Goal: Task Accomplishment & Management: Complete application form

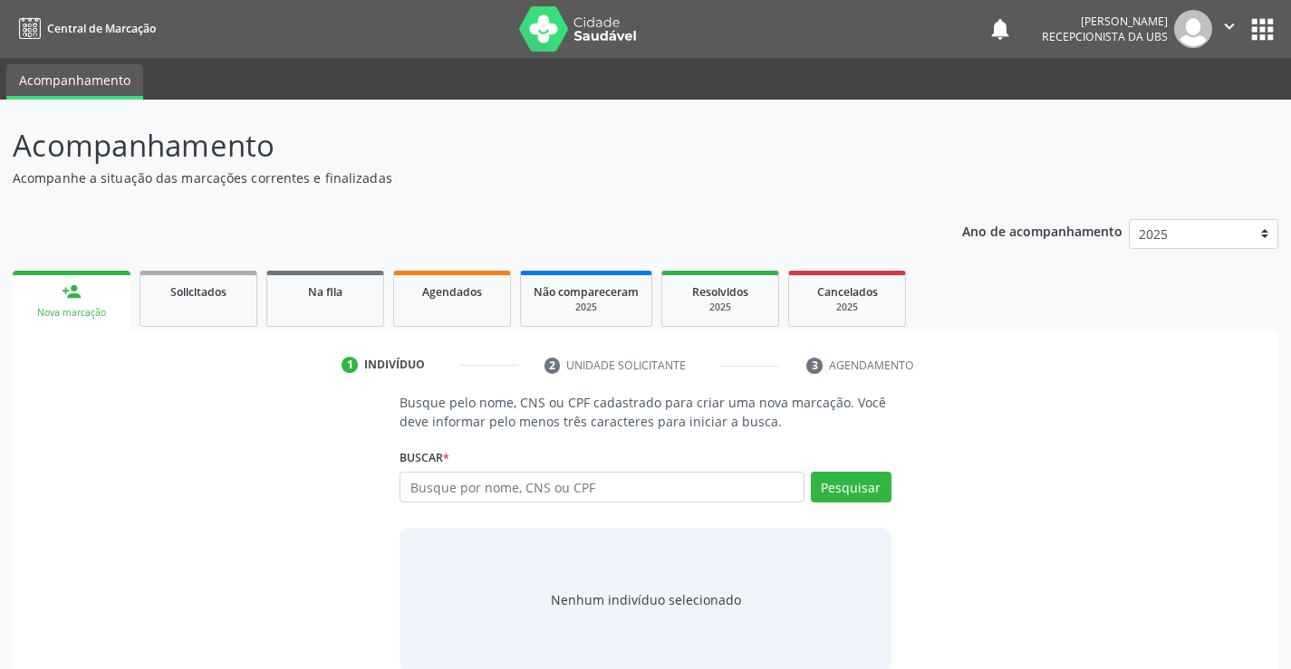
click at [592, 487] on input "text" at bounding box center [601, 487] width 404 height 31
click at [529, 498] on input "text" at bounding box center [601, 487] width 404 height 31
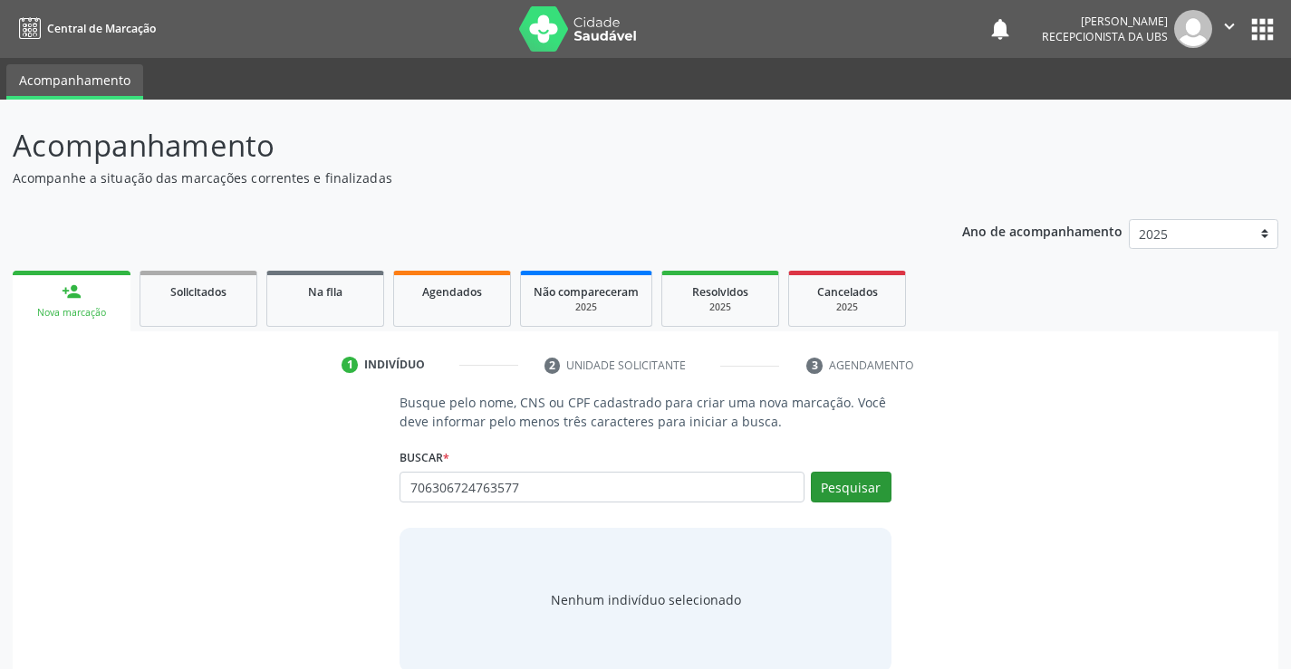
type input "706306724763577"
click at [837, 486] on button "Pesquisar" at bounding box center [851, 487] width 81 height 31
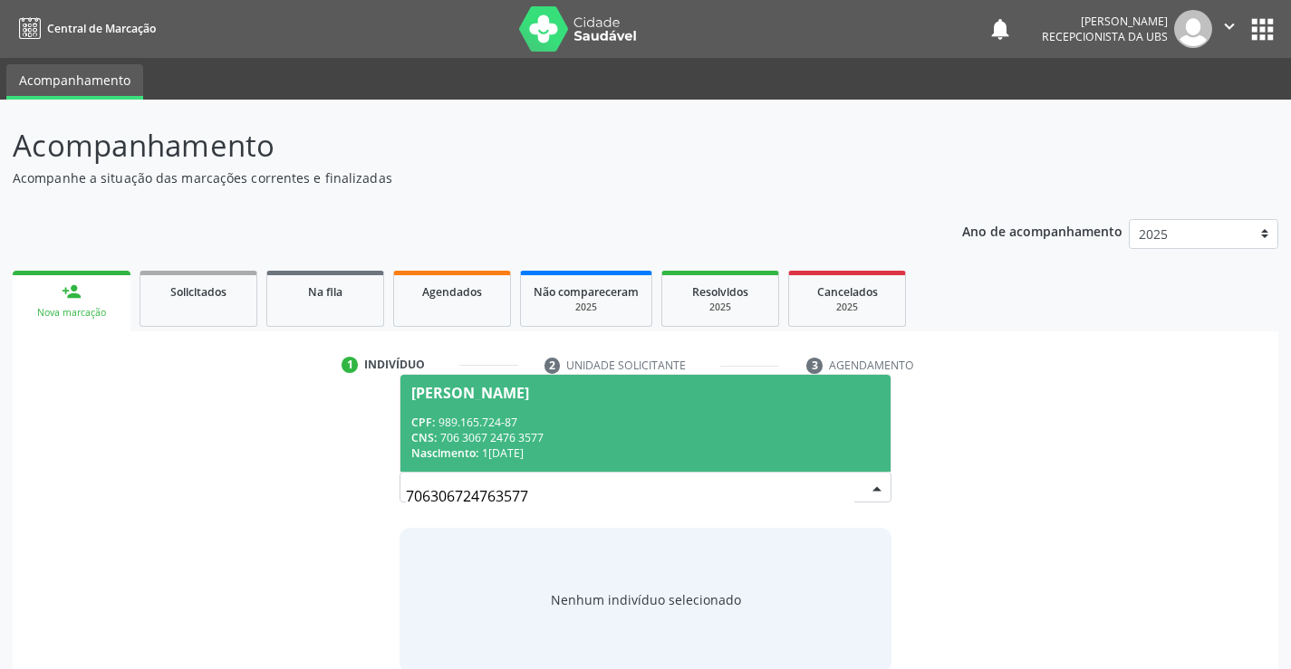
click at [594, 405] on span "[PERSON_NAME] CPF: 989.165.724-87 CNS: 706 3067 2476 3577 Nascimento: [DATE]" at bounding box center [644, 423] width 489 height 97
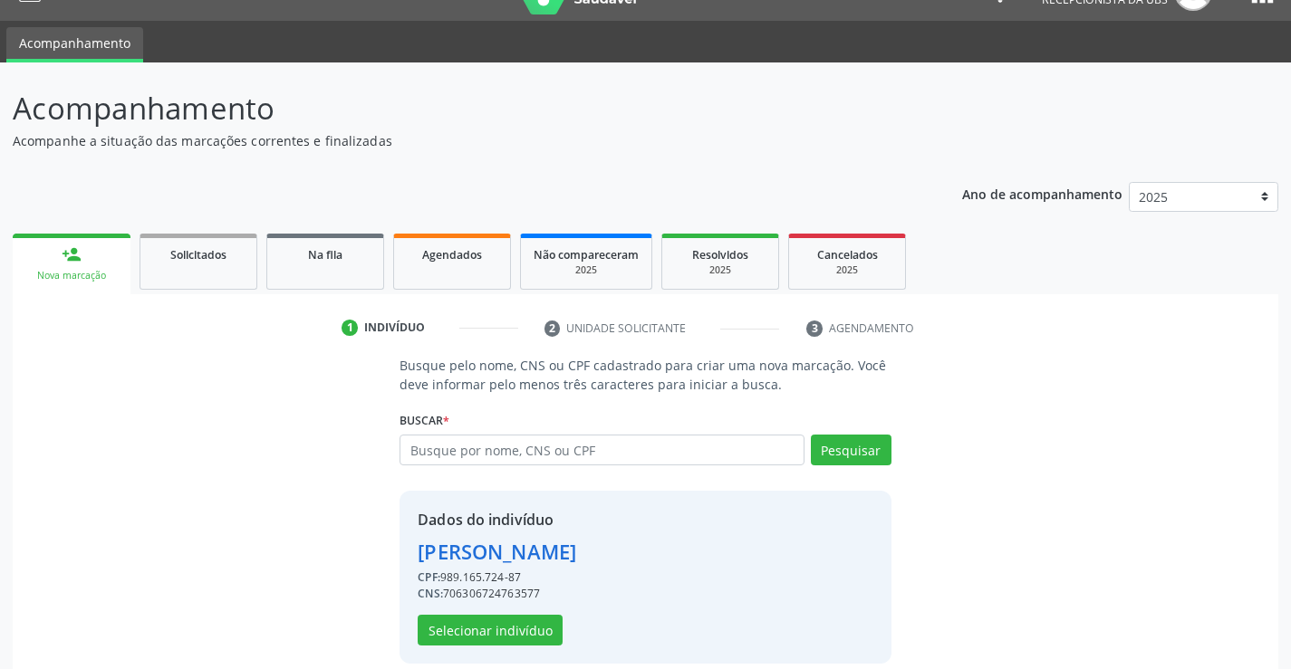
scroll to position [57, 0]
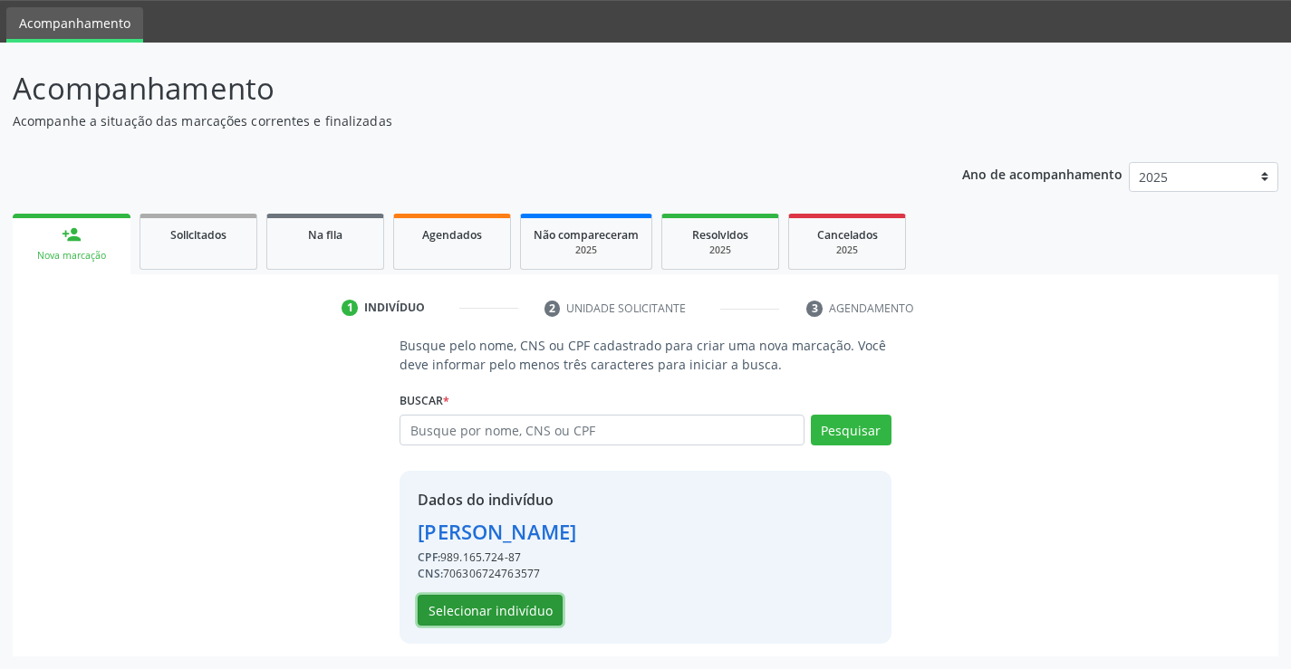
click at [501, 599] on button "Selecionar indivíduo" at bounding box center [490, 610] width 145 height 31
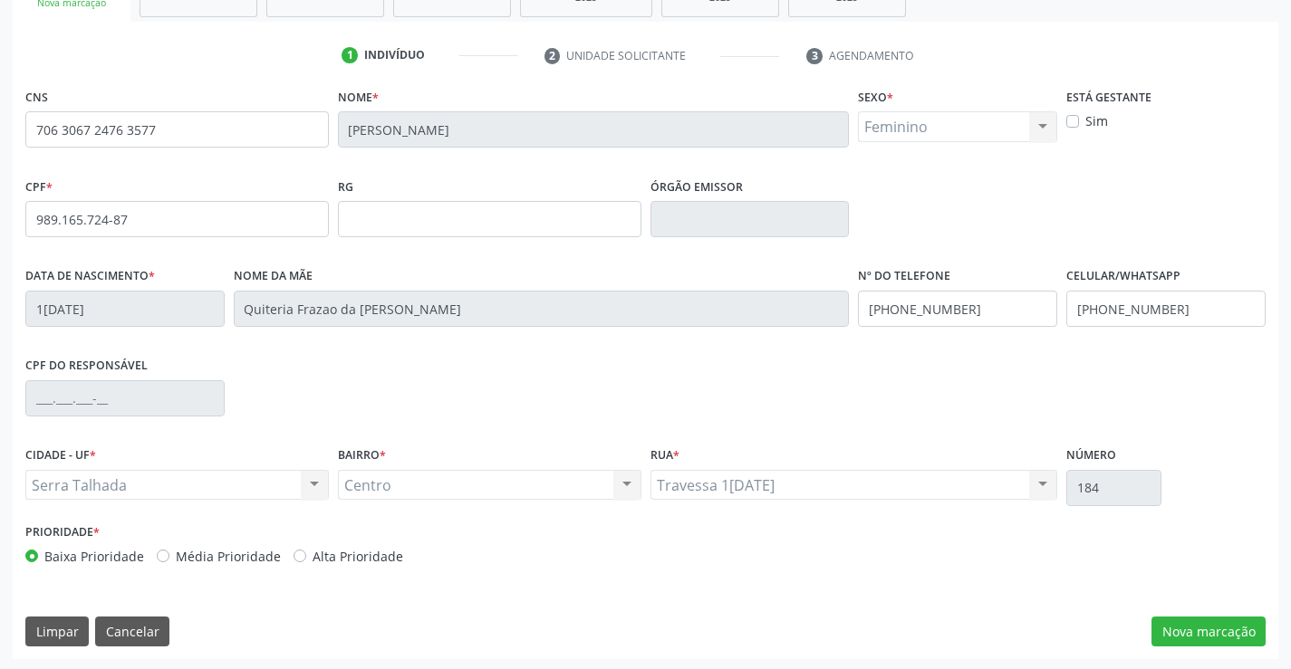
scroll to position [313, 0]
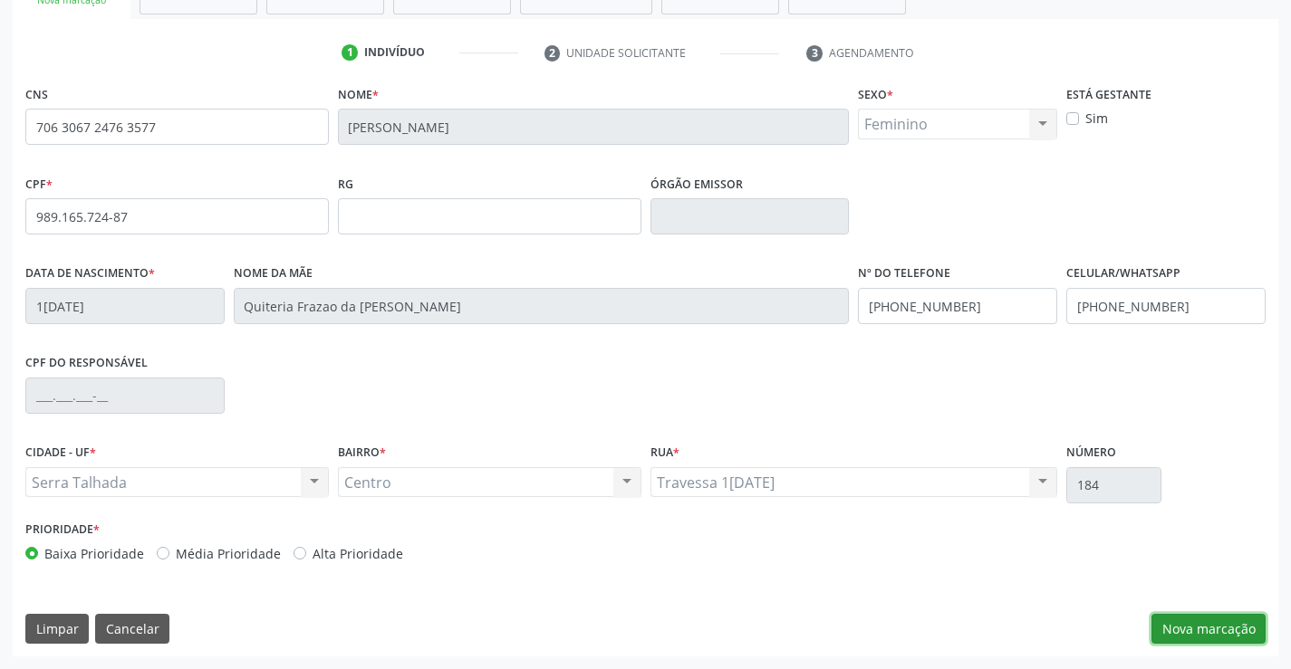
click at [1179, 636] on button "Nova marcação" at bounding box center [1208, 629] width 114 height 31
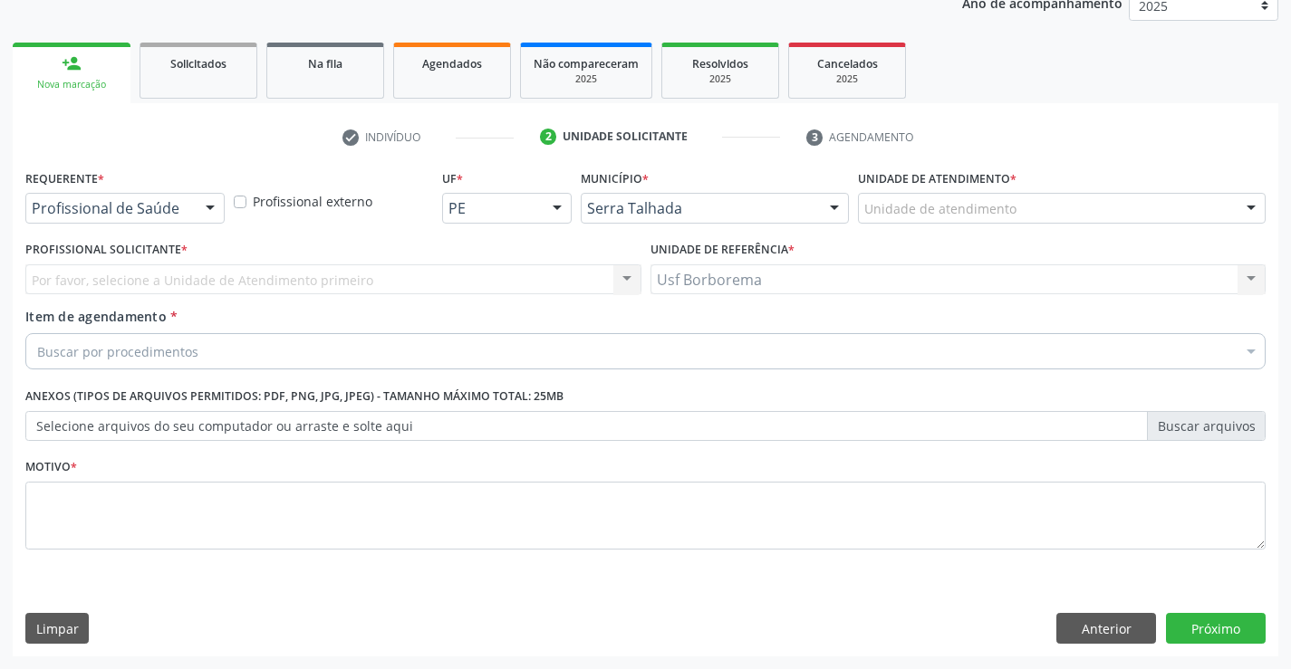
scroll to position [228, 0]
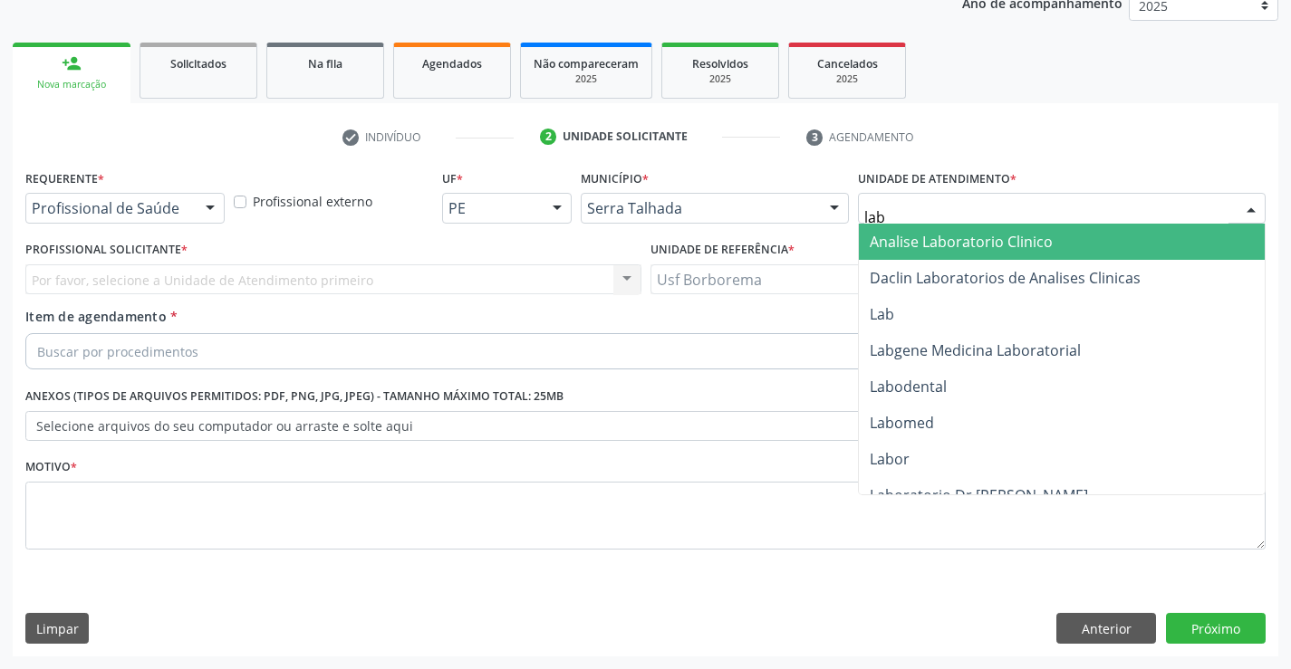
type input "labg"
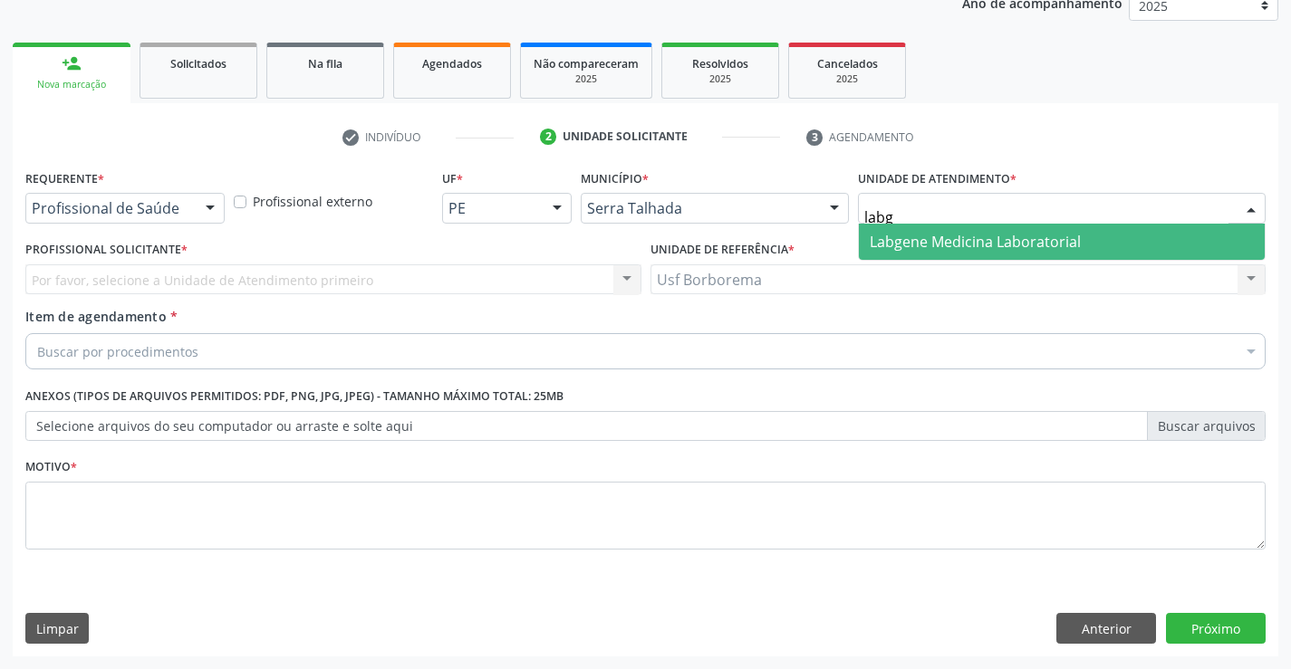
click at [951, 245] on span "Labgene Medicina Laboratorial" at bounding box center [975, 242] width 211 height 20
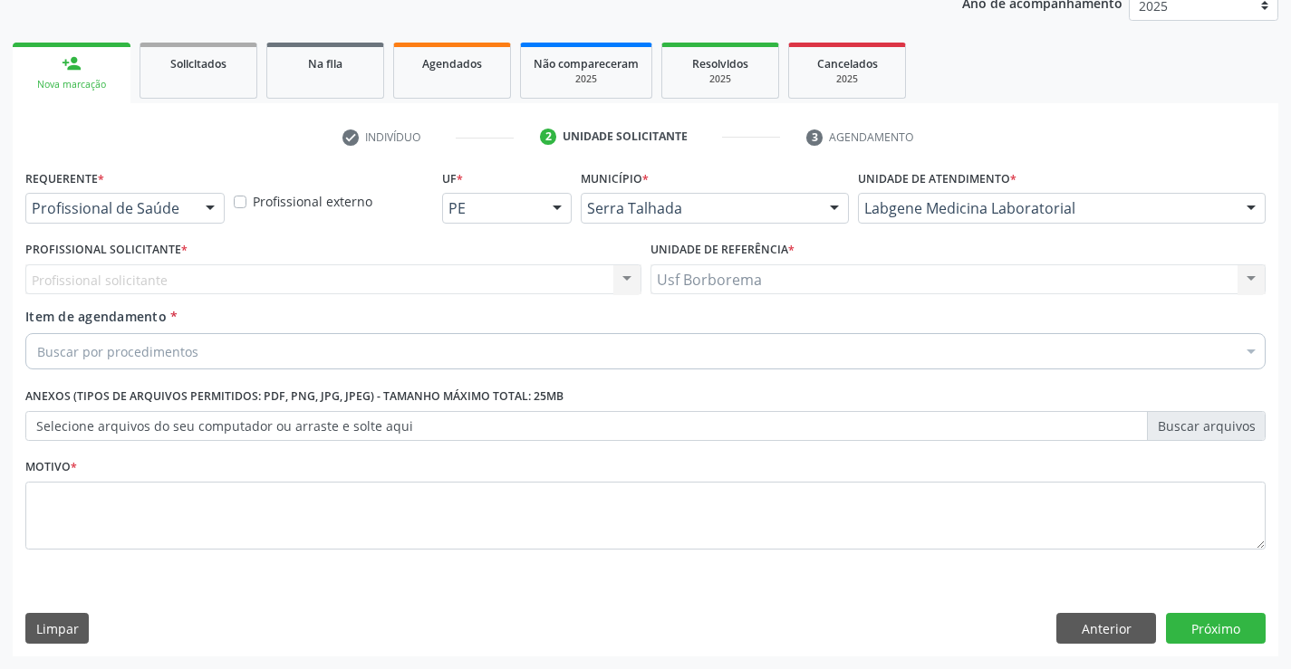
click at [227, 270] on div "Profissional solicitante Nenhum resultado encontrado para: " " Não há nenhuma o…" at bounding box center [333, 280] width 616 height 31
click at [223, 266] on div "Profissional solicitante Nenhum resultado encontrado para: " " Não há nenhuma o…" at bounding box center [333, 280] width 616 height 31
click at [224, 266] on div "Profissional solicitante Nenhum resultado encontrado para: " " Não há nenhuma o…" at bounding box center [333, 280] width 616 height 31
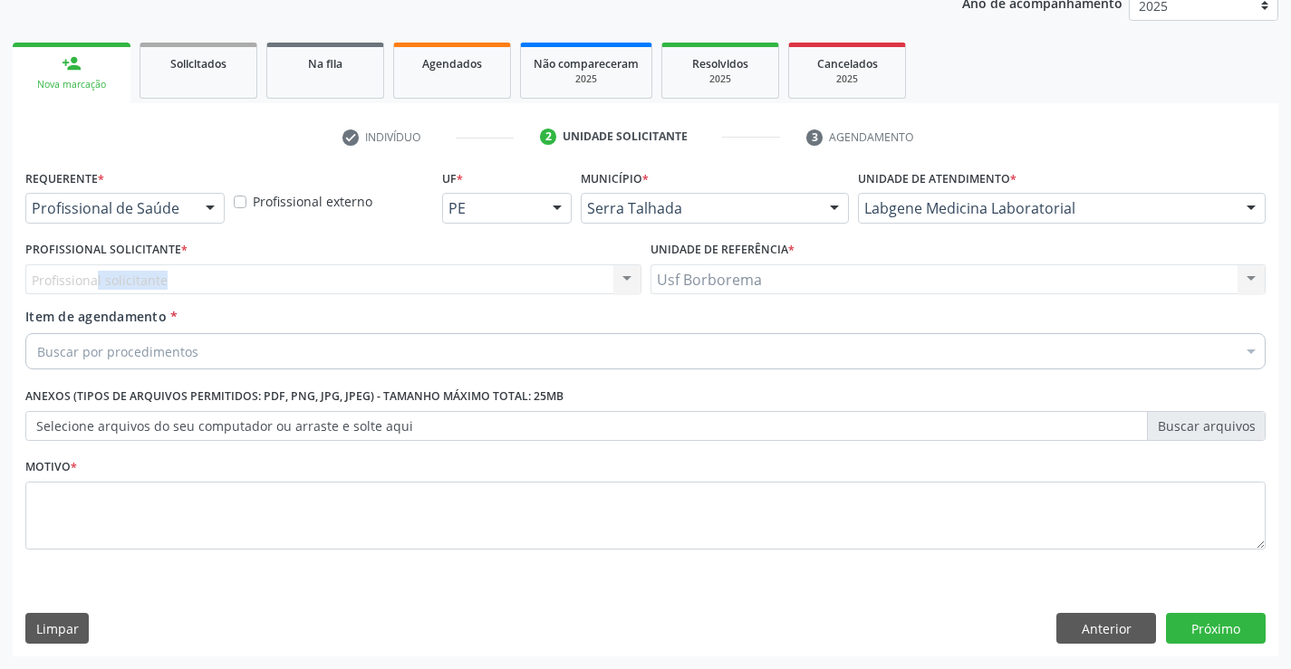
click at [247, 280] on div "Profissional solicitante Nenhum resultado encontrado para: " " Não há nenhuma o…" at bounding box center [333, 280] width 616 height 31
click at [261, 284] on div "Profissional solicitante Nenhum resultado encontrado para: " " Não há nenhuma o…" at bounding box center [333, 280] width 616 height 31
click at [218, 206] on div at bounding box center [210, 209] width 27 height 31
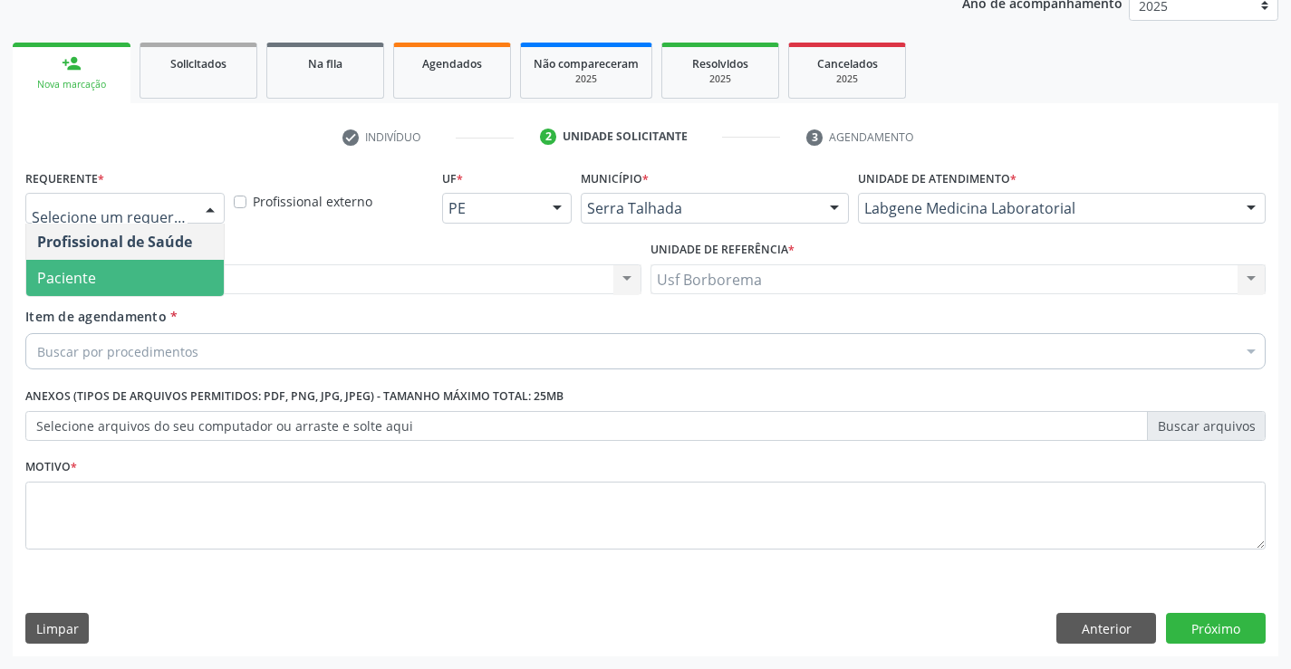
click at [202, 262] on span "Paciente" at bounding box center [124, 278] width 197 height 36
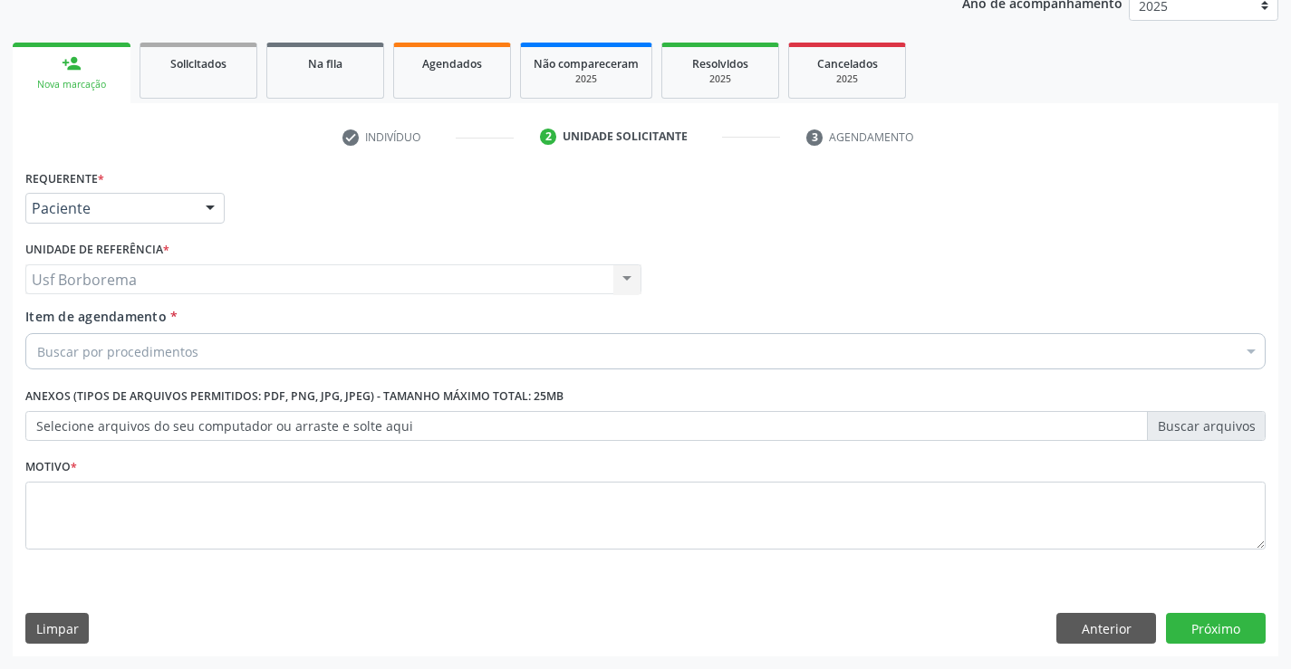
click at [226, 348] on div "Buscar por procedimentos" at bounding box center [645, 351] width 1240 height 36
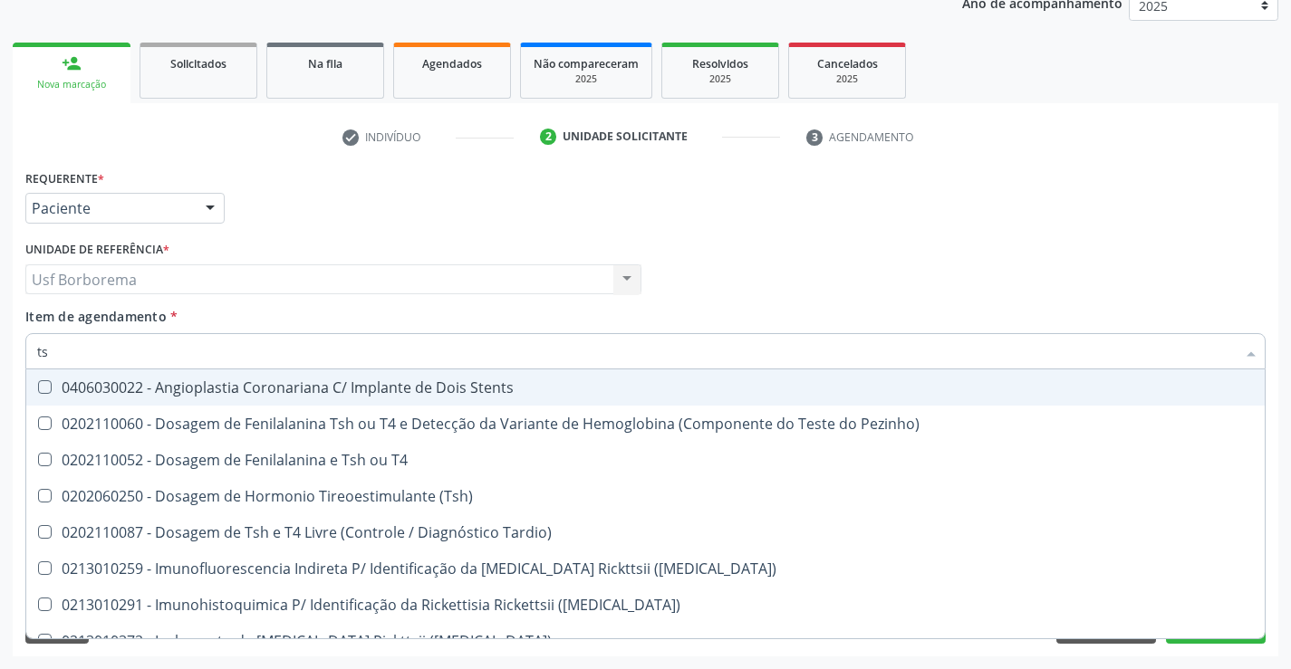
type input "tsh"
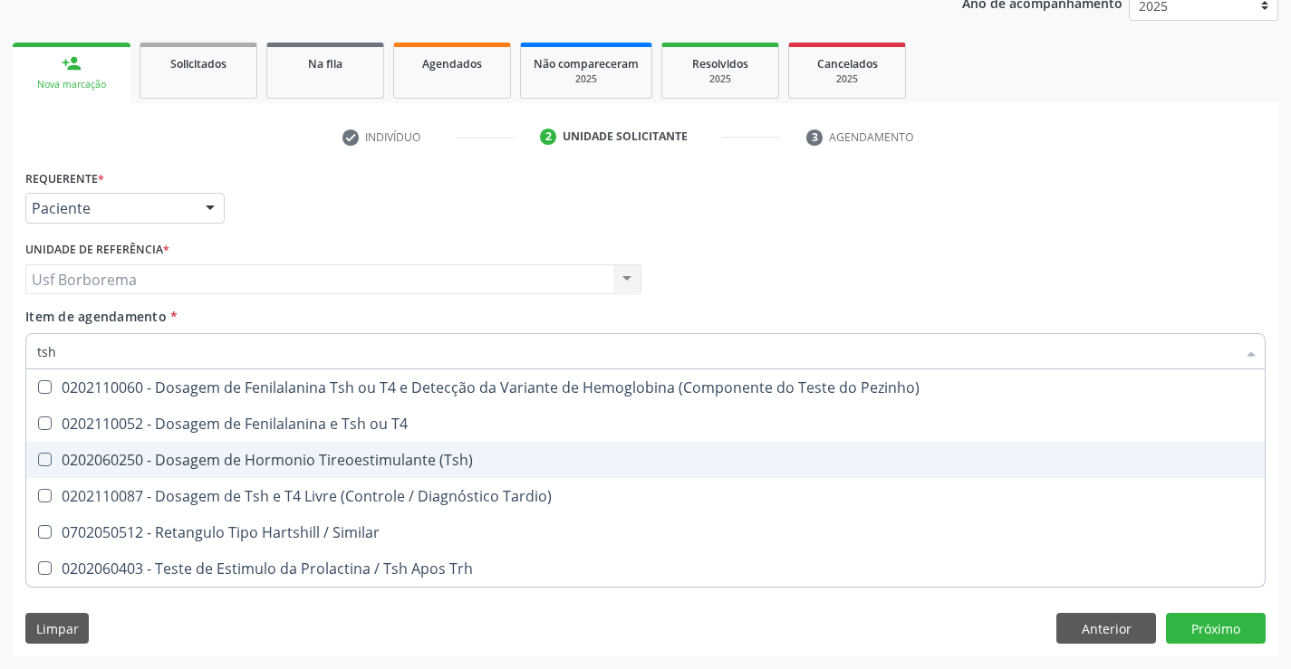
click at [443, 455] on div "0202060250 - Dosagem de Hormonio Tireoestimulante (Tsh)" at bounding box center [645, 460] width 1217 height 14
checkbox \(Tsh\) "true"
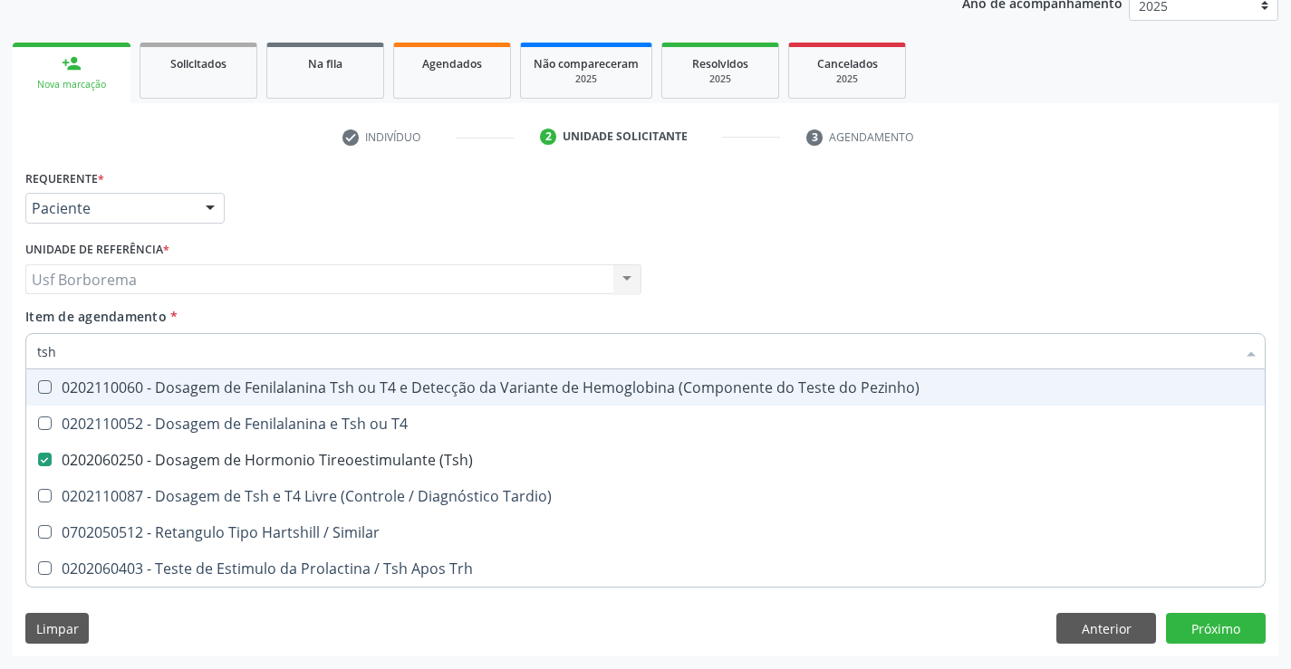
click at [272, 349] on input "tsh" at bounding box center [636, 351] width 1198 height 36
type input "ts"
checkbox \(Tsh\) "false"
checkbox Tardio\) "true"
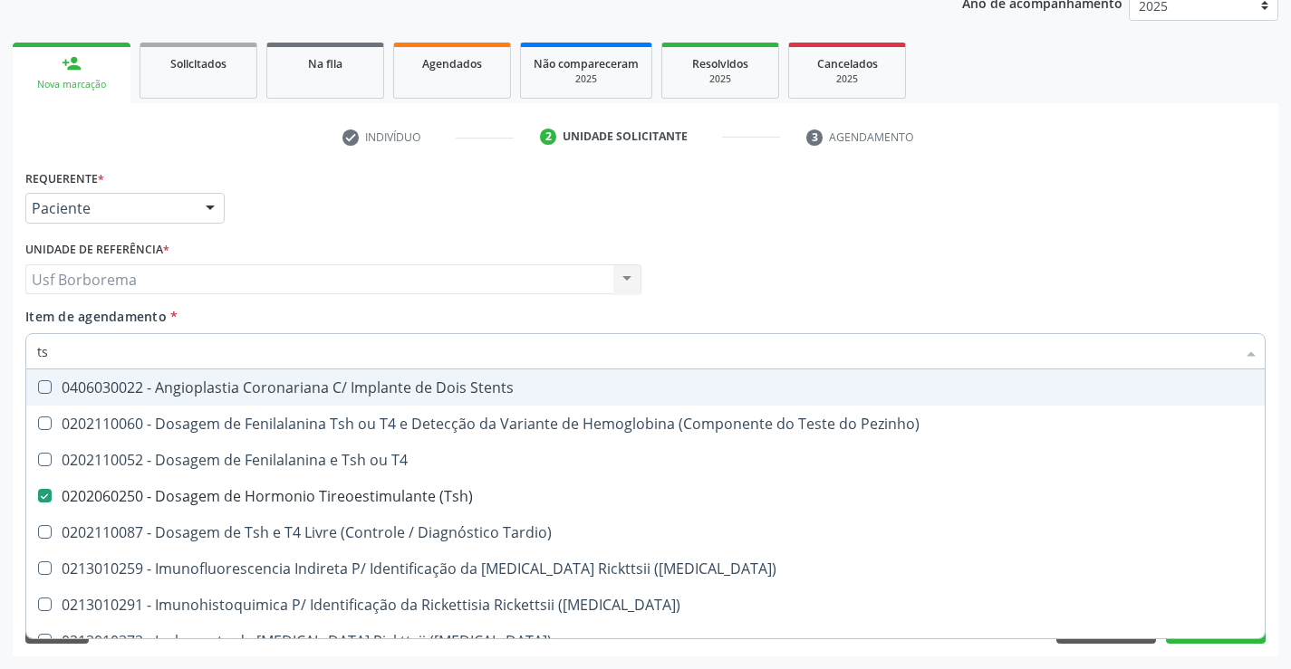
type input "t"
checkbox \(Tsh\) "false"
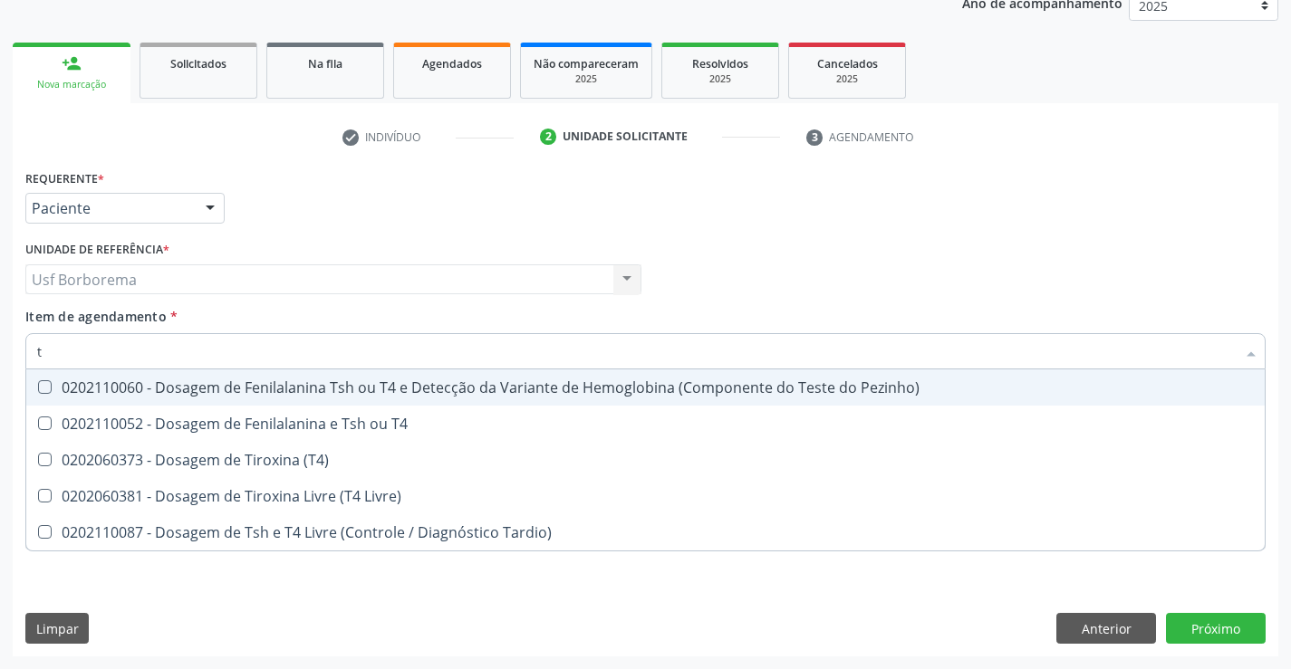
type input "t4"
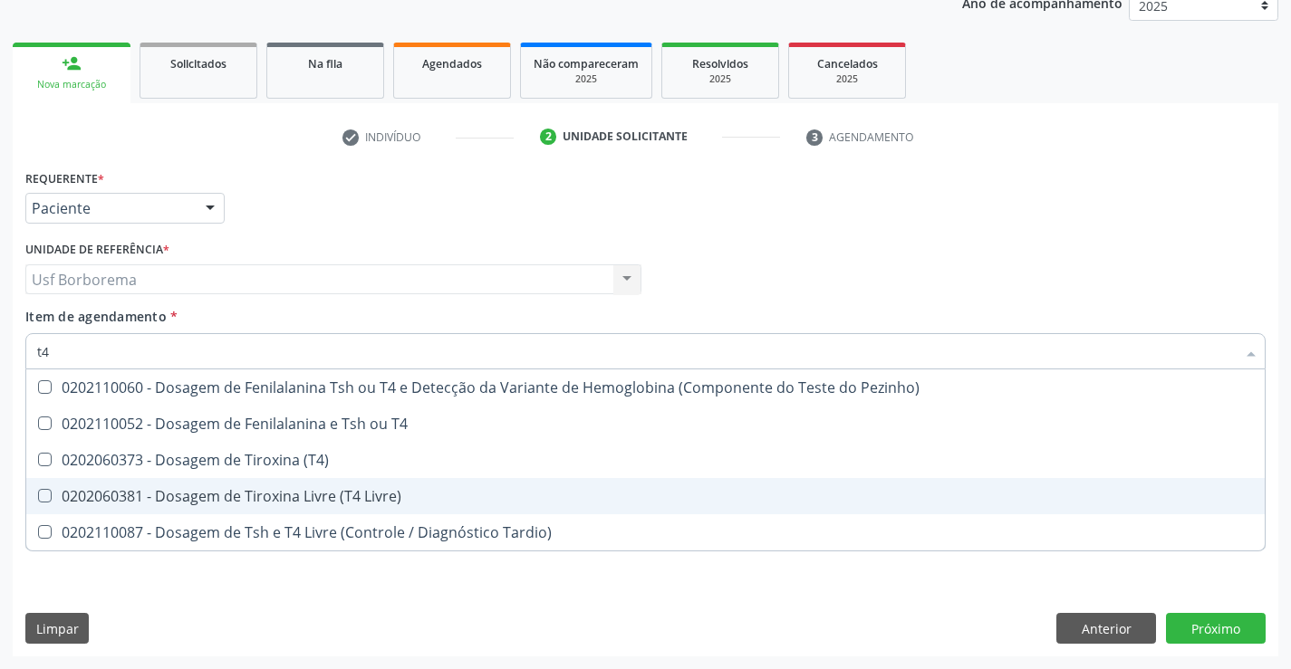
click at [323, 496] on div "0202060381 - Dosagem de Tiroxina Livre (T4 Livre)" at bounding box center [645, 496] width 1217 height 14
checkbox Livre\) "true"
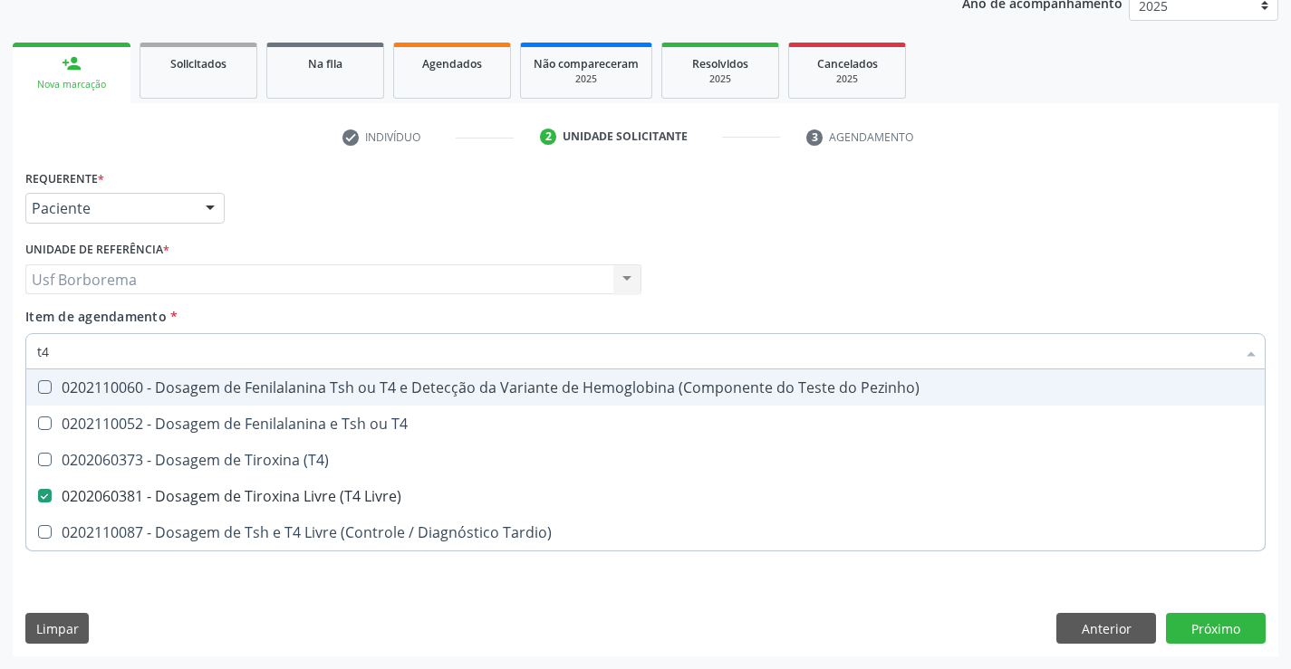
click at [209, 353] on input "t4" at bounding box center [636, 351] width 1198 height 36
type input "t"
checkbox Livre\) "false"
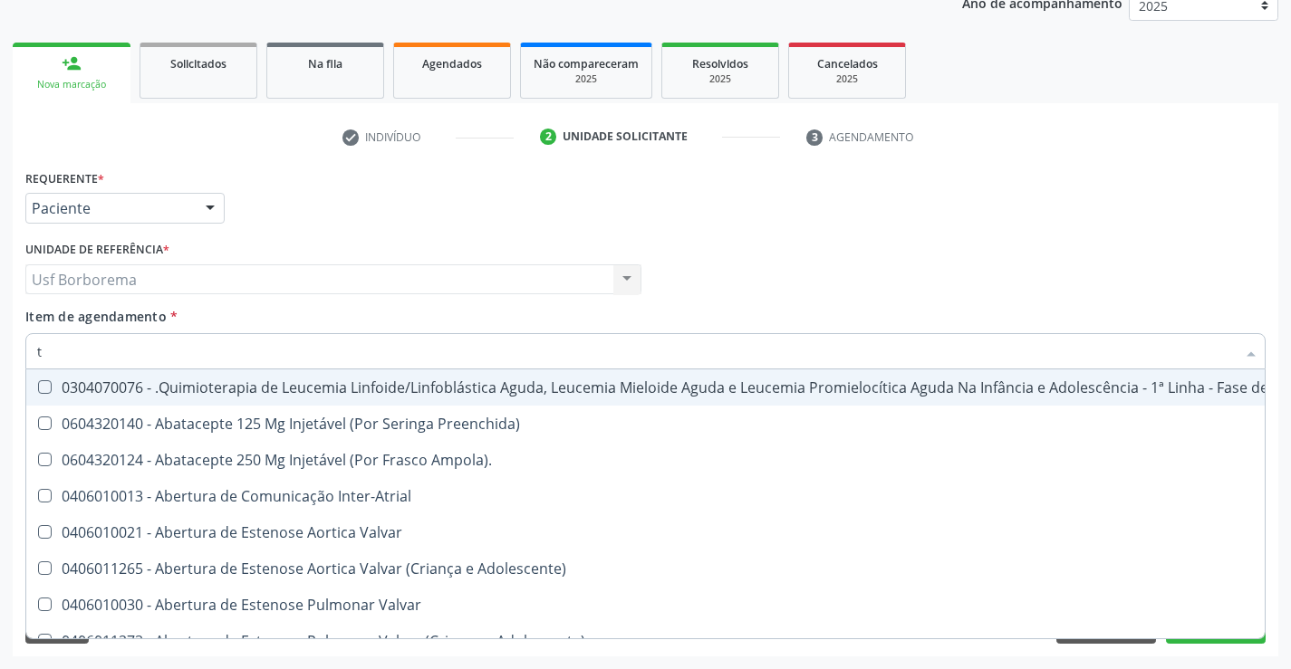
type input "t4"
checkbox Inter-Atrial "true"
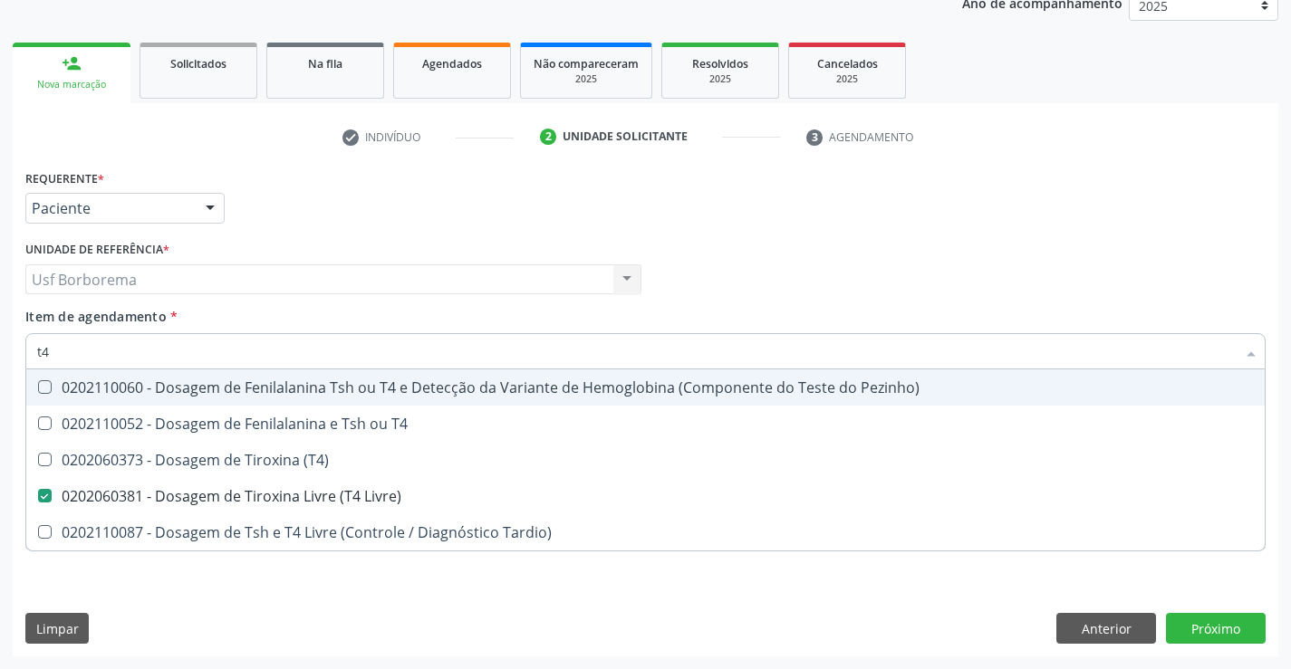
type input "t"
checkbox Livre\) "false"
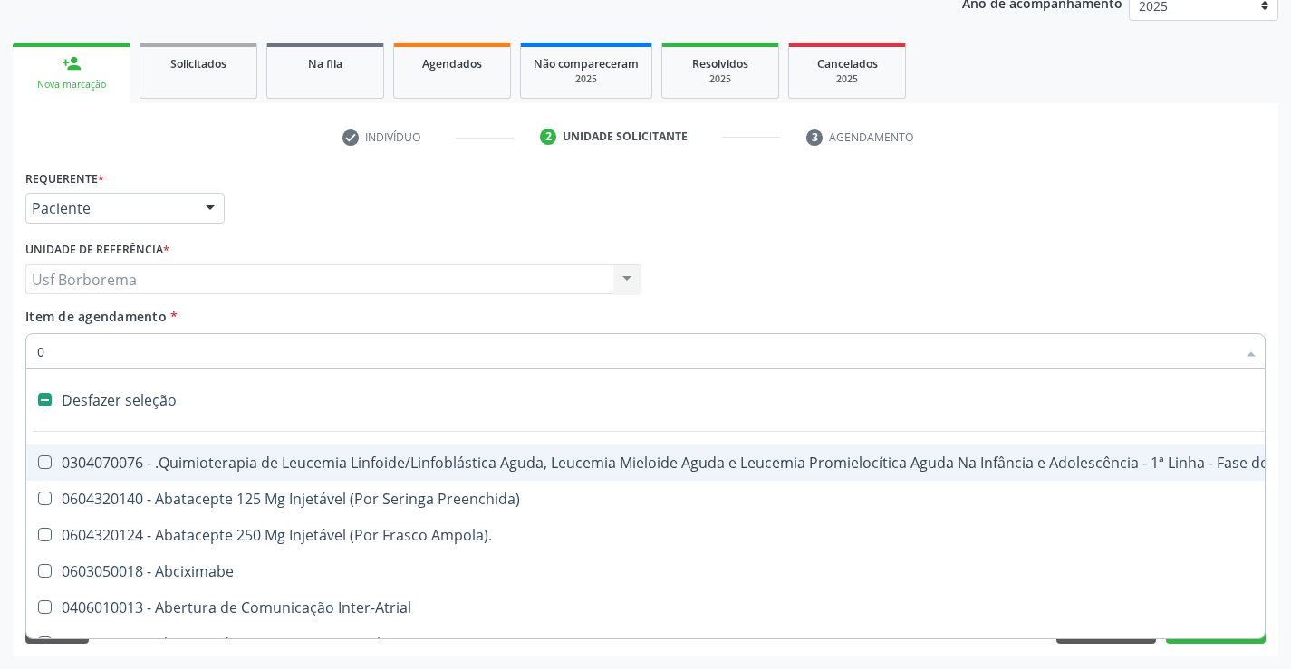
type input "02"
checkbox Odontogeriatra "true"
checkbox Ml\) "true"
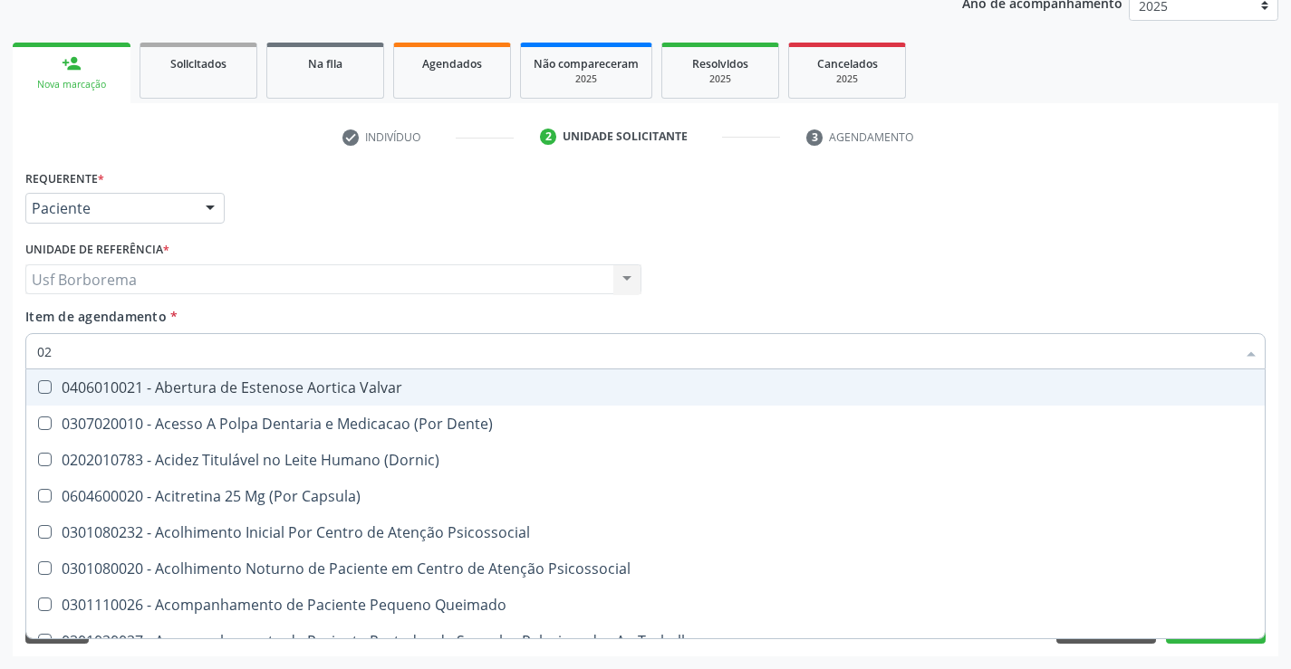
type input "020"
checkbox Hormonais "true"
checkbox Artéria "true"
checkbox \(Tsh\) "false"
checkbox Livre\) "false"
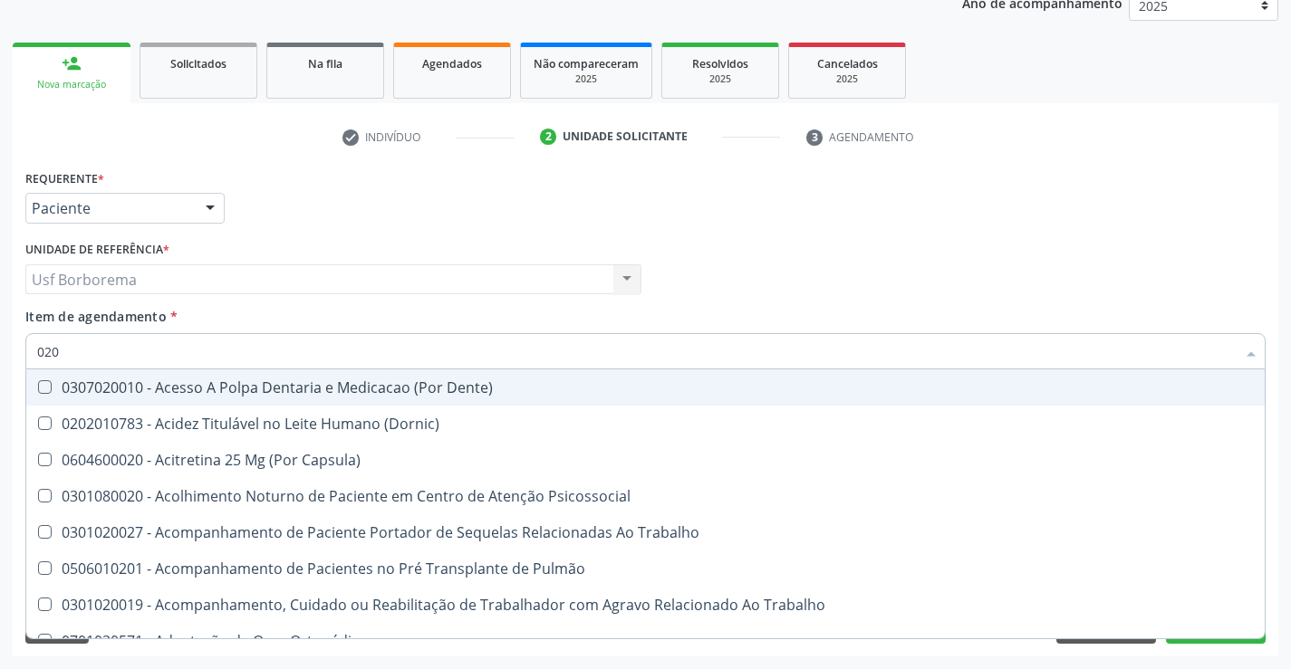
type input "0202"
checkbox Drogas "true"
checkbox Paratireoides "true"
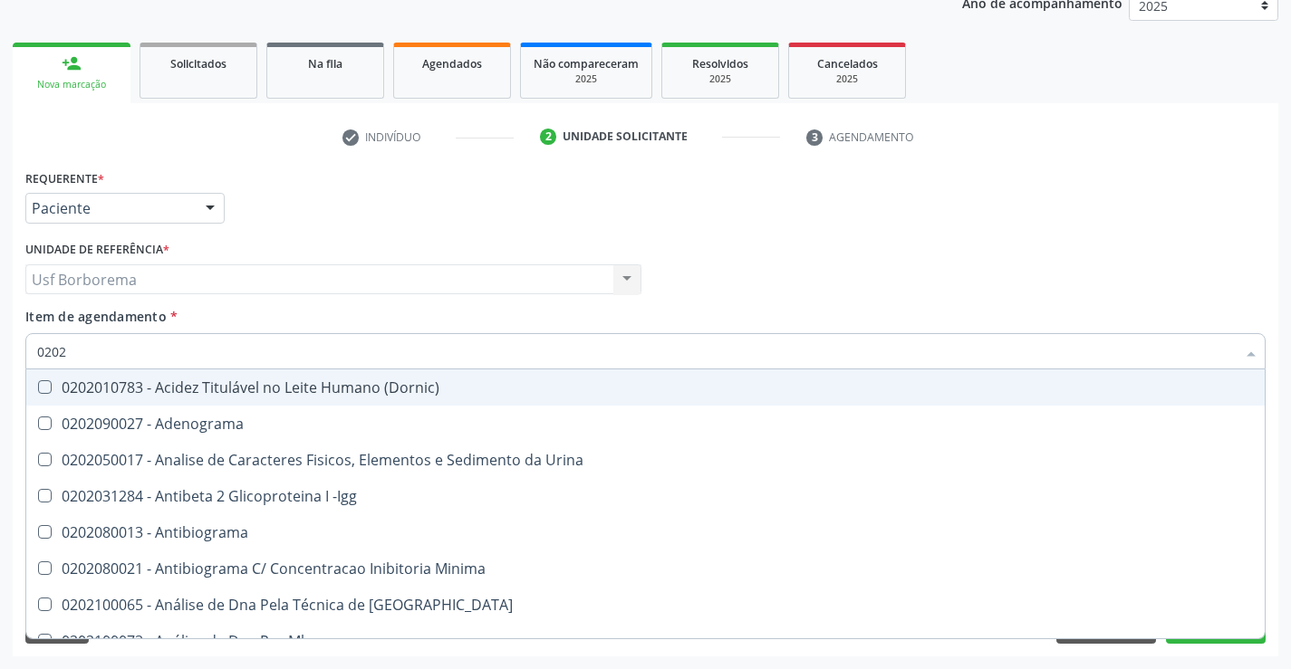
type input "02020"
checkbox Esperma "true"
checkbox \(Tsh\) "false"
checkbox Progesterona "true"
checkbox Livre\) "false"
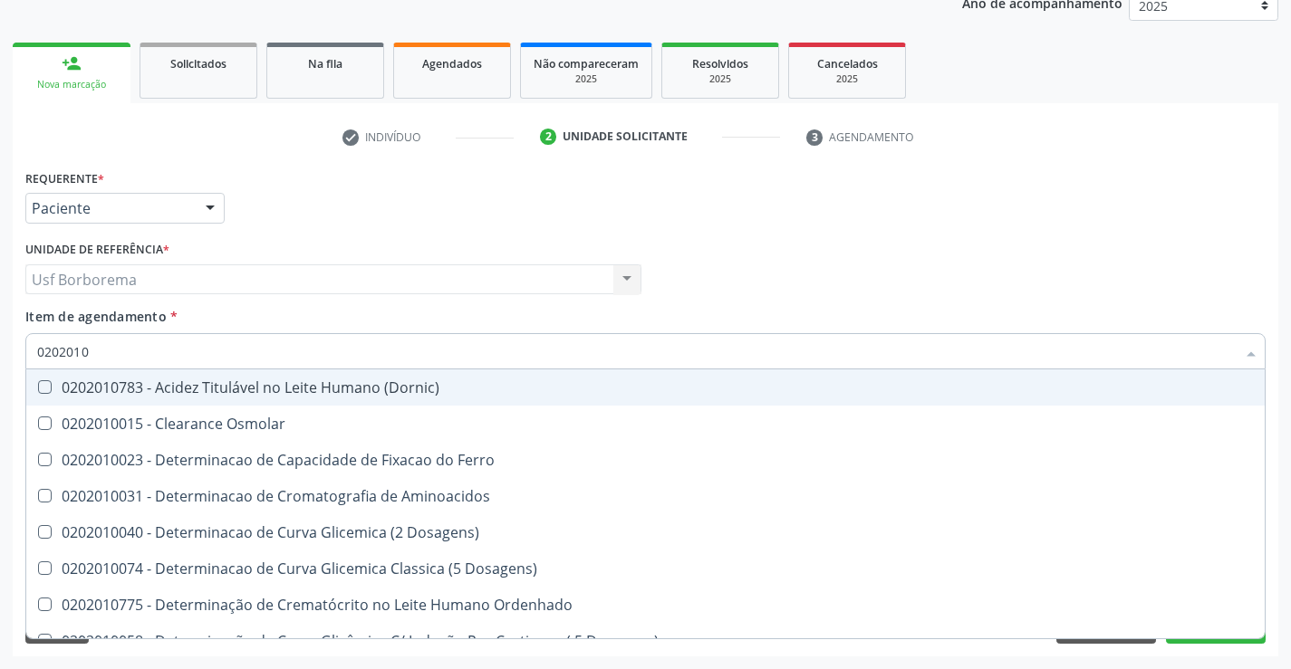
type input "02020102"
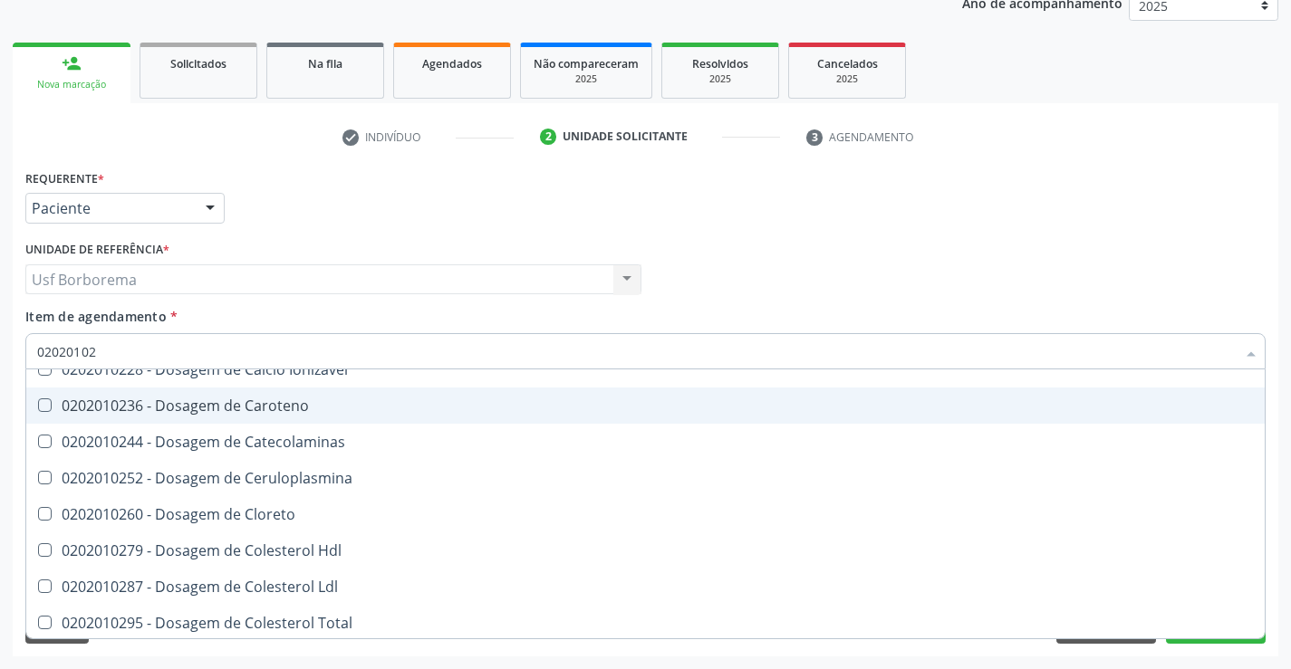
scroll to position [93, 0]
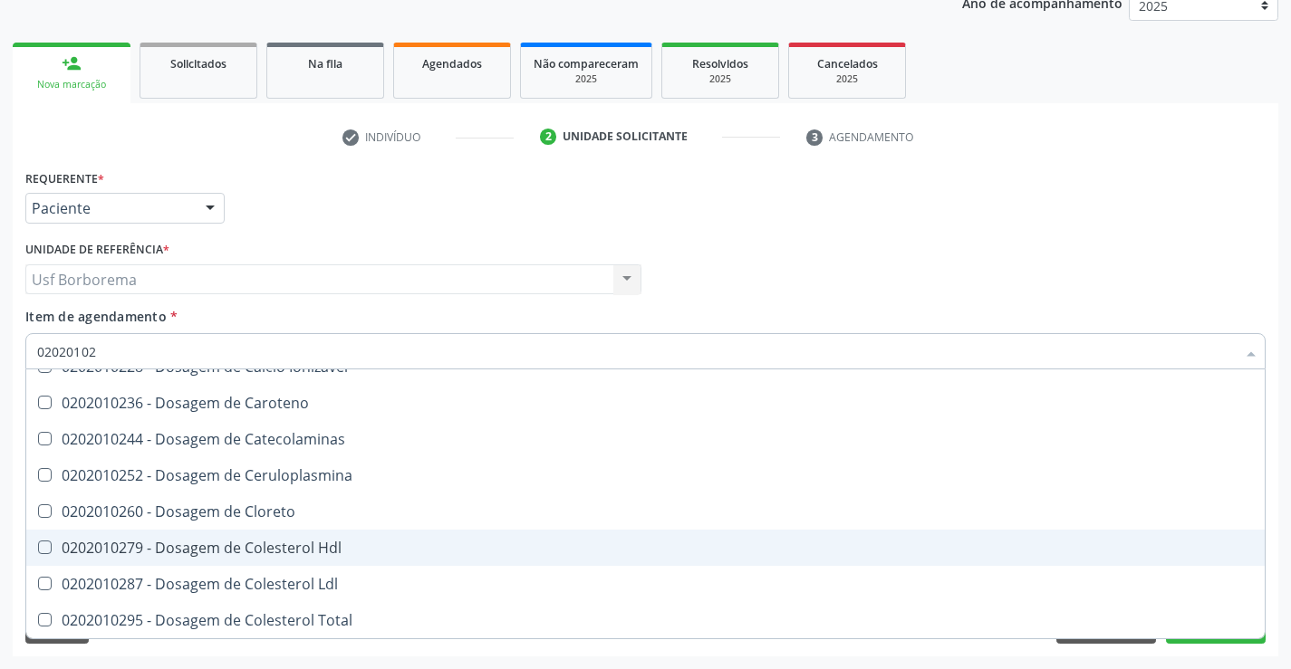
click at [350, 550] on div "0202010279 - Dosagem de Colesterol Hdl" at bounding box center [645, 548] width 1217 height 14
checkbox Hdl "true"
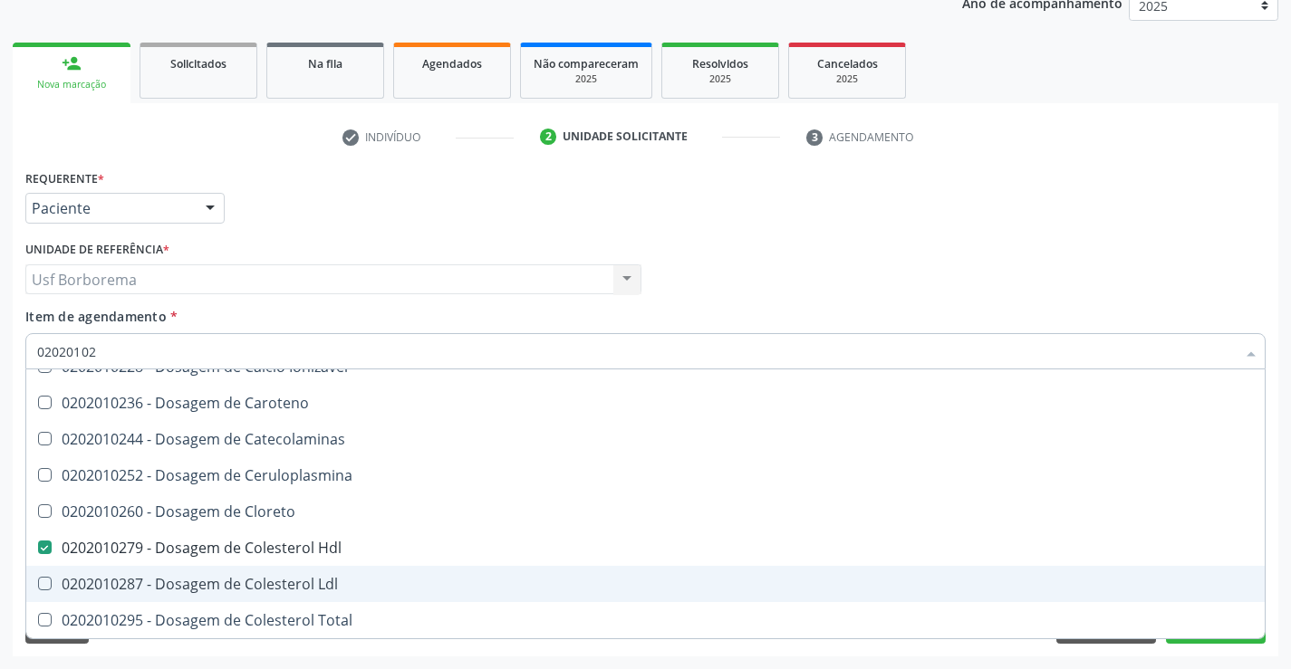
click at [345, 577] on div "0202010287 - Dosagem de Colesterol Ldl" at bounding box center [645, 584] width 1217 height 14
checkbox Ldl "true"
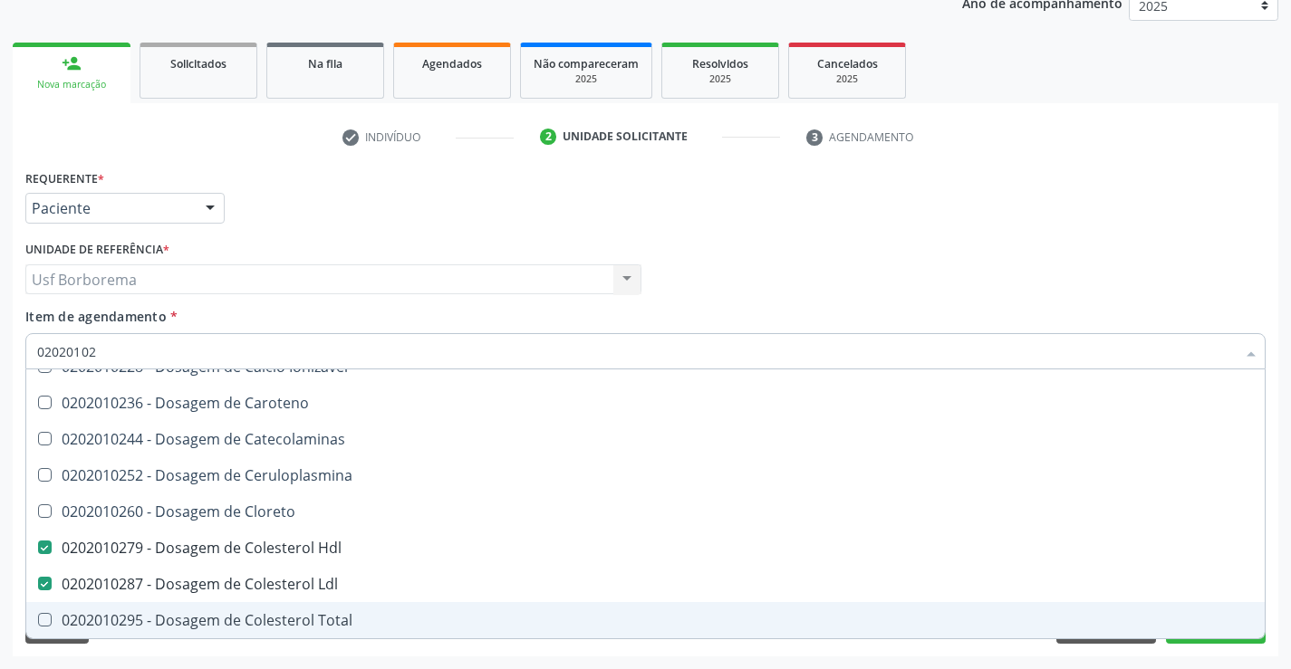
click at [350, 615] on div "0202010295 - Dosagem de Colesterol Total" at bounding box center [645, 620] width 1217 height 14
checkbox Total "true"
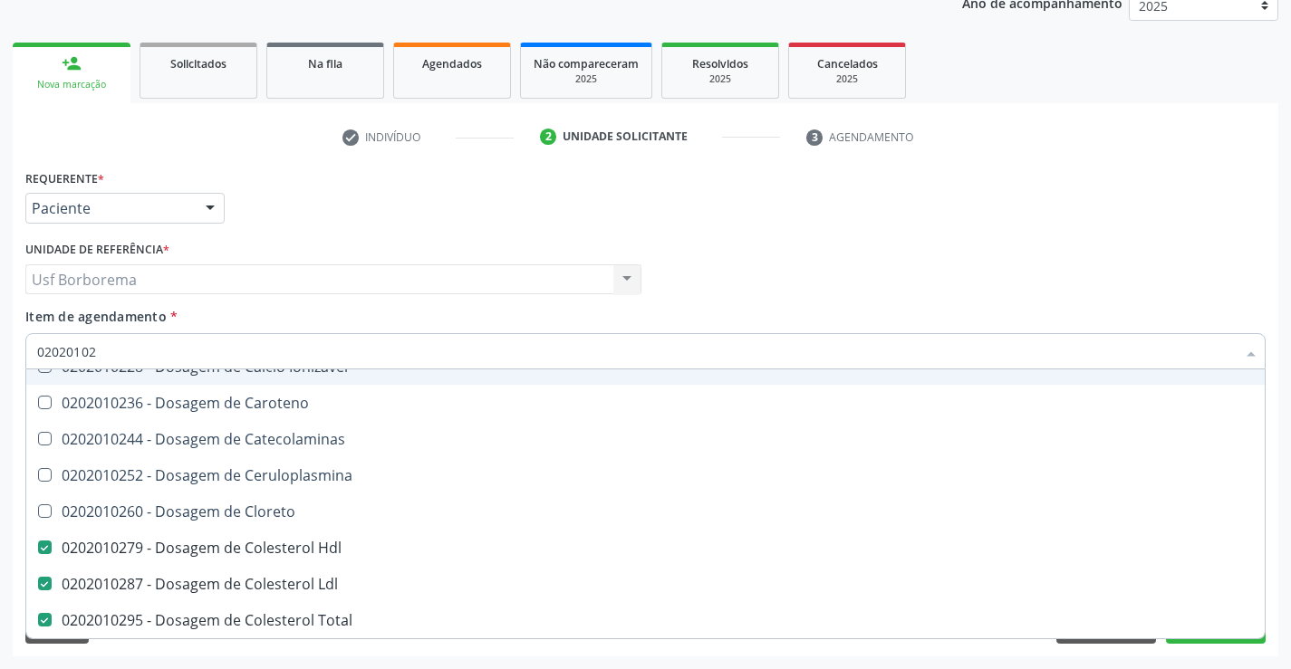
click at [207, 346] on input "02020102" at bounding box center [636, 351] width 1198 height 36
type input "0202010"
checkbox Hdl "false"
checkbox Ldl "false"
checkbox Total "false"
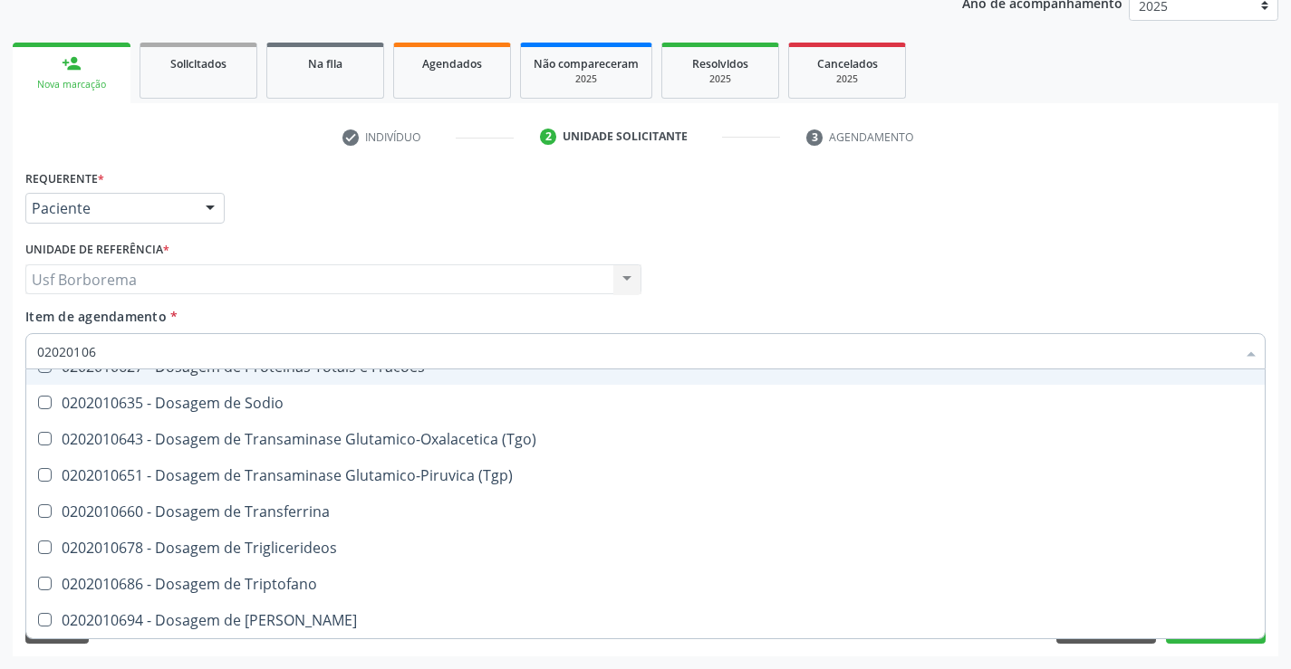
type input "020201064"
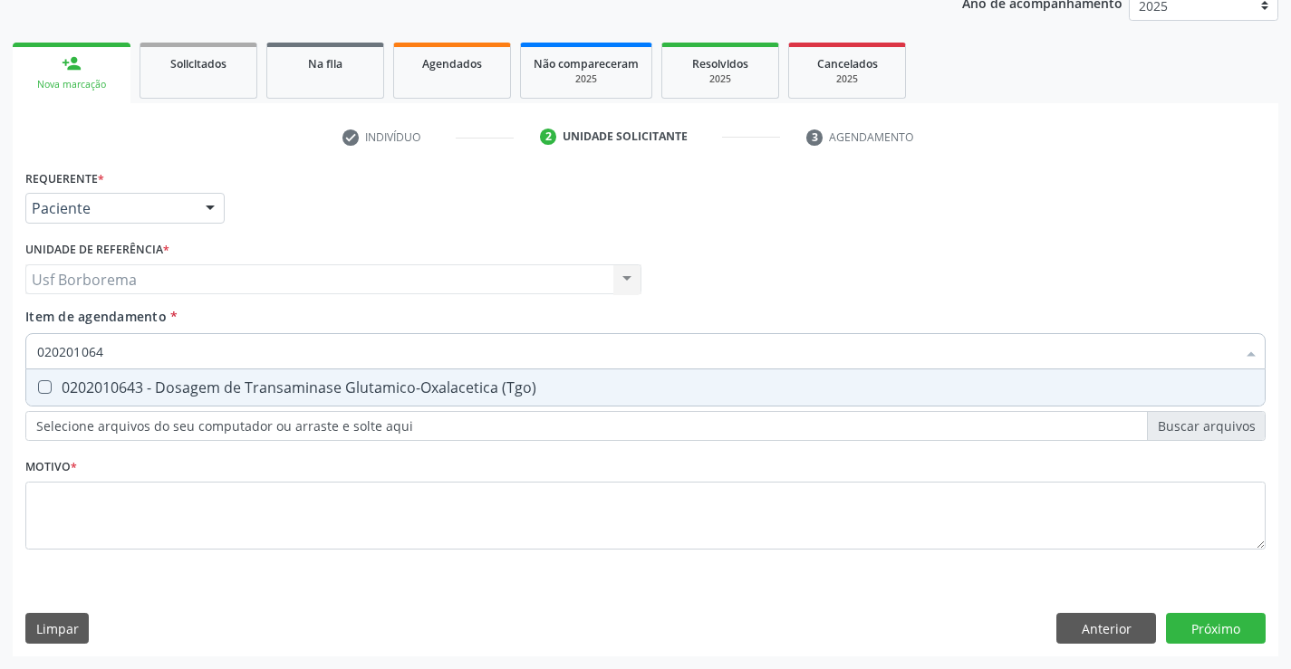
scroll to position [0, 0]
click at [203, 385] on div "0202010643 - Dosagem de Transaminase Glutamico-Oxalacetica (Tgo)" at bounding box center [645, 387] width 1217 height 14
checkbox \(Tgo\) "true"
click at [175, 351] on input "020201064" at bounding box center [636, 351] width 1198 height 36
type input "02020106"
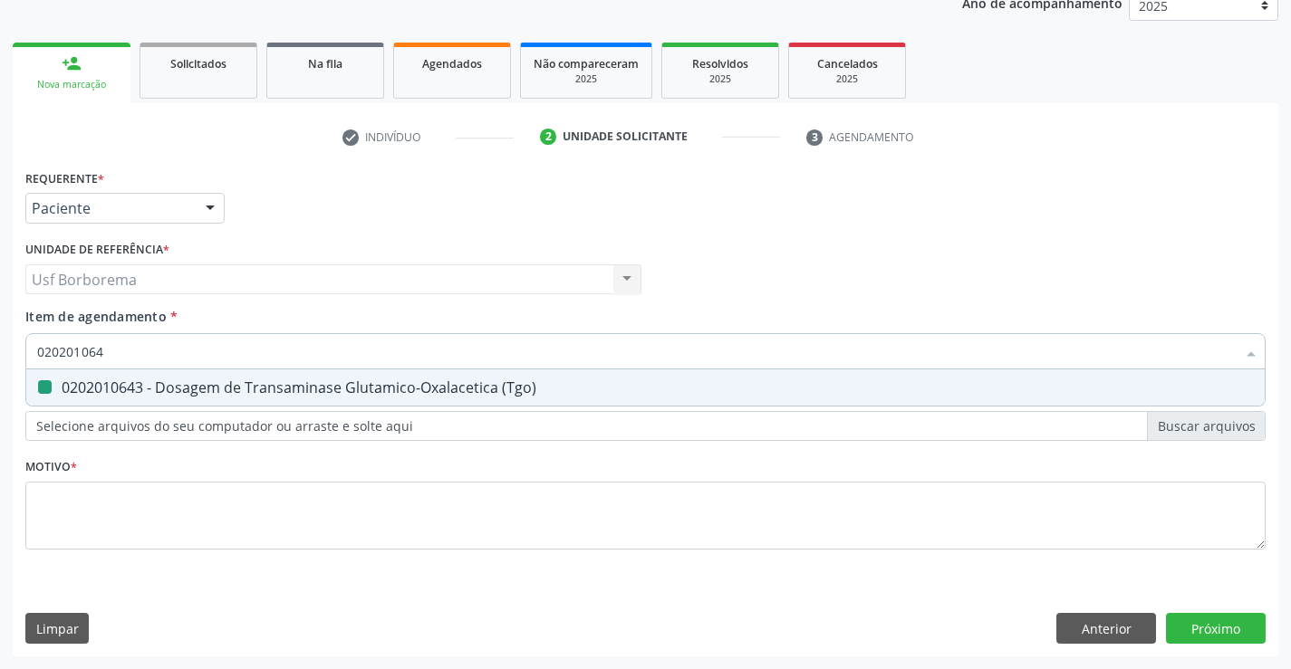
checkbox \(Tgo\) "false"
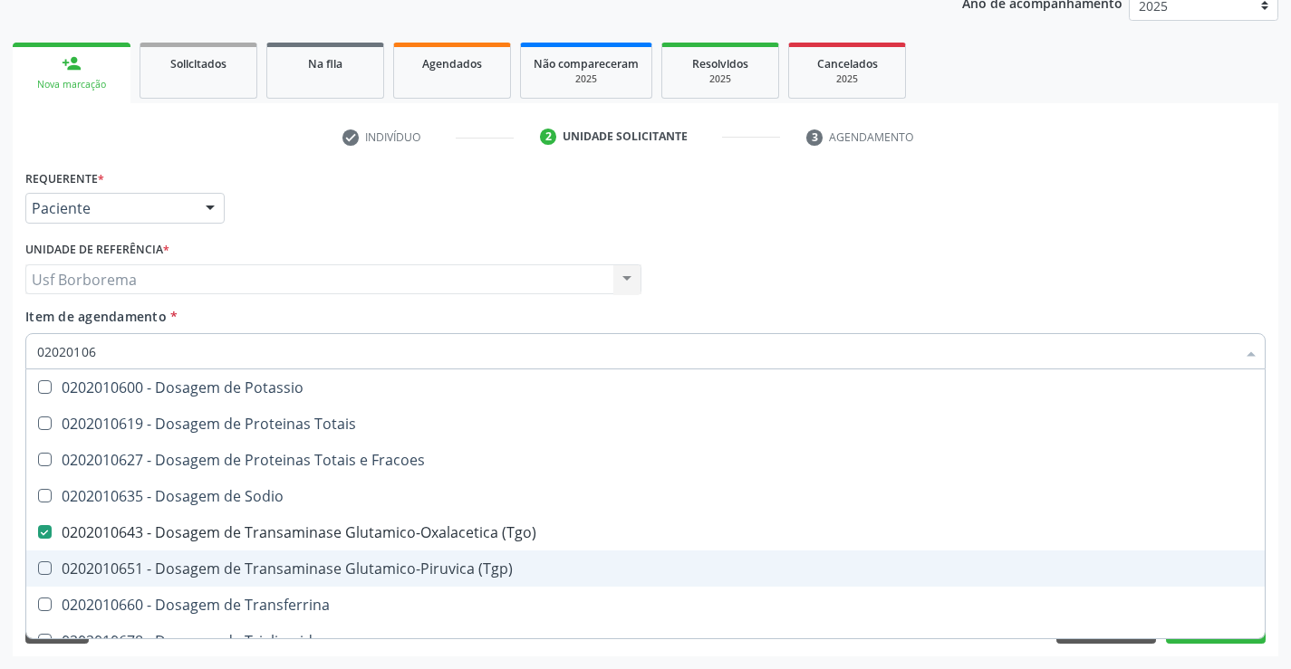
click at [152, 571] on div "0202010651 - Dosagem de Transaminase Glutamico-Piruvica (Tgp)" at bounding box center [645, 569] width 1217 height 14
checkbox \(Tgp\) "true"
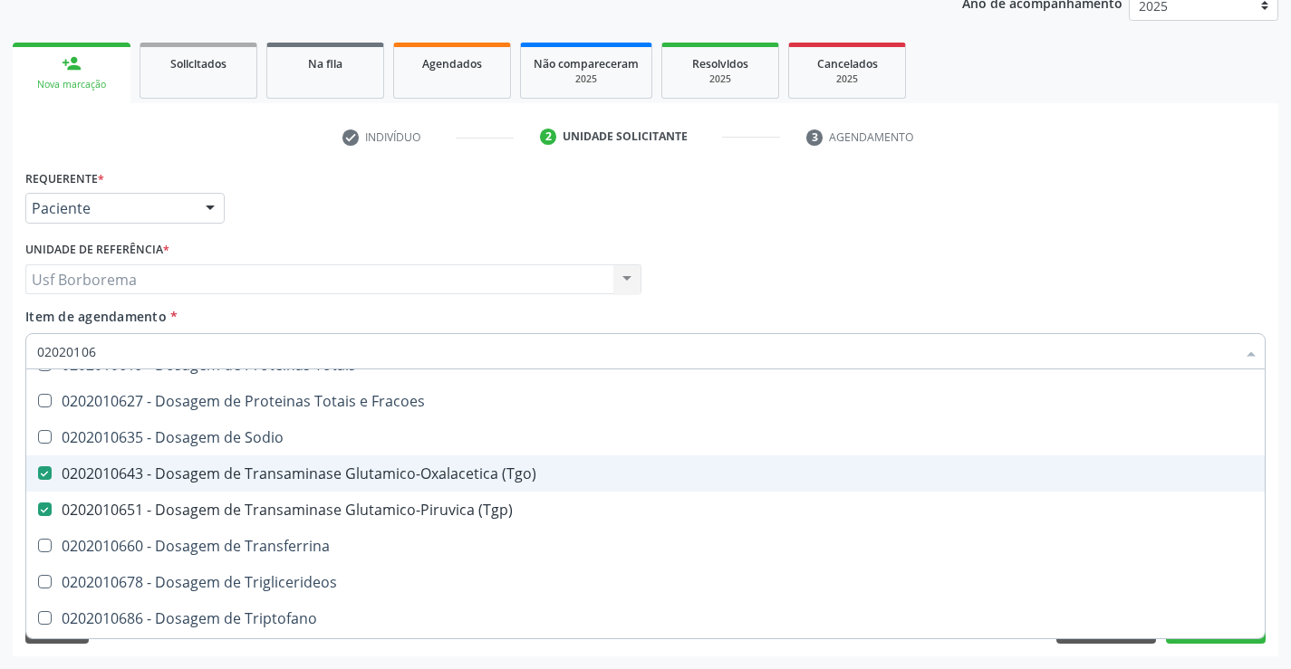
scroll to position [91, 0]
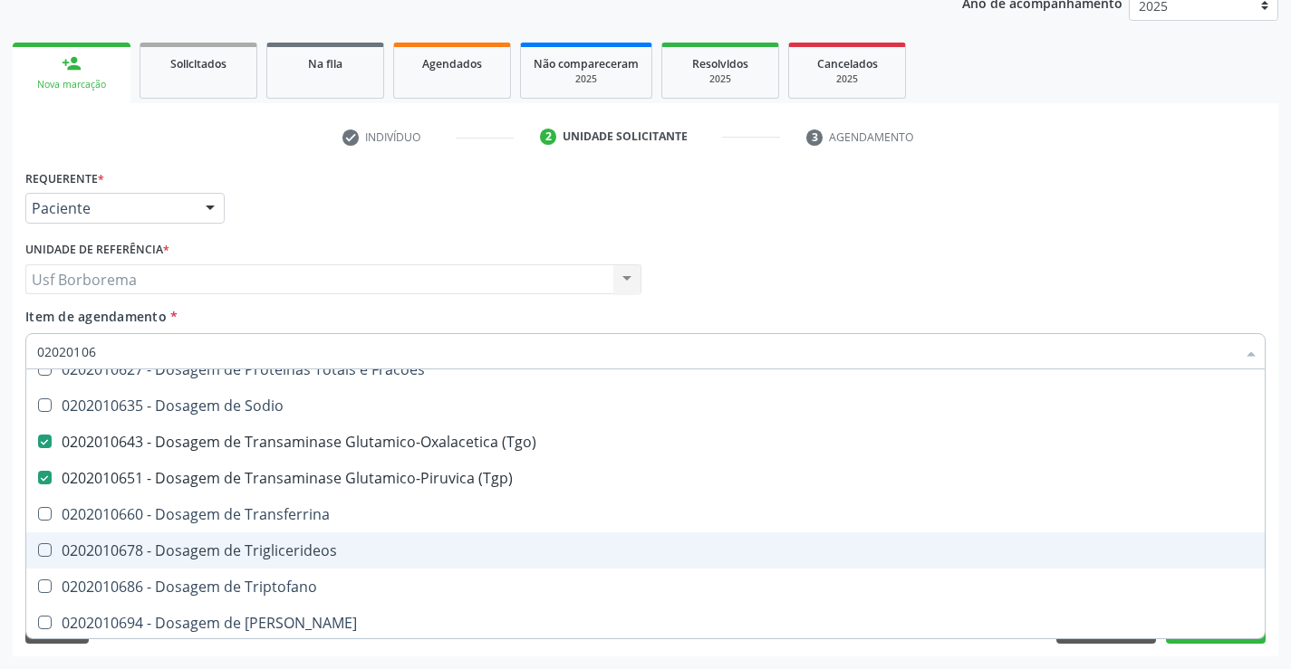
click at [390, 552] on div "0202010678 - Dosagem de Triglicerideos" at bounding box center [645, 551] width 1217 height 14
checkbox Triglicerideos "true"
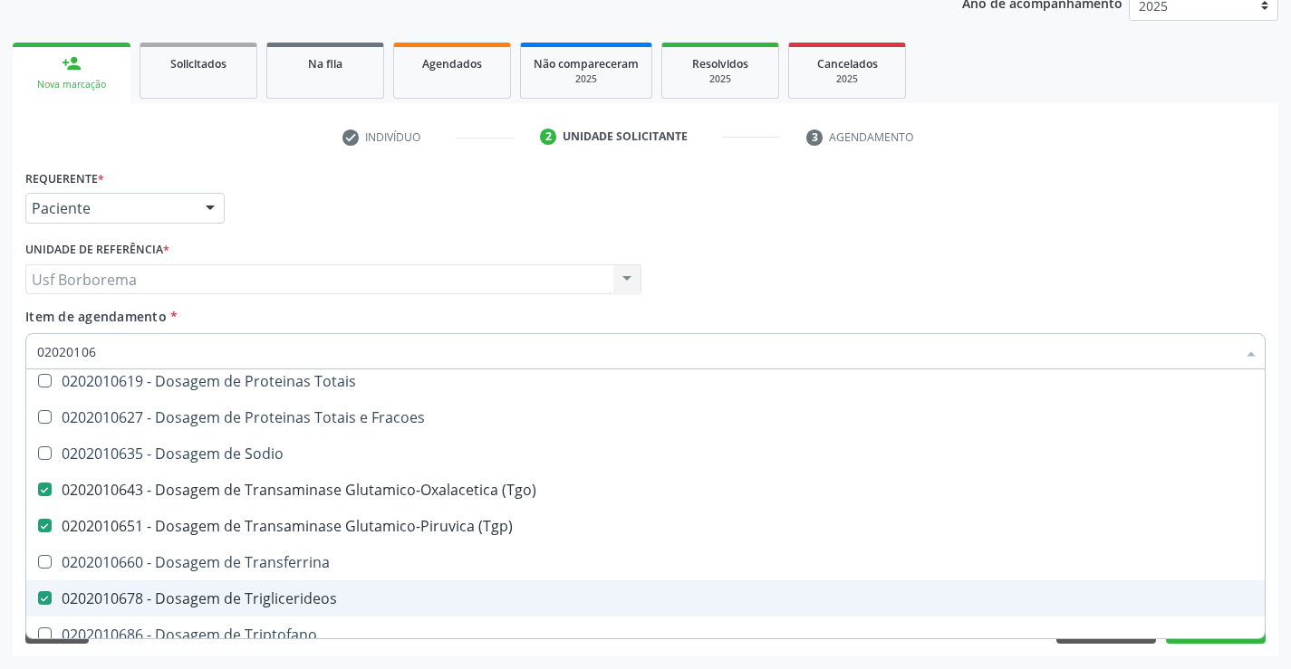
scroll to position [0, 0]
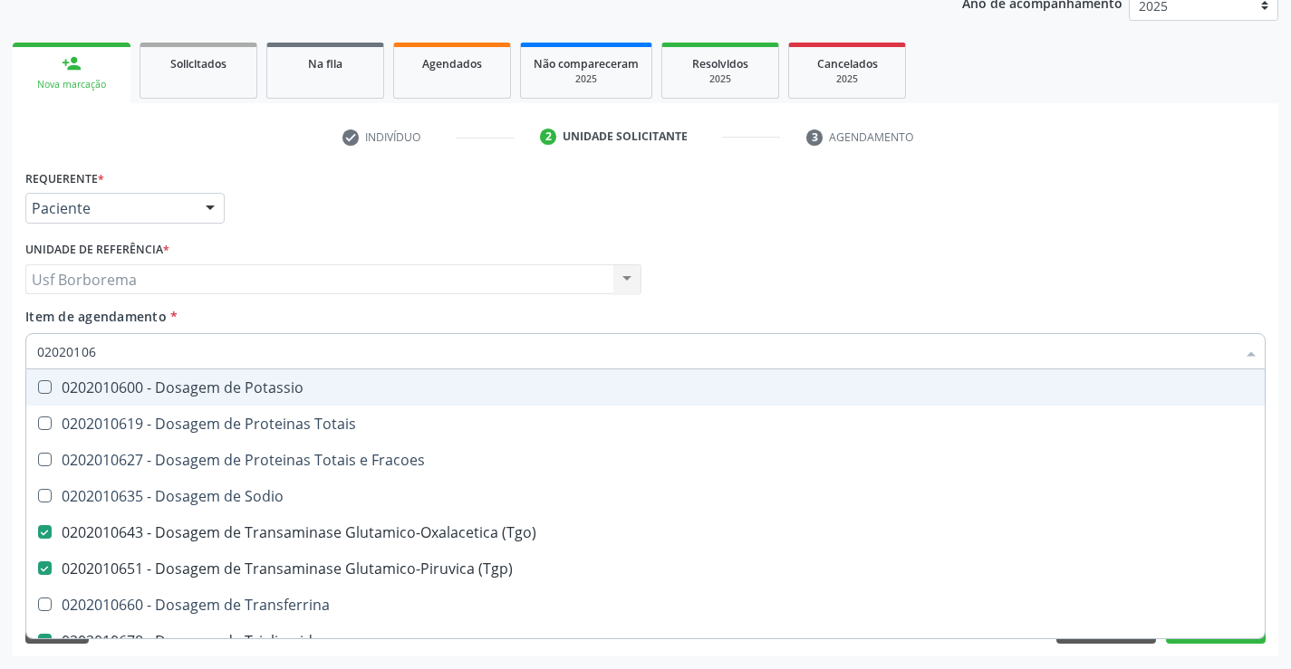
click at [192, 347] on input "02020106" at bounding box center [636, 351] width 1198 height 36
type input "0202010"
checkbox \(Tgo\) "false"
checkbox \(Tgp\) "false"
checkbox Triglicerideos "false"
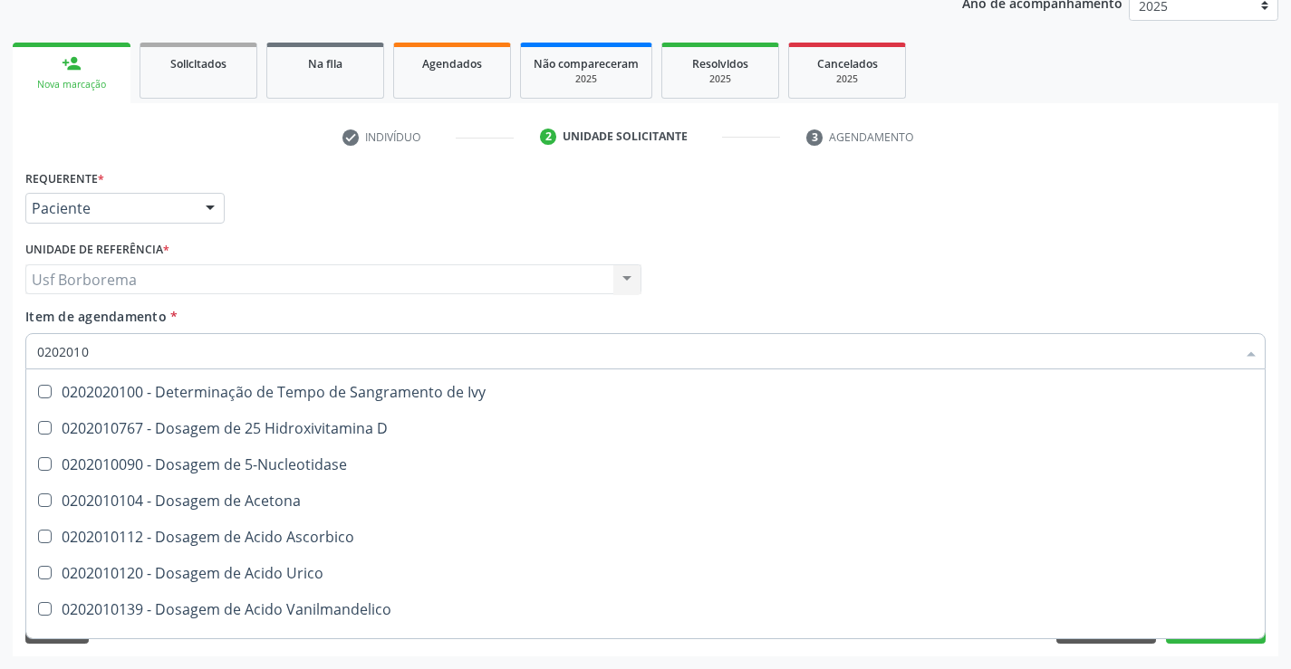
scroll to position [362, 0]
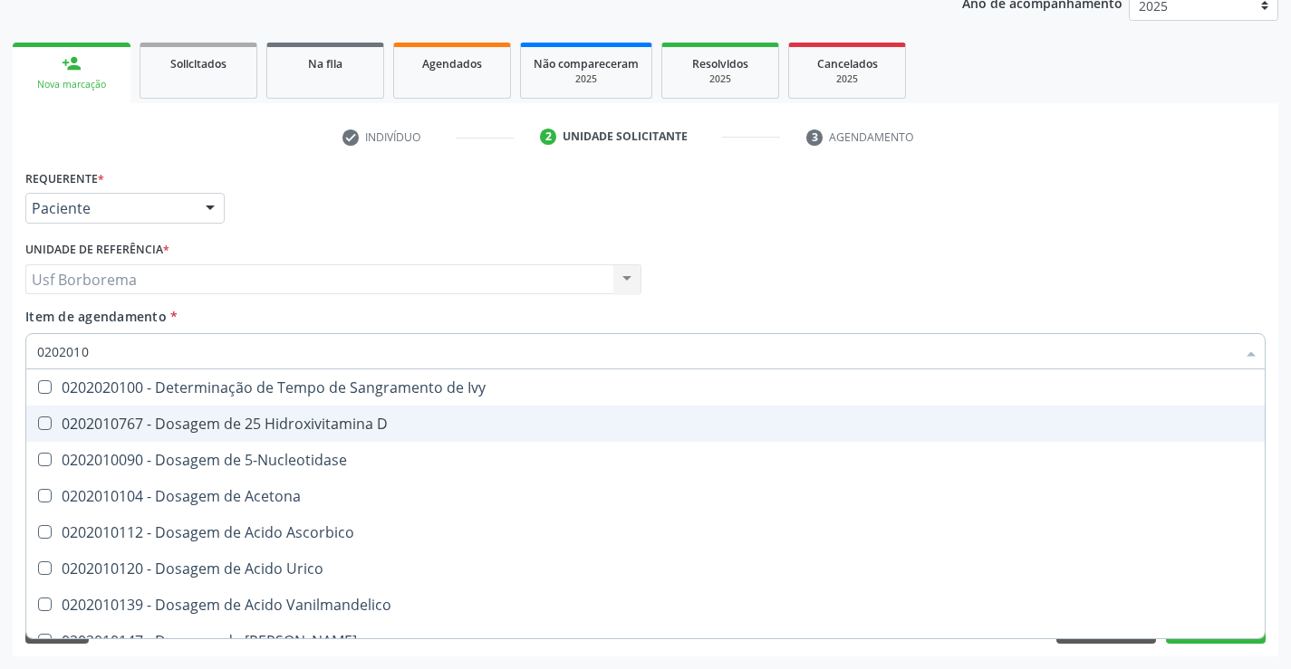
click at [352, 423] on div "0202010767 - Dosagem de 25 Hidroxivitamina D" at bounding box center [645, 424] width 1217 height 14
checkbox D "true"
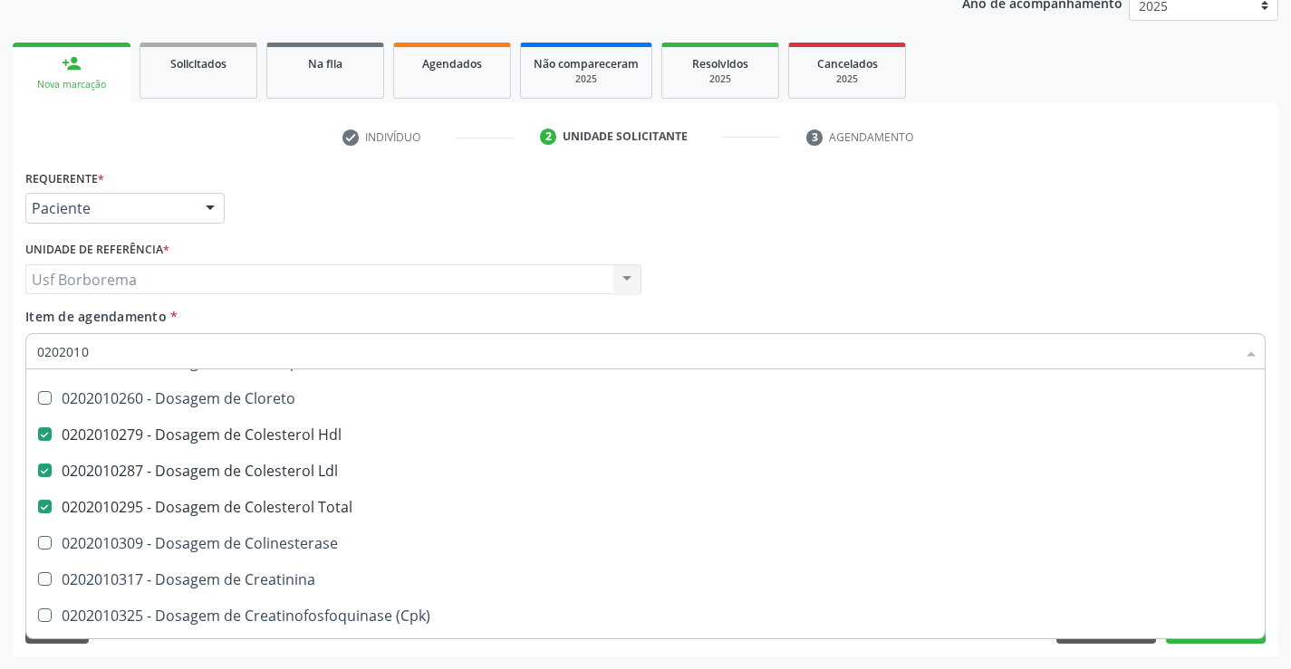
scroll to position [1087, 0]
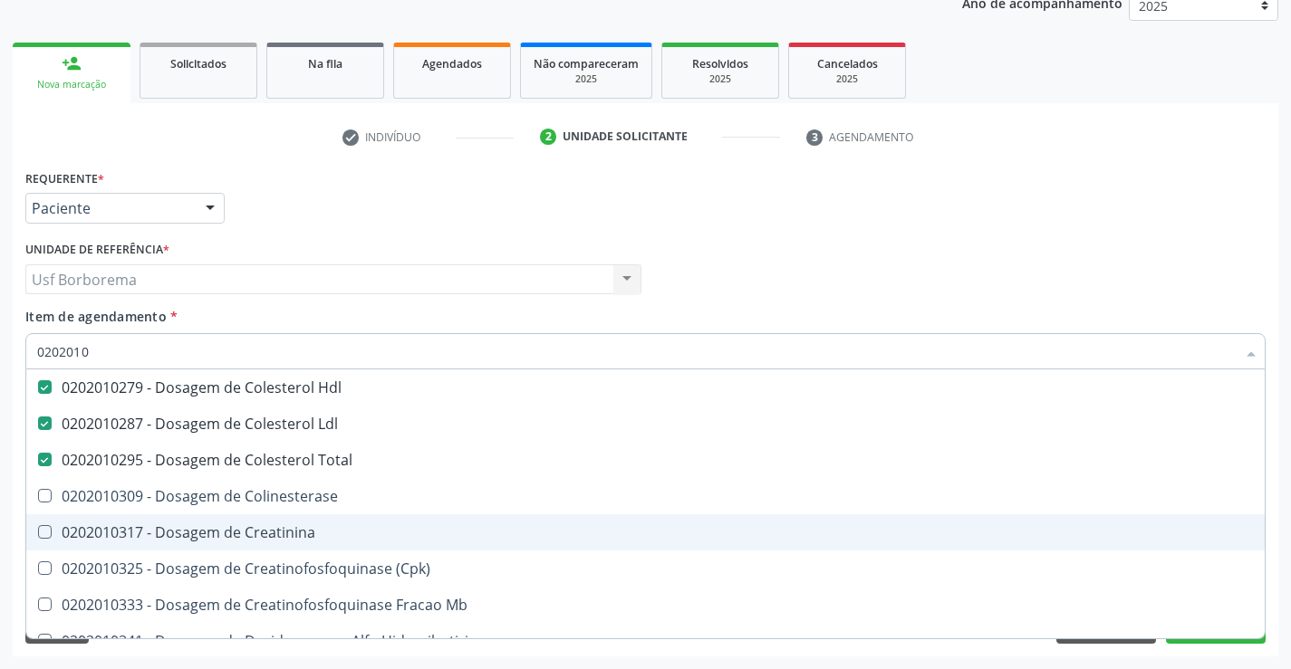
click at [374, 521] on span "0202010317 - Dosagem de Creatinina" at bounding box center [645, 533] width 1238 height 36
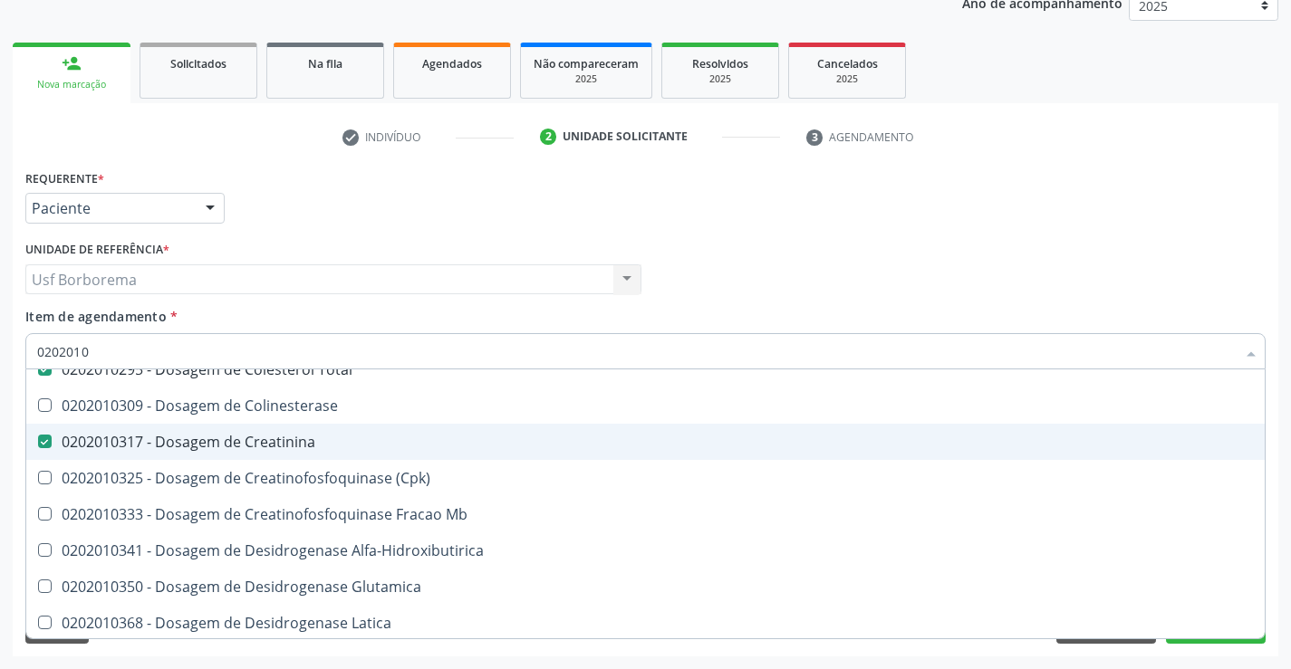
click at [354, 457] on span "0202010317 - Dosagem de Creatinina" at bounding box center [645, 442] width 1238 height 36
checkbox Creatinina "false"
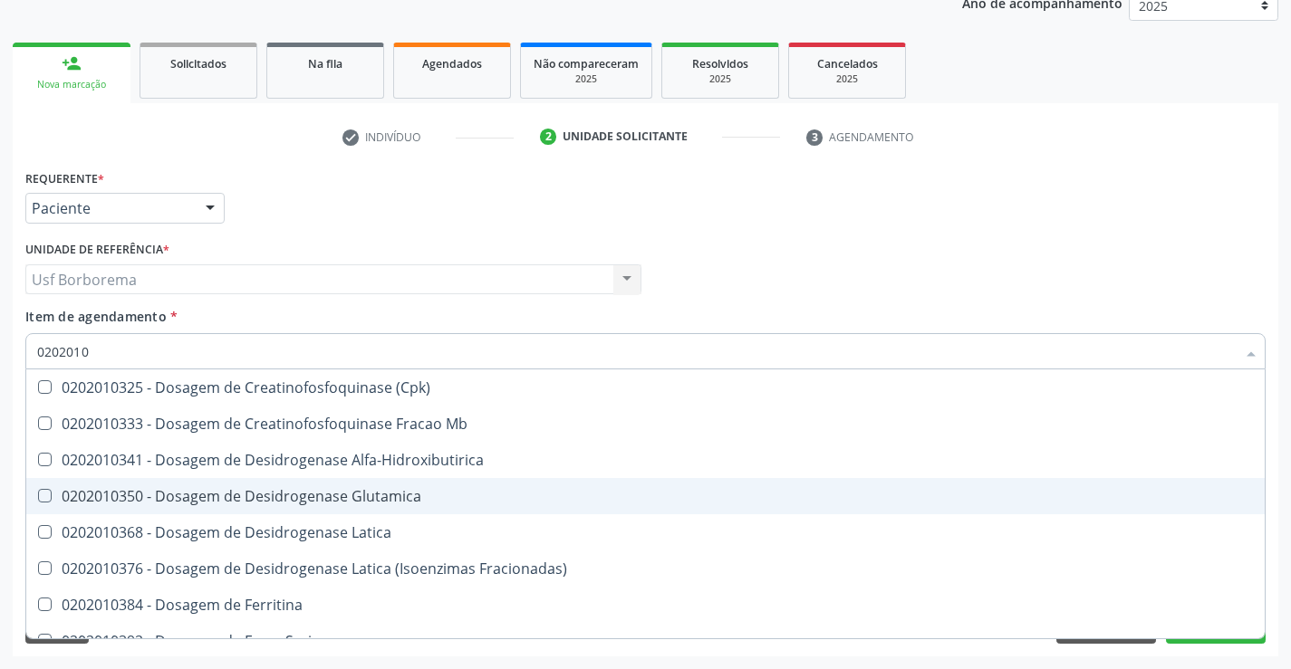
scroll to position [1359, 0]
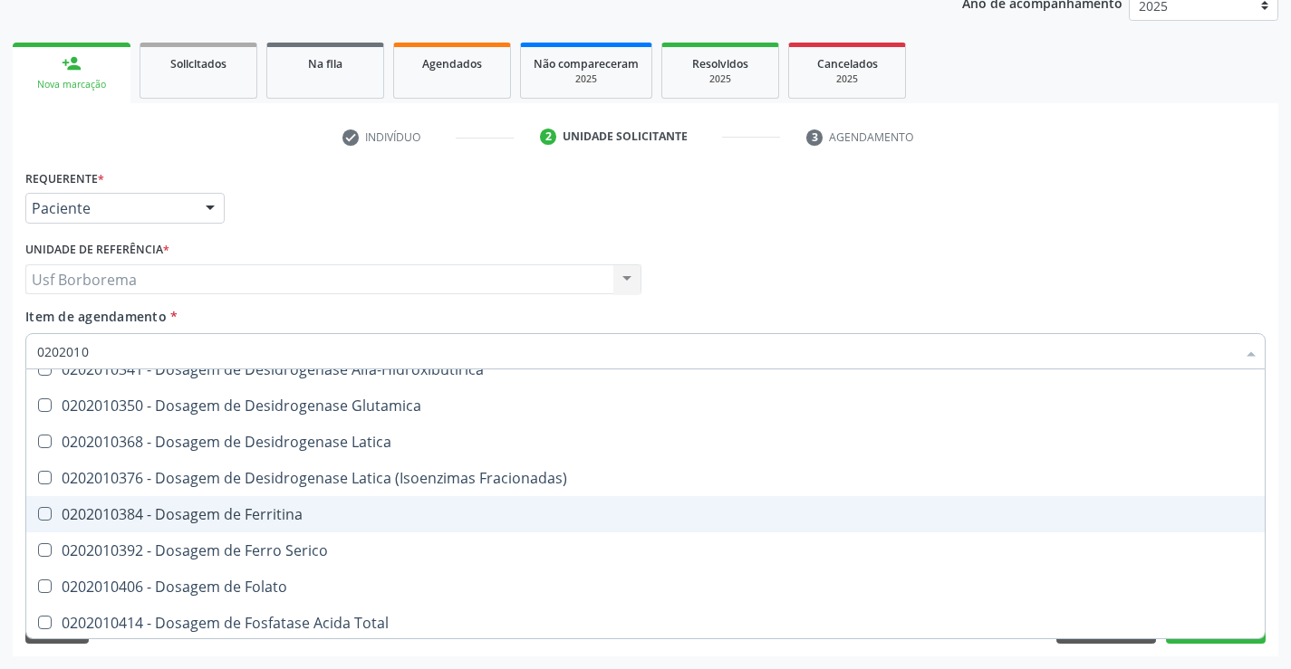
click at [355, 515] on div "0202010384 - Dosagem de Ferritina" at bounding box center [645, 514] width 1217 height 14
checkbox Ferritina "true"
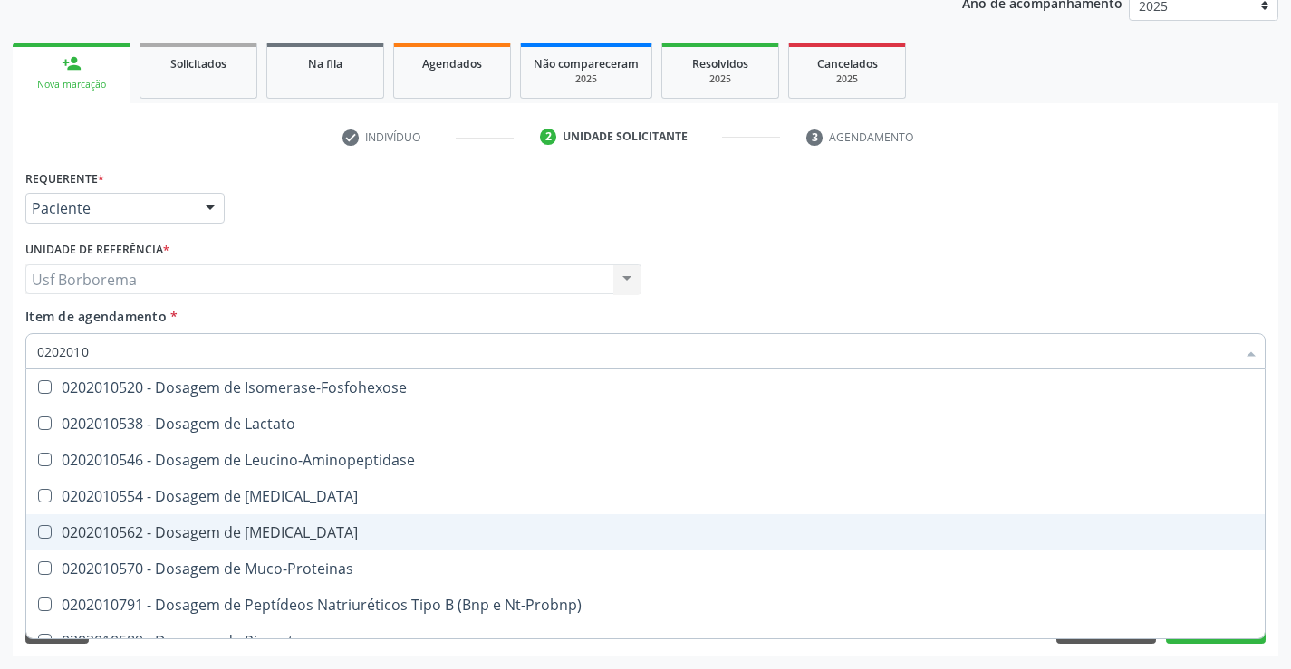
scroll to position [2083, 0]
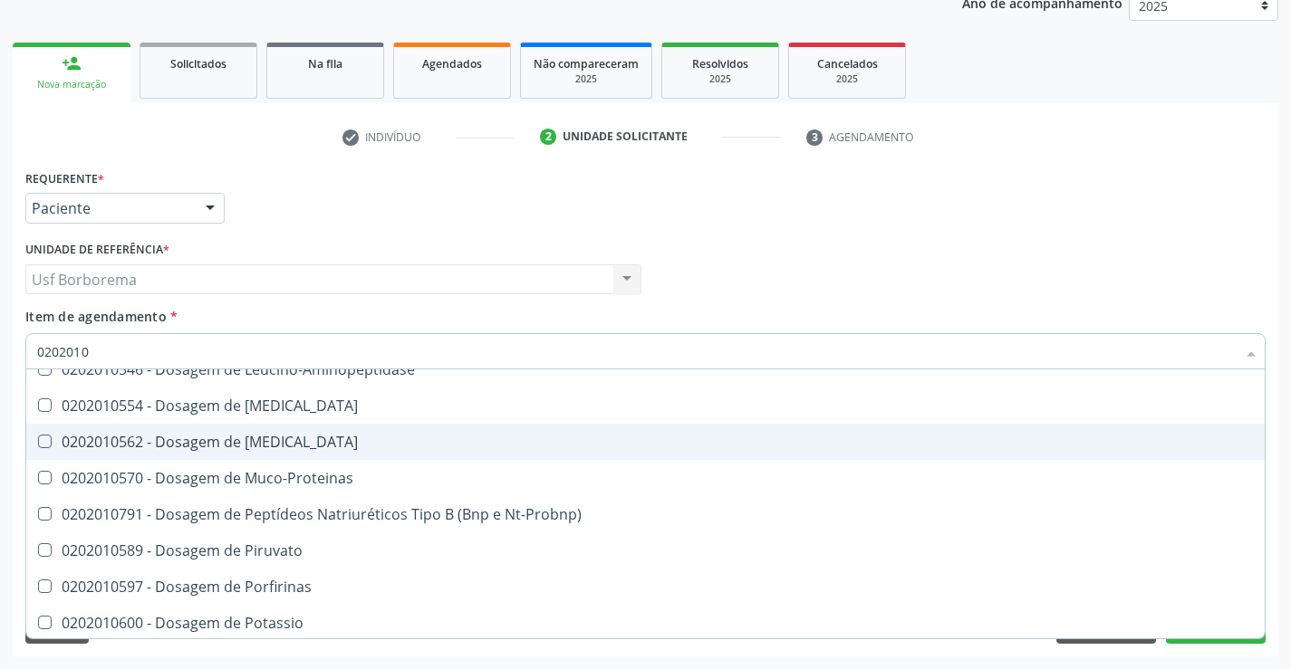
click at [324, 437] on div "0202010562 - Dosagem de [MEDICAL_DATA]" at bounding box center [645, 442] width 1217 height 14
checkbox Magnesio "true"
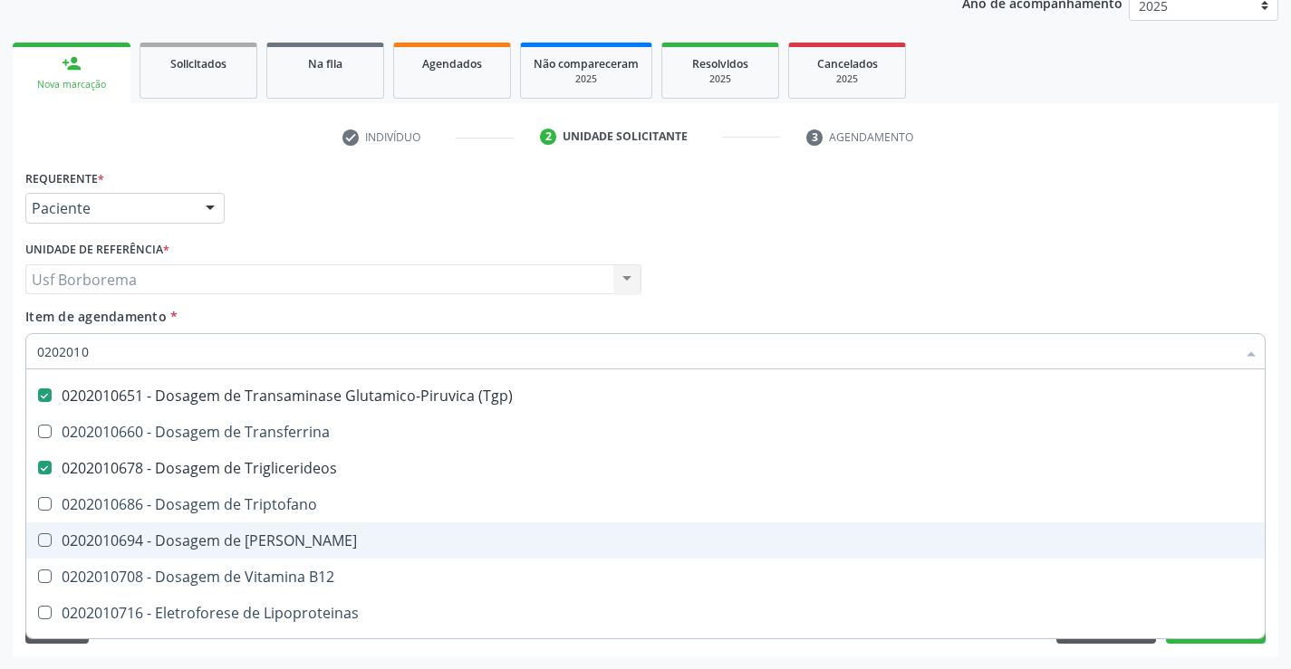
scroll to position [2536, 0]
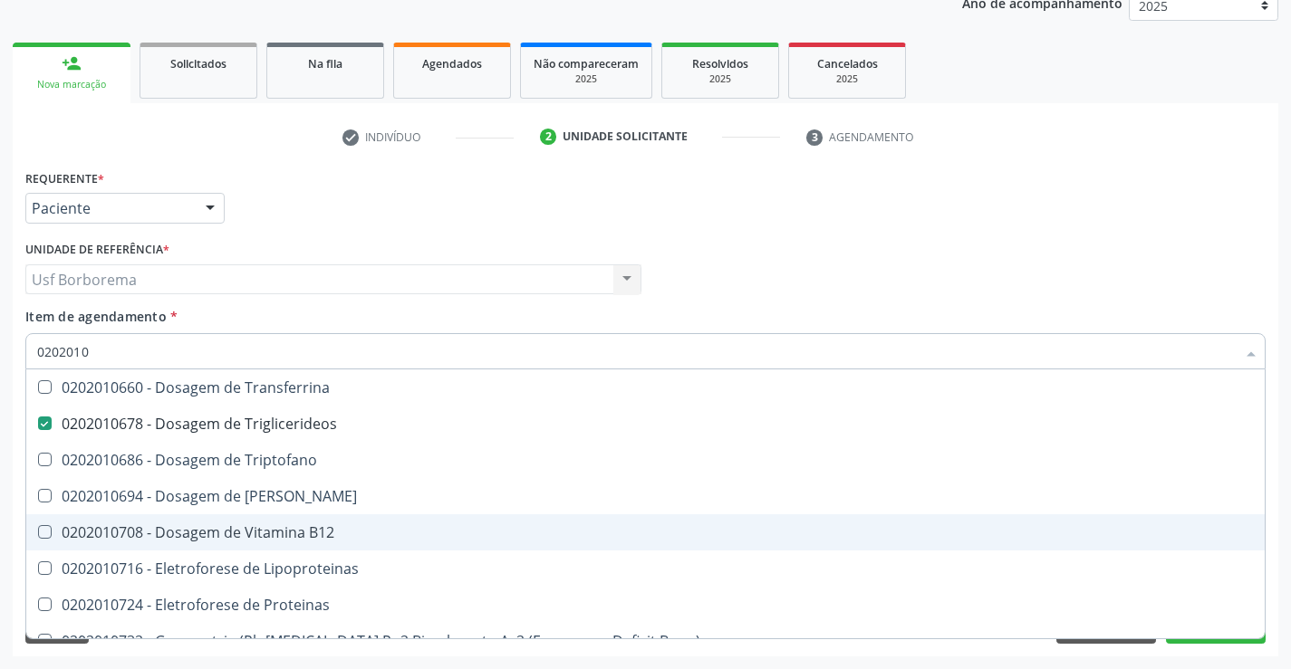
click at [397, 541] on span "0202010708 - Dosagem de Vitamina B12" at bounding box center [645, 533] width 1238 height 36
checkbox B12 "true"
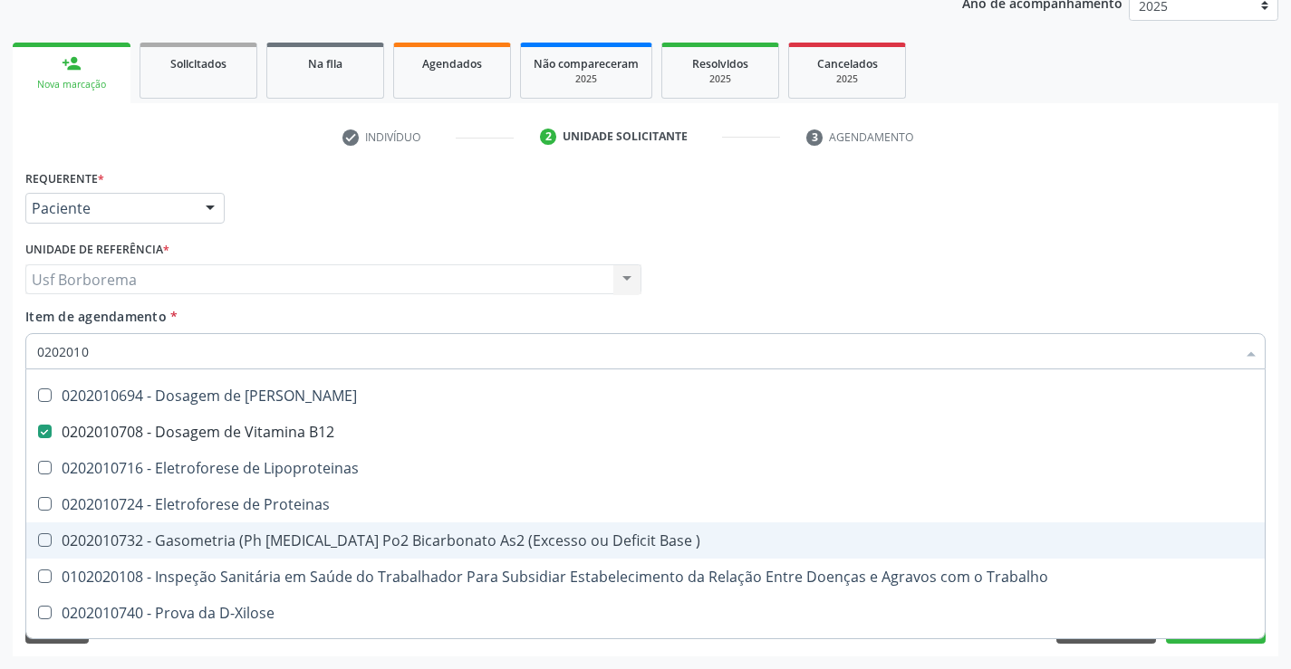
scroll to position [2666, 0]
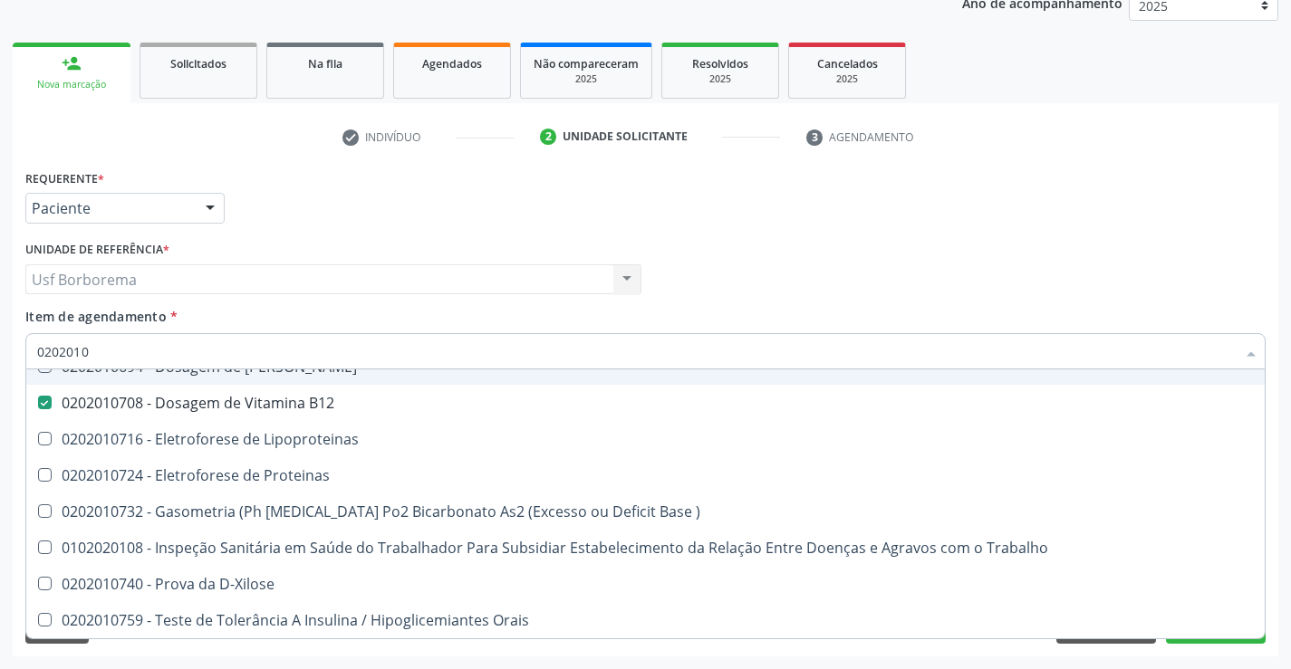
click at [165, 345] on input "0202010" at bounding box center [636, 351] width 1198 height 36
type input "020201"
checkbox D "false"
checkbox Alfa-1-Antitripsina "true"
checkbox Hdl "false"
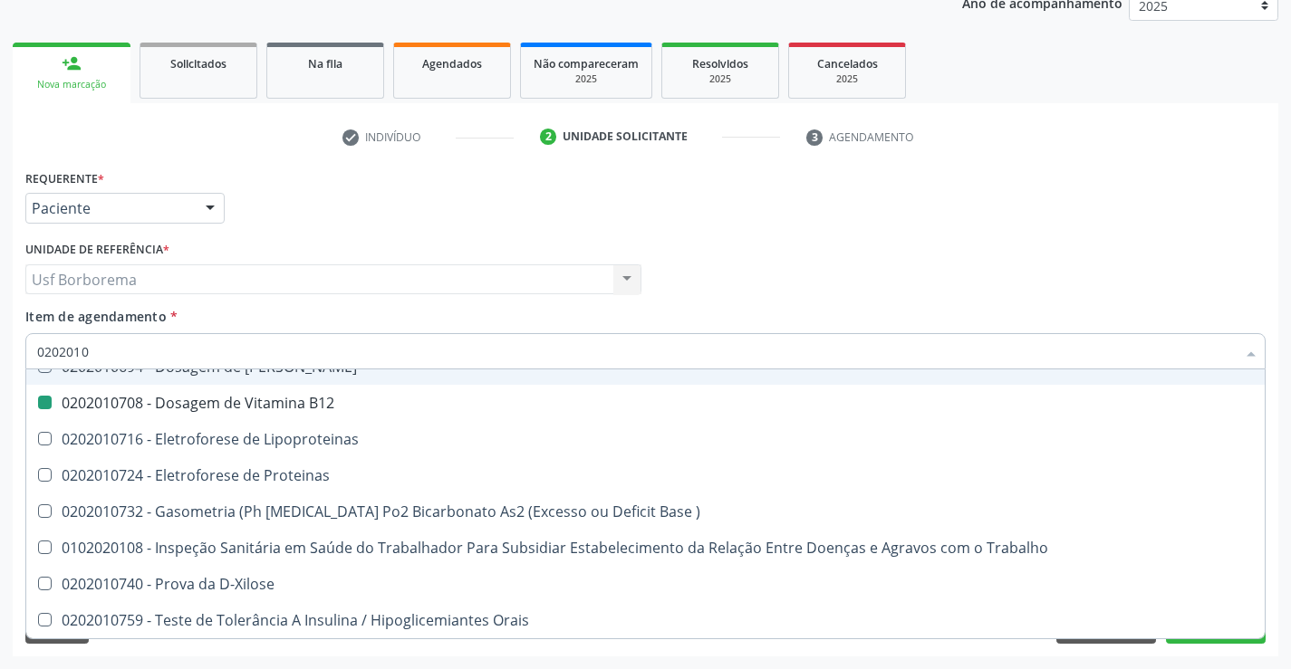
checkbox Ldl "false"
checkbox Total "false"
checkbox Latica "true"
checkbox Fracionadas\) "true"
checkbox Haptoglobina "true"
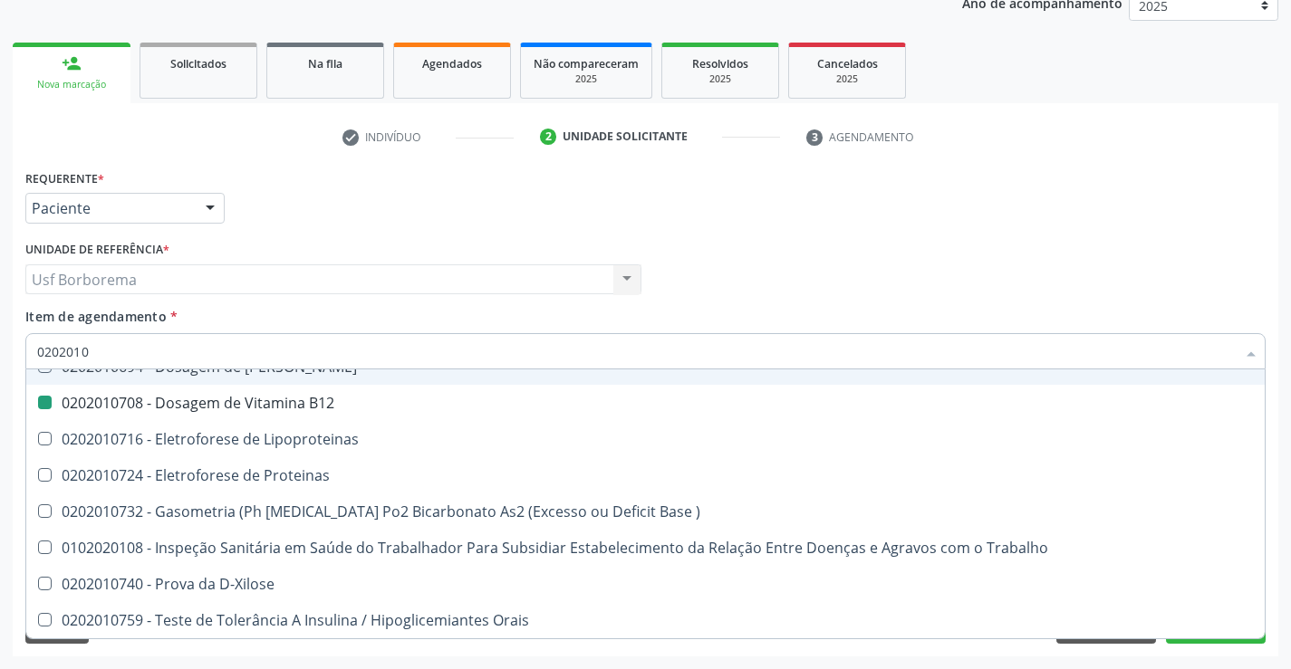
checkbox Magnesio "false"
checkbox \(Tgo\) "false"
checkbox \(Tgp\) "false"
checkbox Transferrina "true"
checkbox Triglicerideos "false"
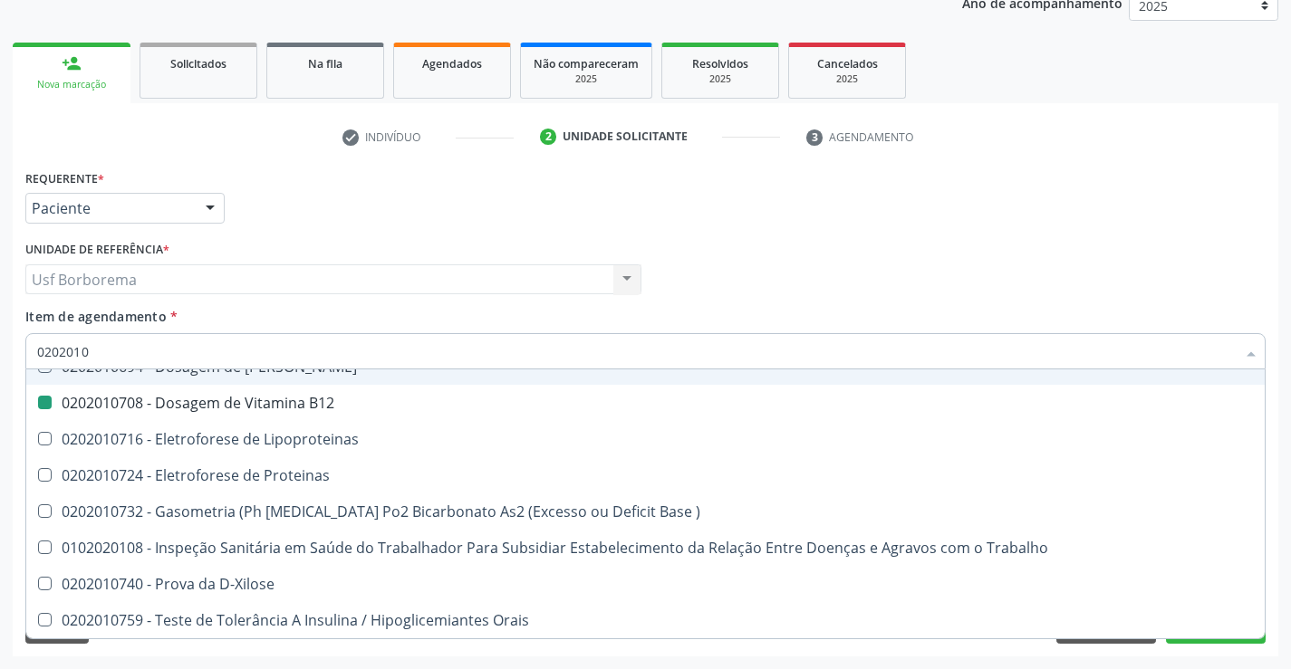
checkbox B12 "false"
checkbox D-Xilose "true"
checkbox Orais "true"
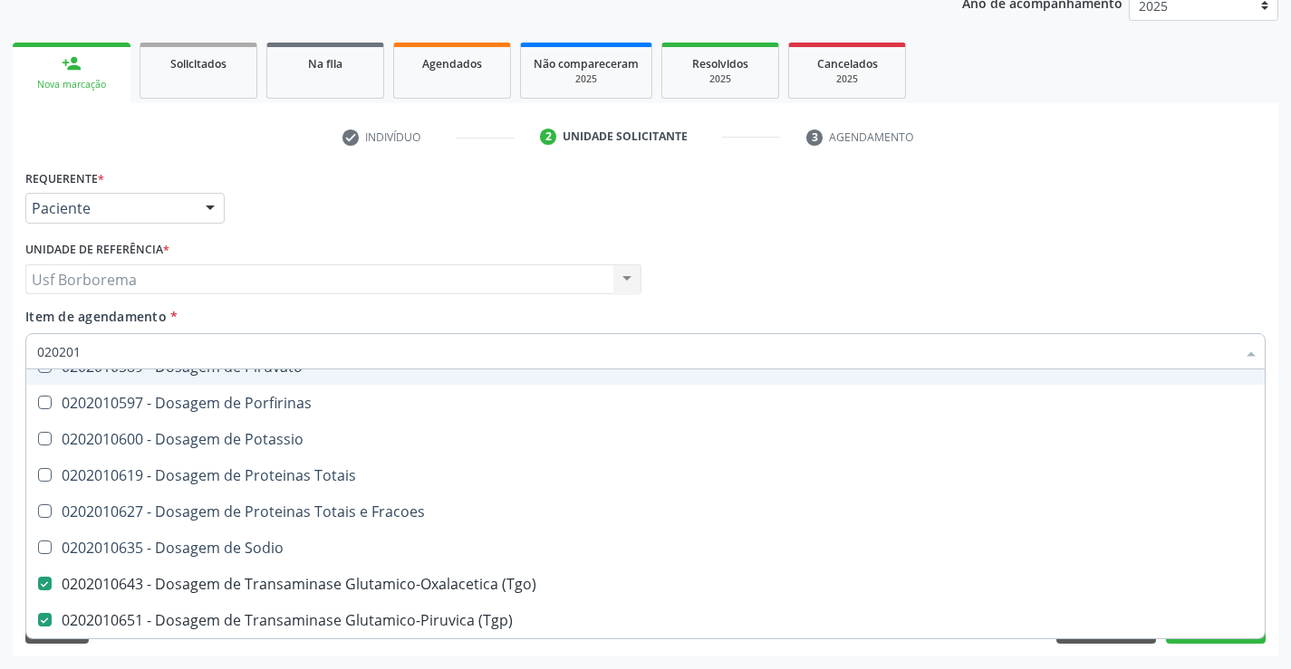
type input "02020"
checkbox D "false"
checkbox Hdl "false"
checkbox Ldl "false"
checkbox Total "false"
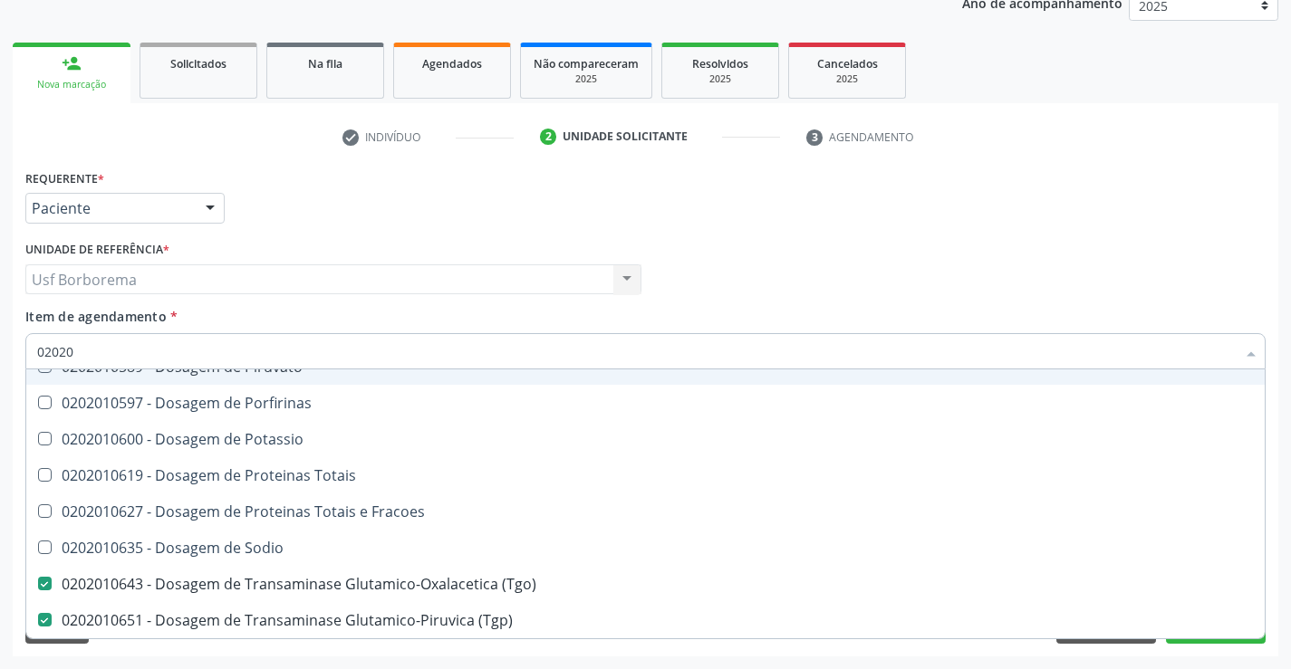
checkbox Ferritina "false"
checkbox Magnesio "false"
checkbox \(Tgo\) "false"
checkbox Triglicerideos "false"
checkbox B12 "false"
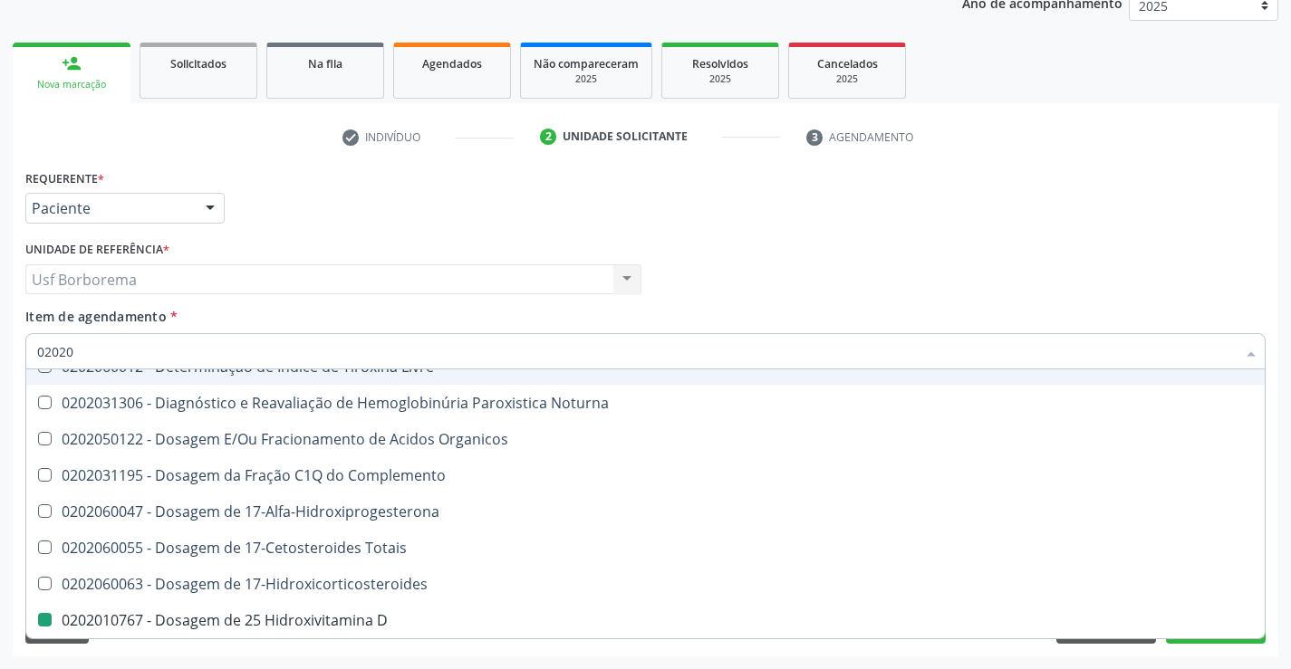
type input "0202"
checkbox D "false"
checkbox Alfa-2-Macroglobulina "true"
checkbox Hdl "false"
checkbox Ldl "false"
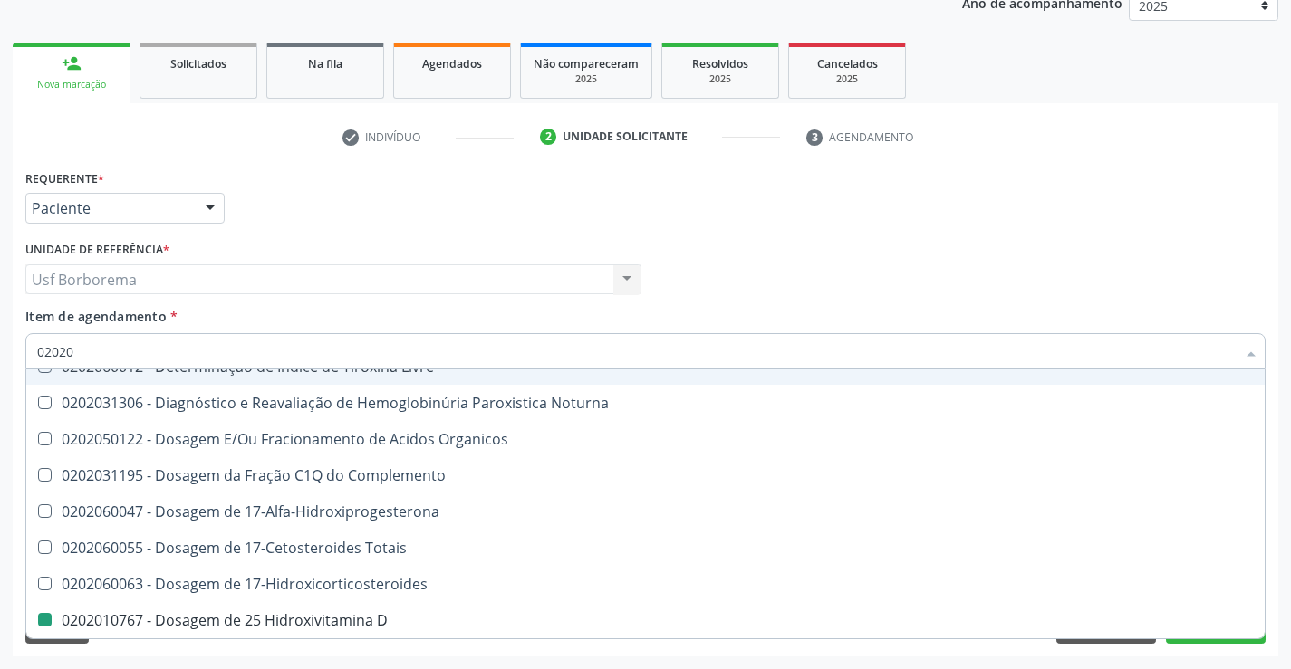
checkbox Total "false"
checkbox Estriol "true"
checkbox Estrona "true"
checkbox Etossuximida "true"
checkbox Ferritina "false"
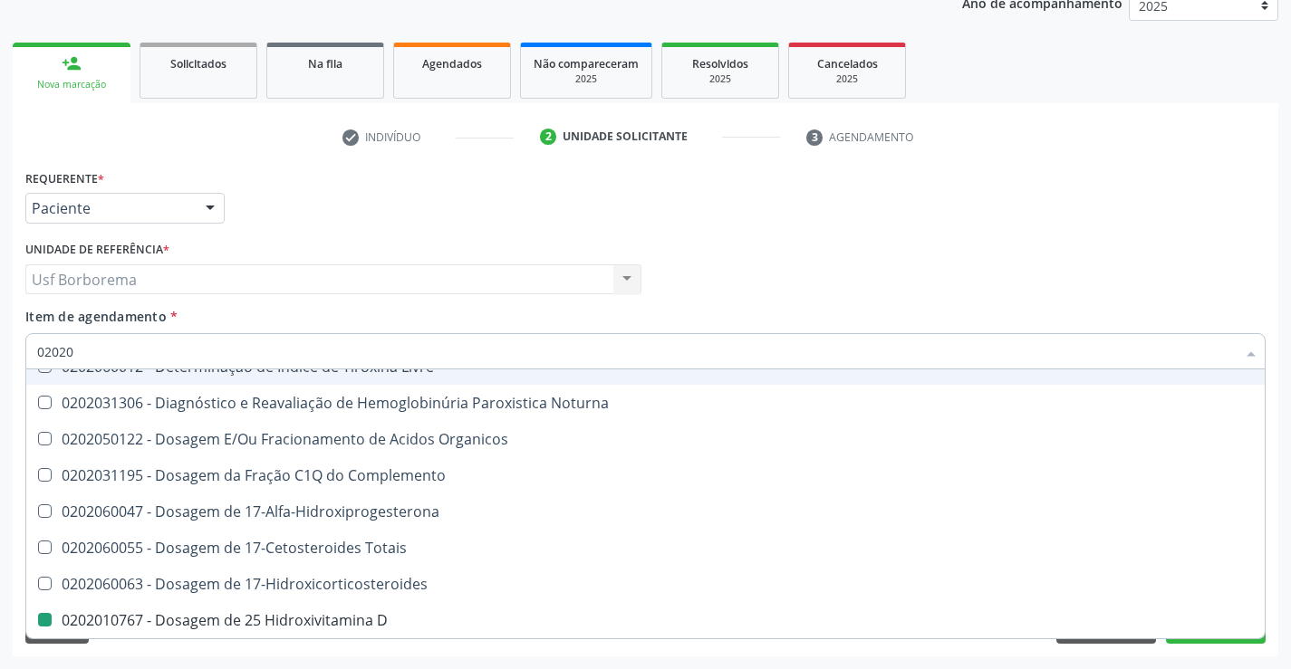
checkbox 37Oc "true"
checkbox \(Tsh\) "false"
checkbox Magnesio "false"
checkbox Piruvato "true"
checkbox Quinidina "true"
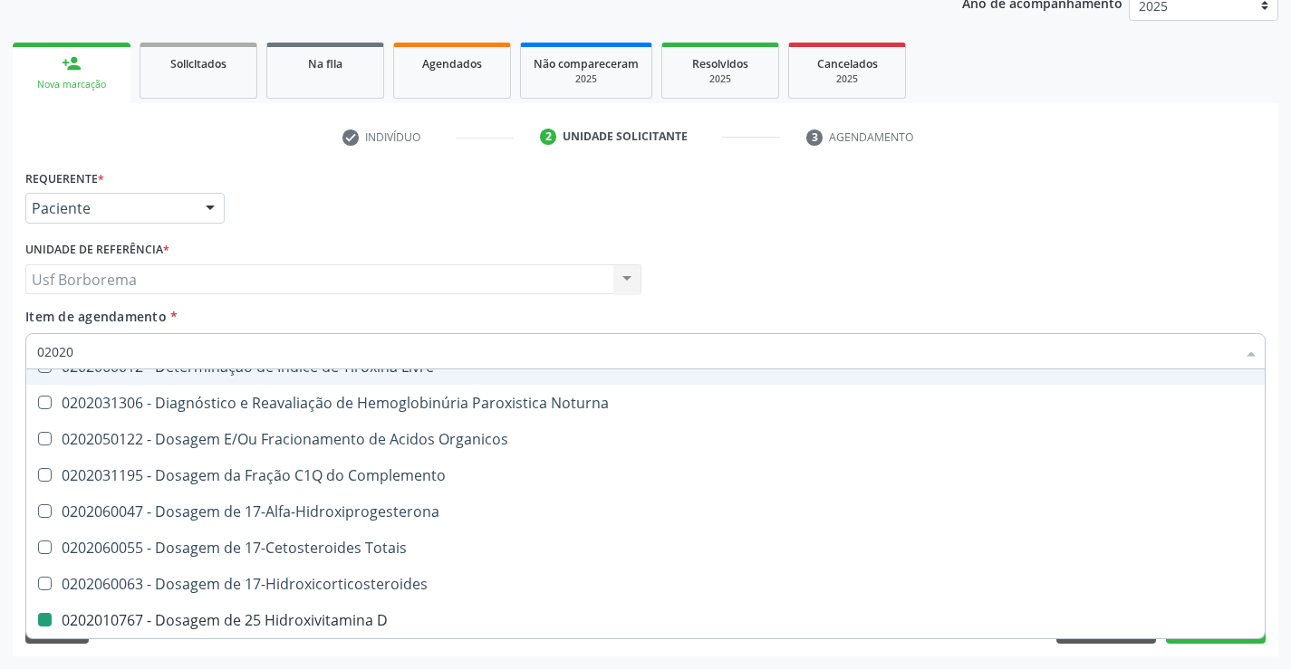
checkbox Livre\) "false"
checkbox \(Tgo\) "false"
checkbox \(Tgp\) "false"
checkbox Triglicerideos "false"
checkbox B12 "false"
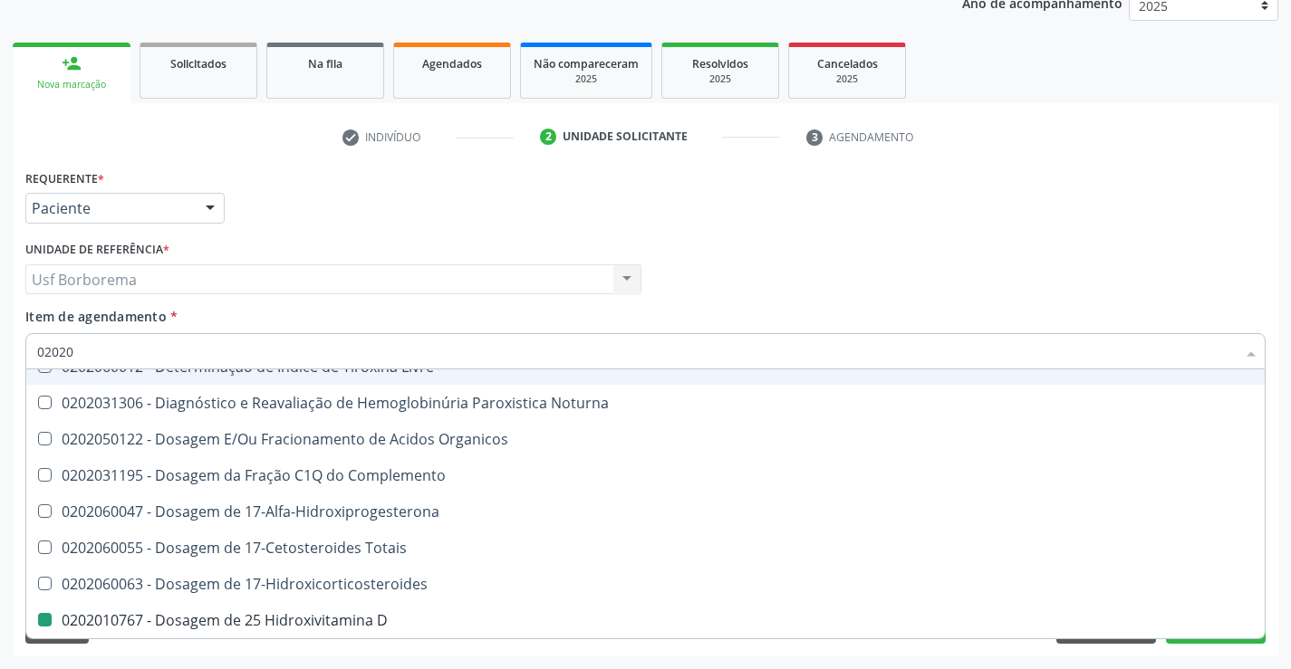
checkbox Direto "true"
checkbox \(Direto\) "true"
checkbox Urinarios "true"
checkbox Pallidum "true"
checkbox Hemocultura "true"
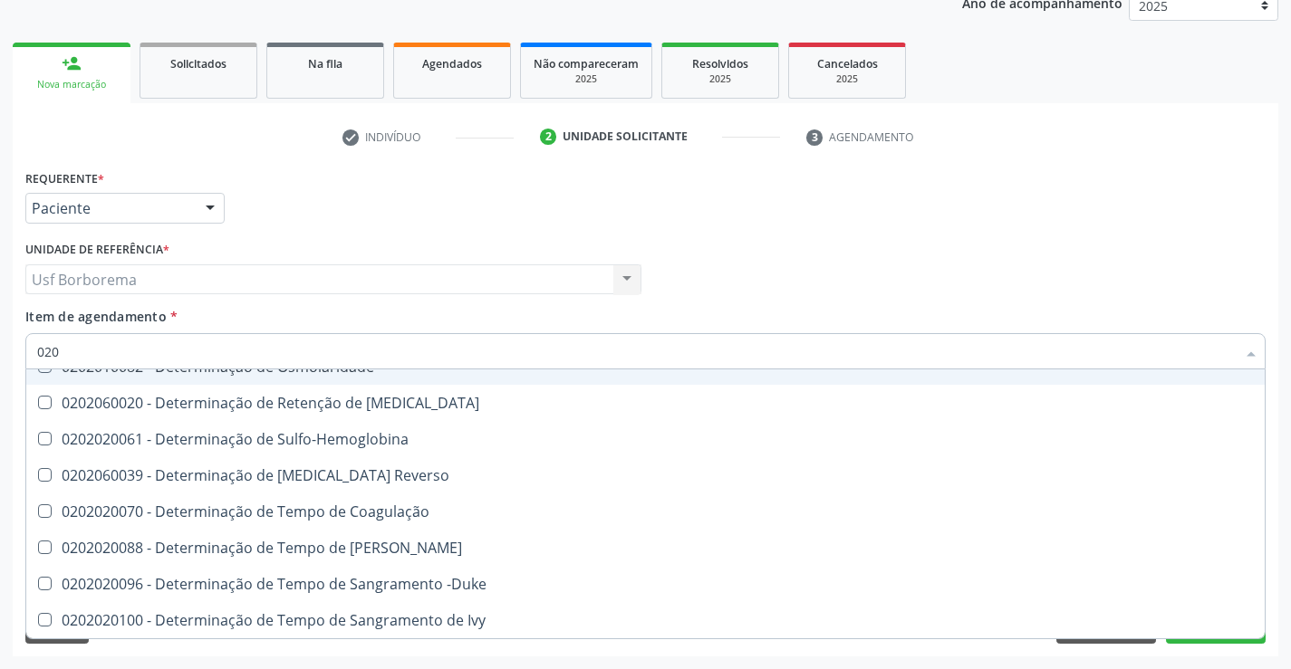
type input "02"
checkbox D "false"
checkbox Hdl "false"
checkbox Ldl "false"
checkbox Total "false"
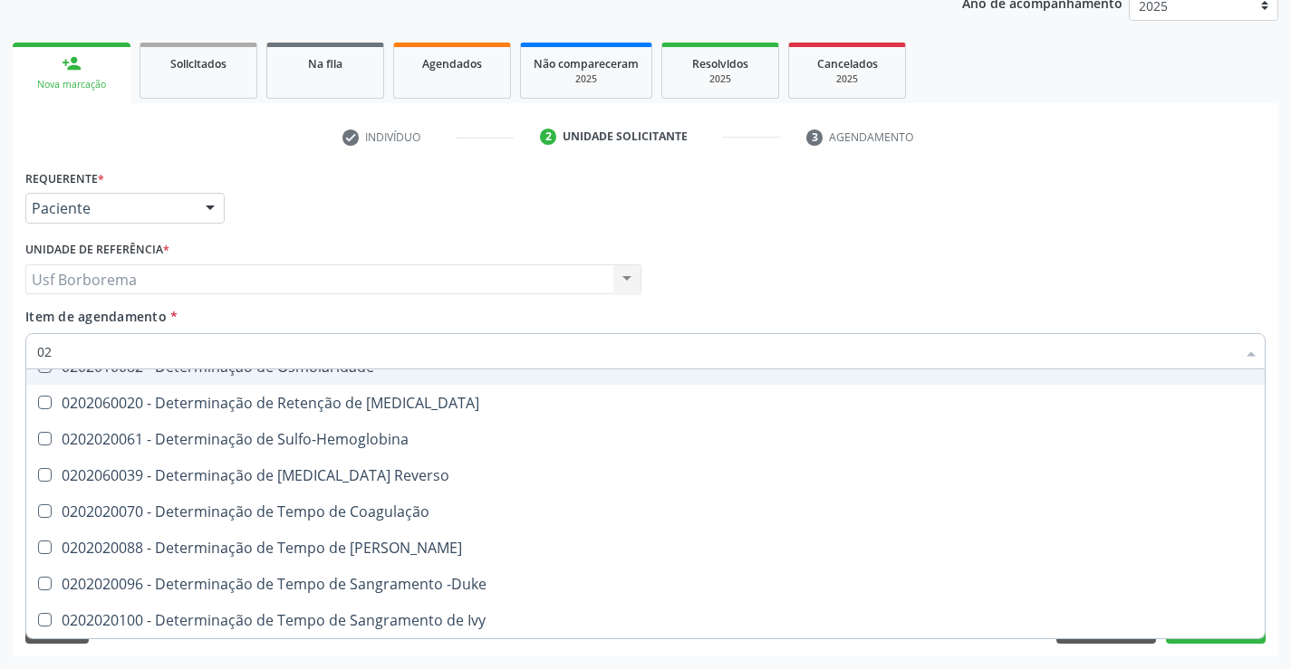
checkbox Ferritina "false"
checkbox \(Tsh\) "false"
checkbox Magnesio "false"
checkbox Livre\) "false"
checkbox \(Tgo\) "false"
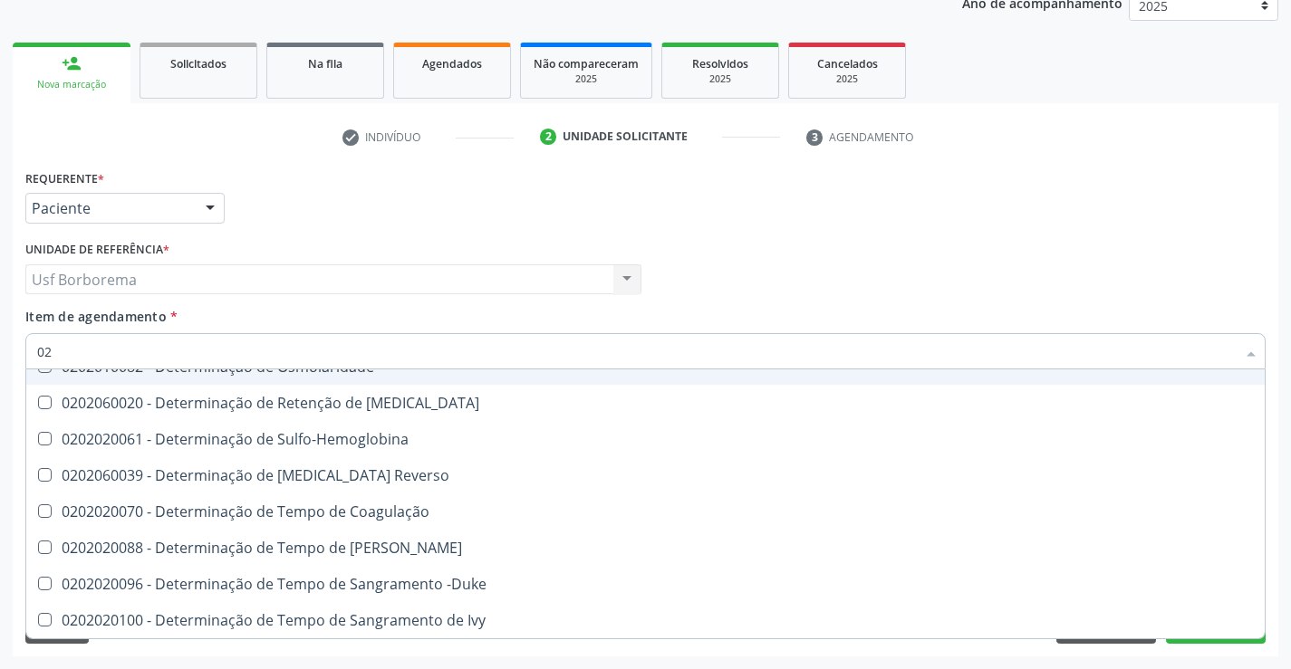
checkbox \(Tgp\) "false"
checkbox Triglicerideos "false"
checkbox B12 "false"
checkbox Esfregaço "false"
checkbox Impactado\) "false"
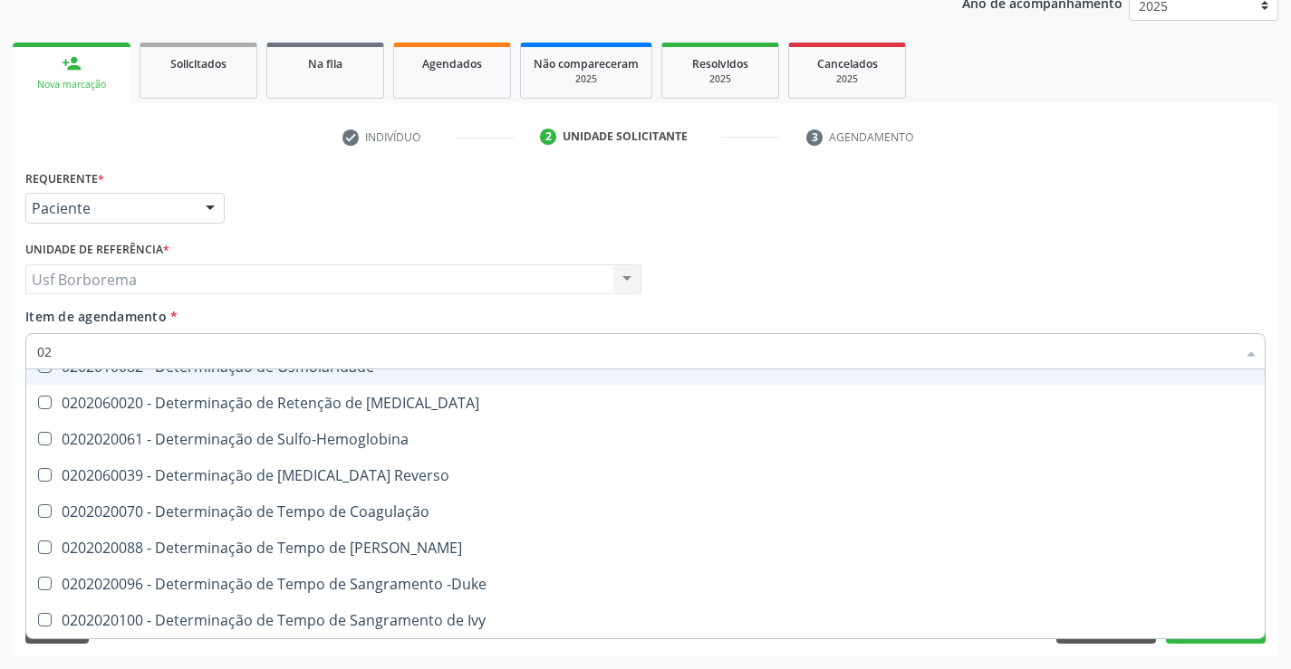
checkbox Exostoses "false"
checkbox Bucomaxilofacial "false"
checkbox Orais "false"
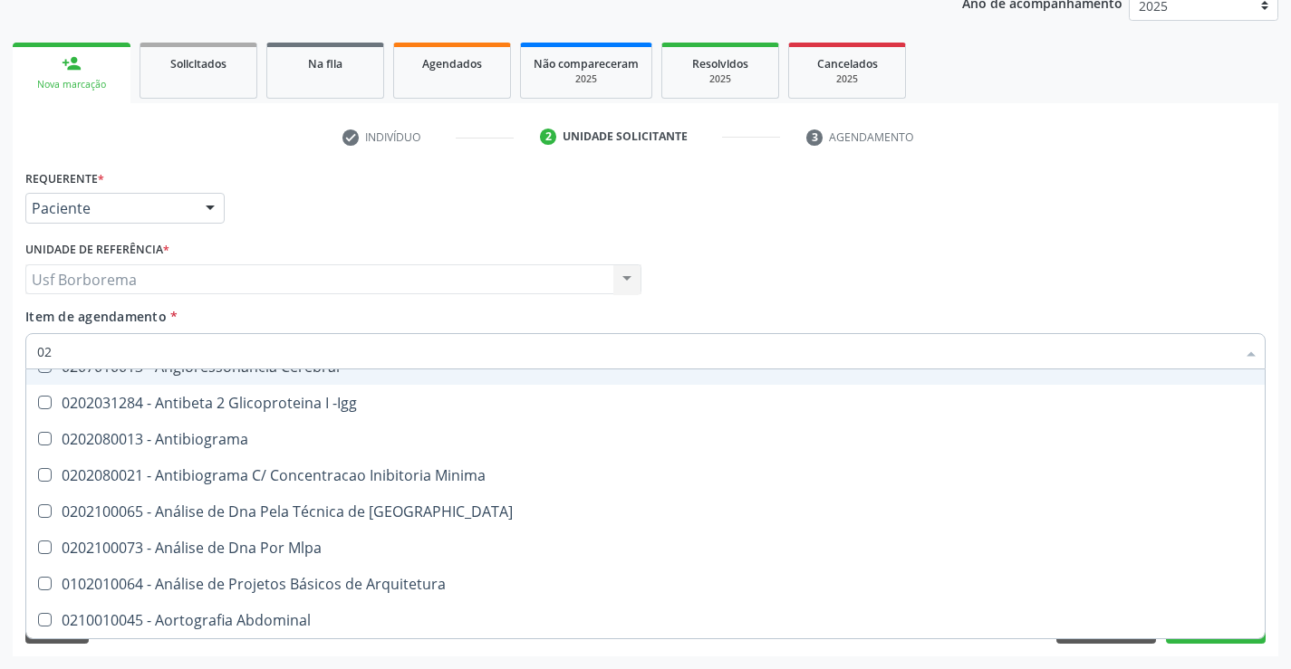
type input "0"
checkbox D "false"
checkbox Hdl "false"
checkbox Ldl "false"
checkbox Total "false"
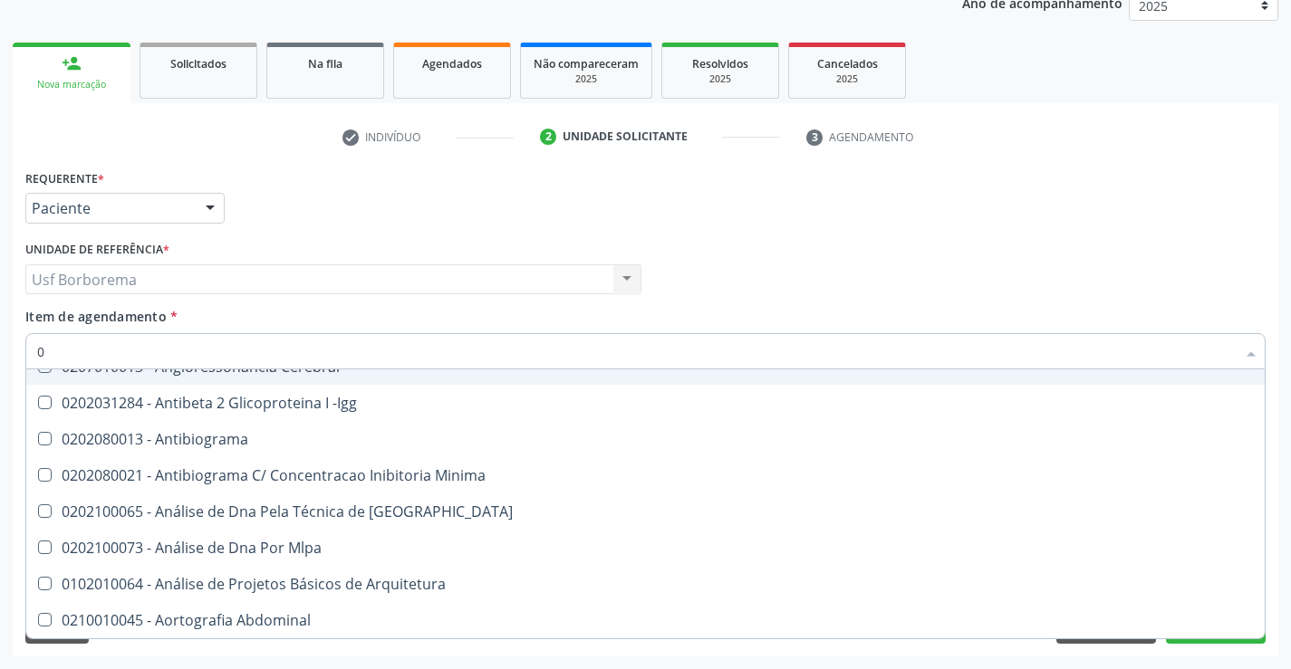
checkbox Ferritina "false"
checkbox \(Tsh\) "false"
checkbox Magnesio "false"
checkbox Livre\) "false"
checkbox \(Tgo\) "false"
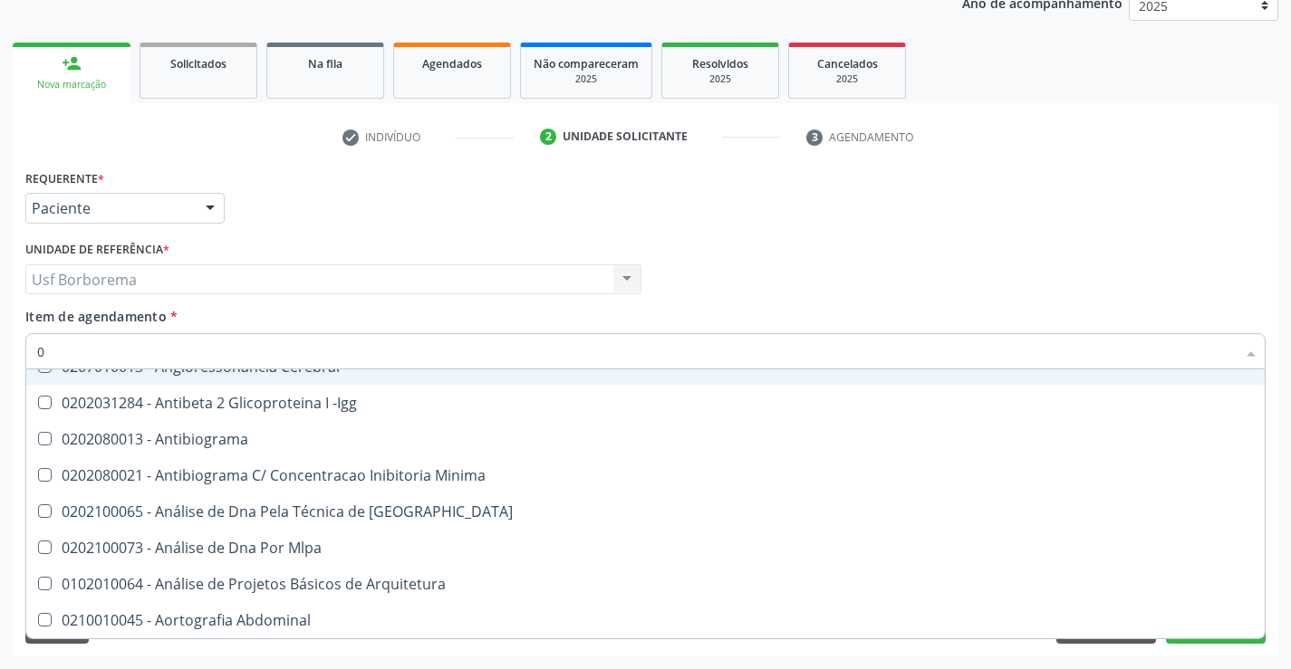
checkbox \(Tgp\) "false"
checkbox Triglicerideos "false"
checkbox B12 "false"
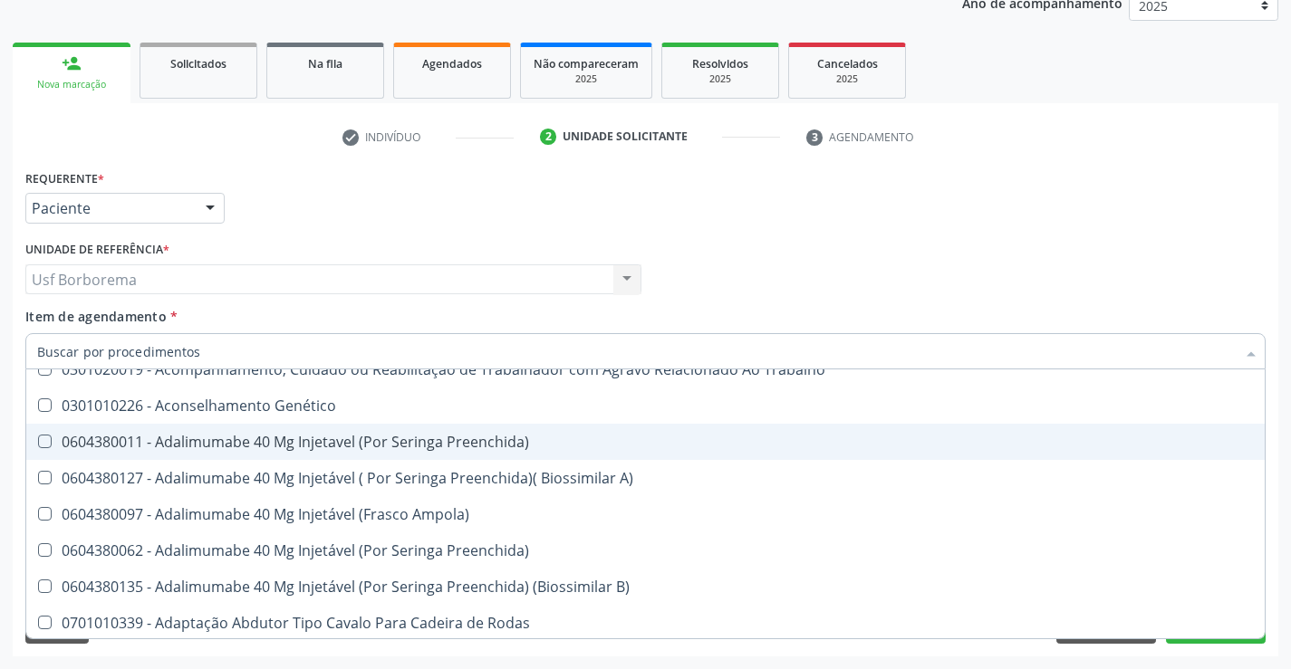
scroll to position [2741, 0]
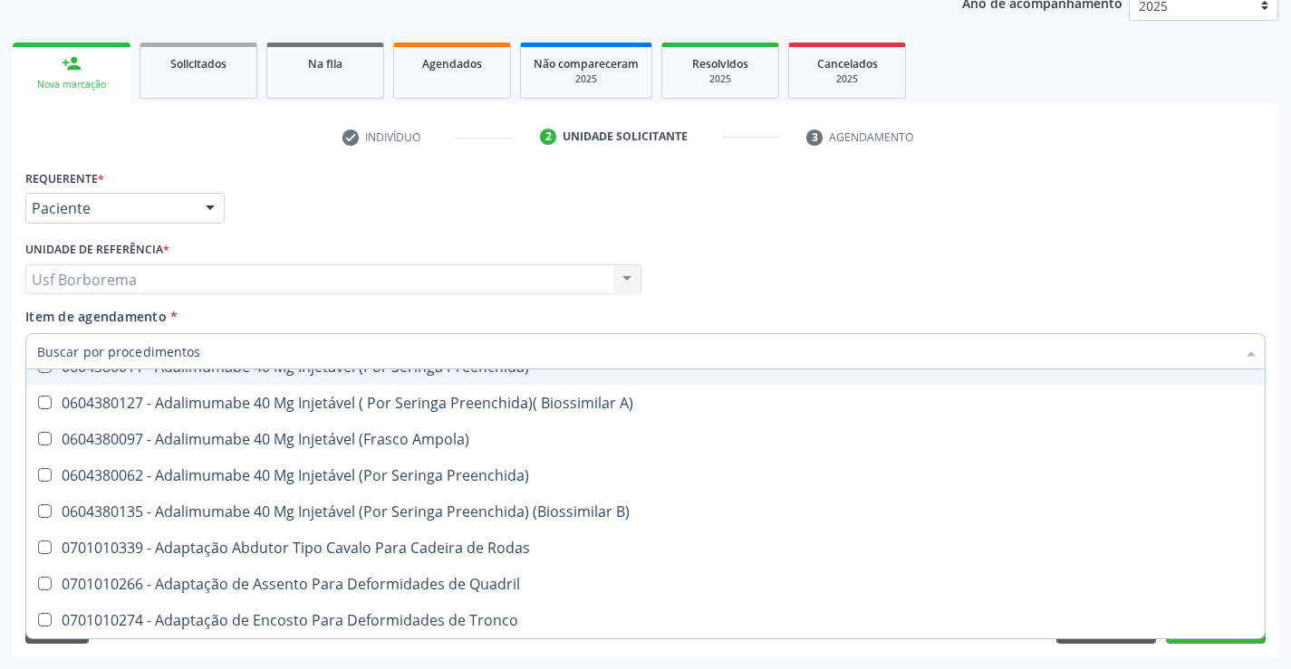
type input "f"
checkbox População "true"
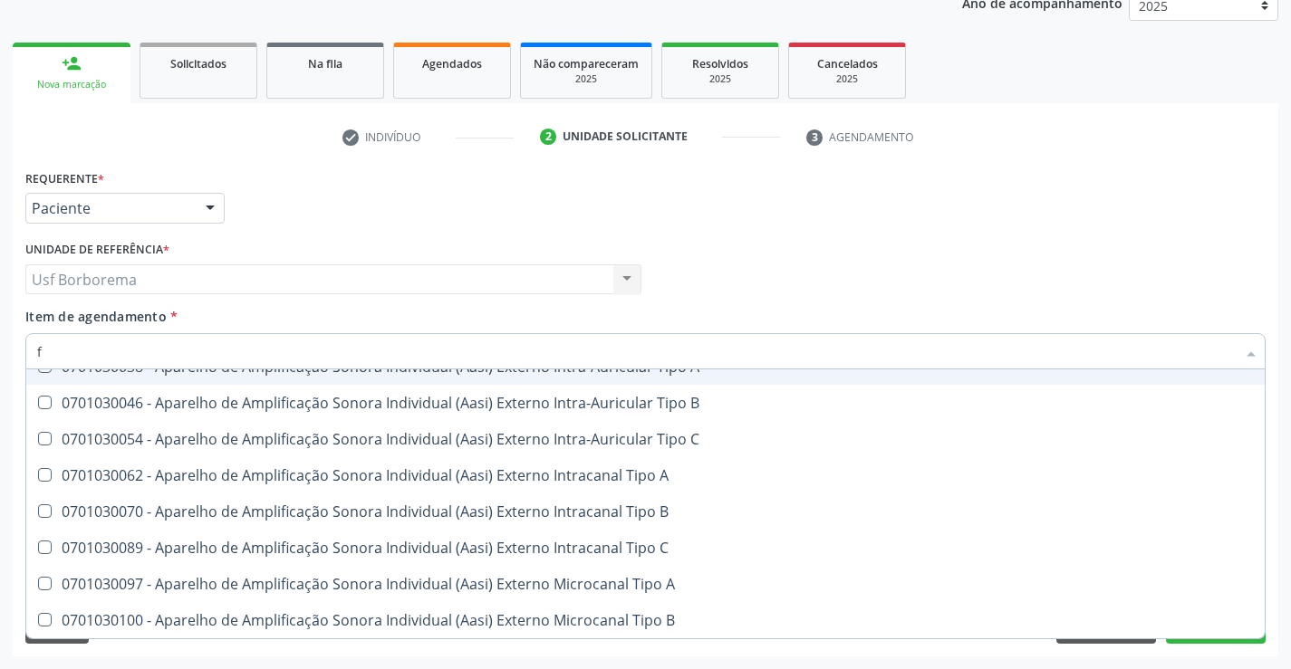
type input "fe"
checkbox Supra-Aorticos "true"
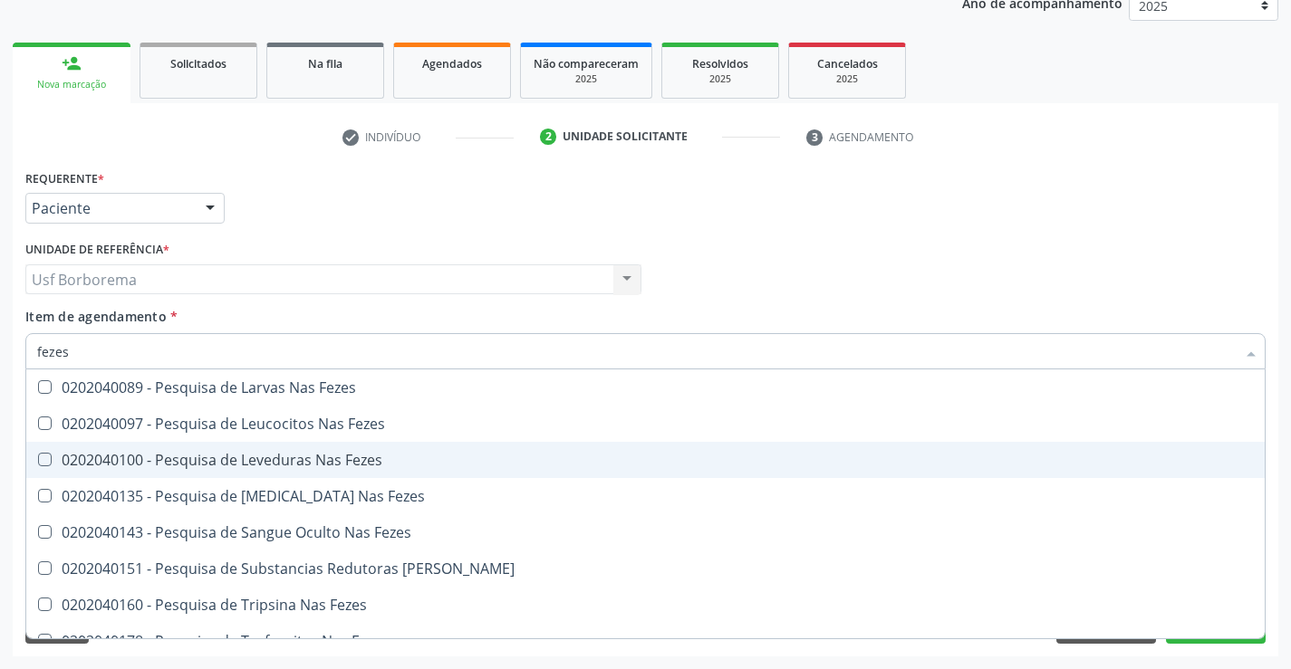
scroll to position [21, 0]
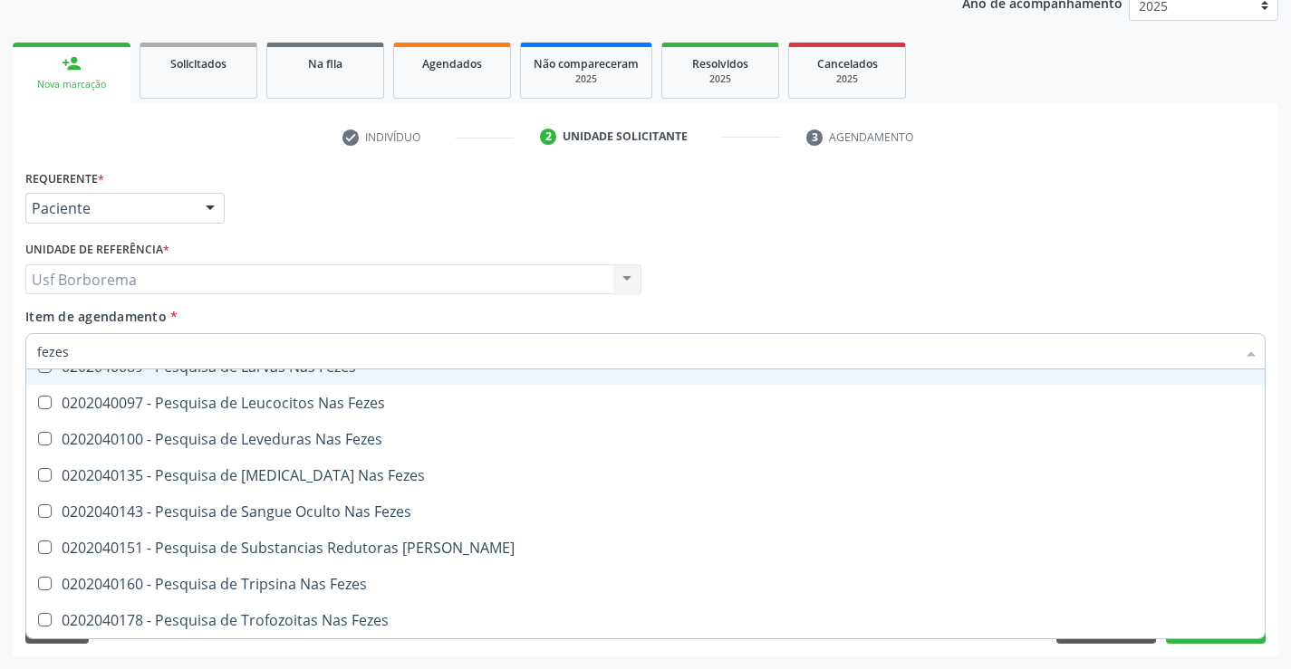
click at [217, 358] on input "fezes" at bounding box center [636, 351] width 1198 height 36
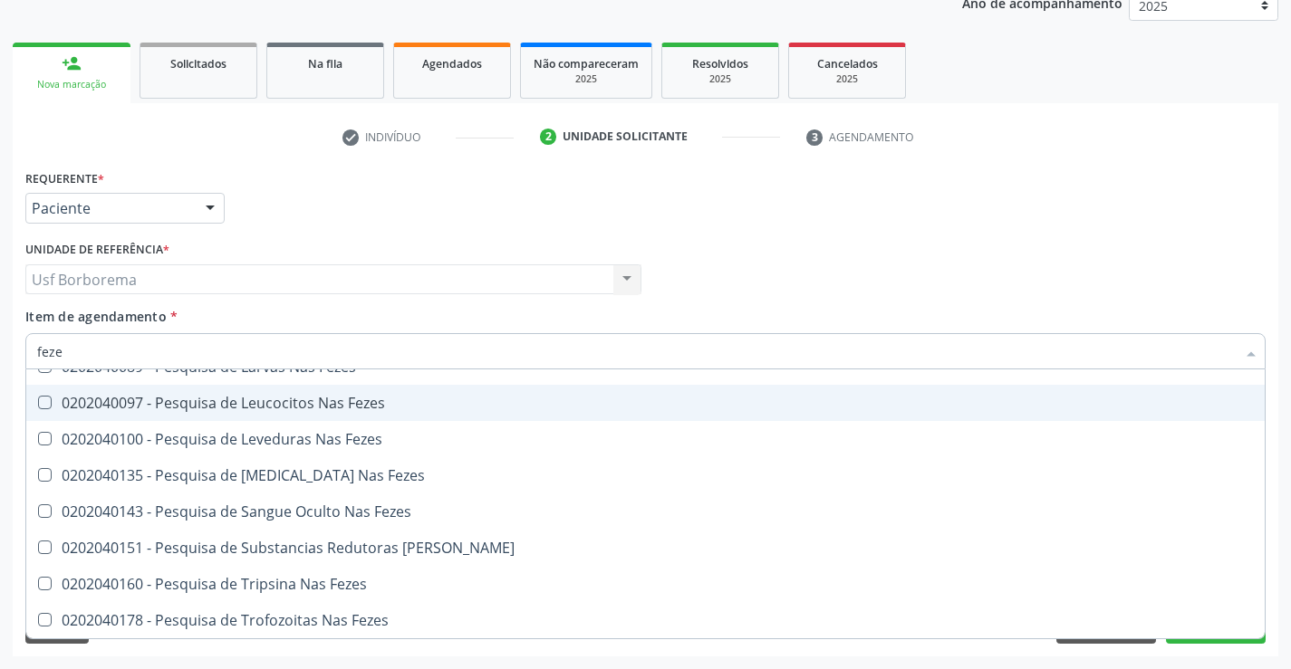
click at [191, 351] on input "feze" at bounding box center [636, 351] width 1198 height 36
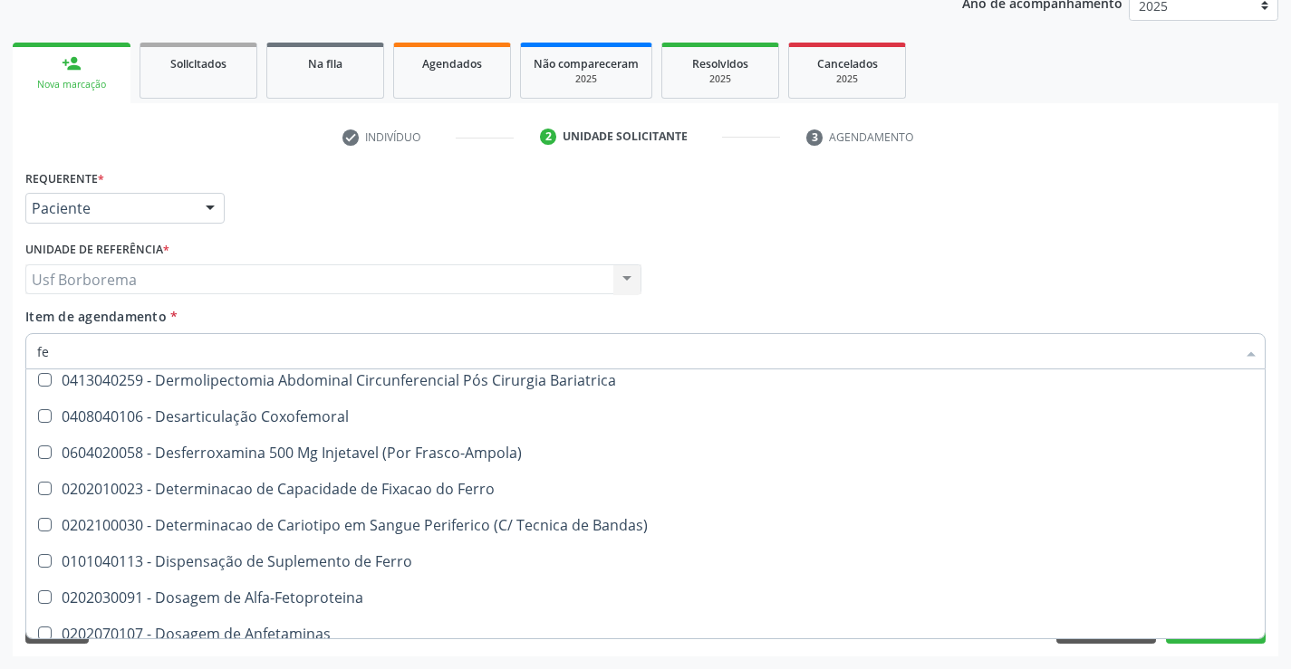
scroll to position [1993, 0]
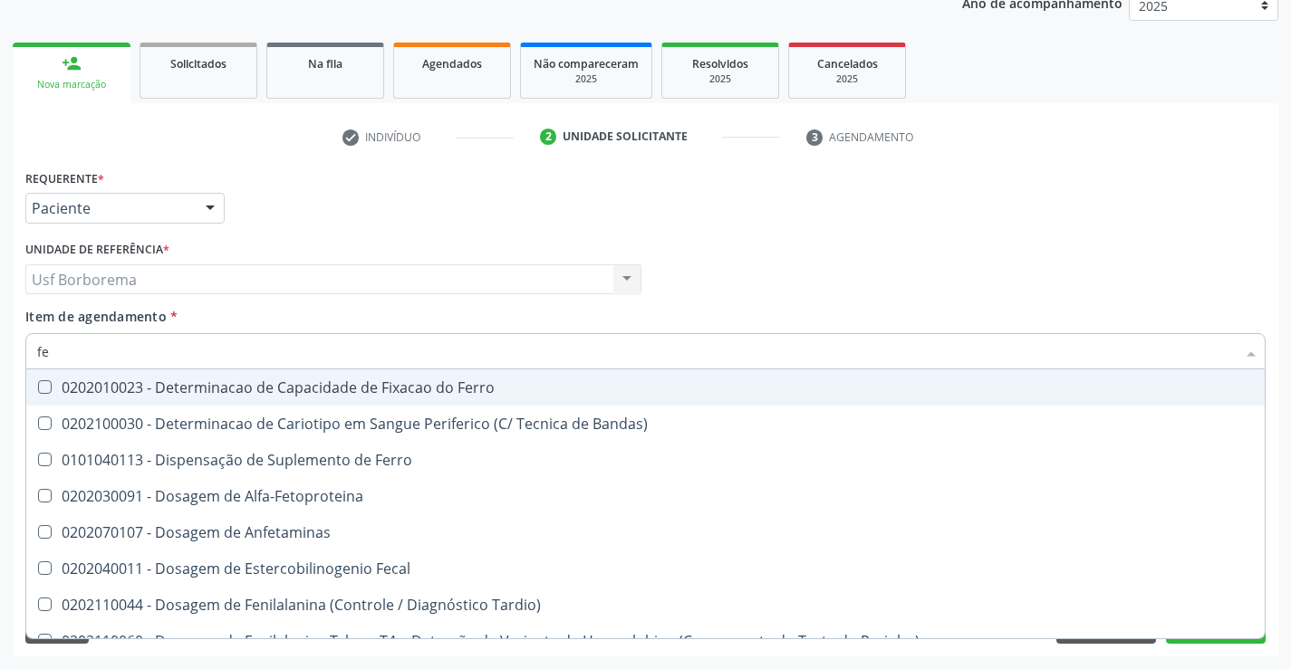
click at [143, 354] on input "fe" at bounding box center [636, 351] width 1198 height 36
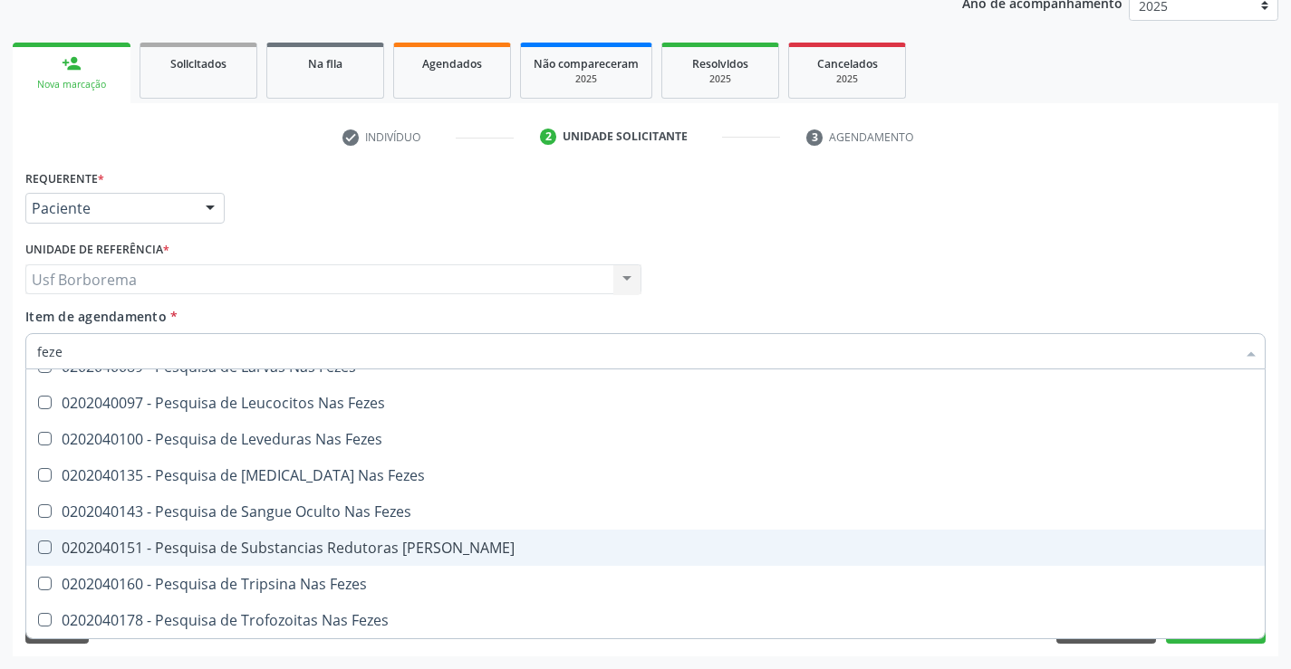
scroll to position [0, 0]
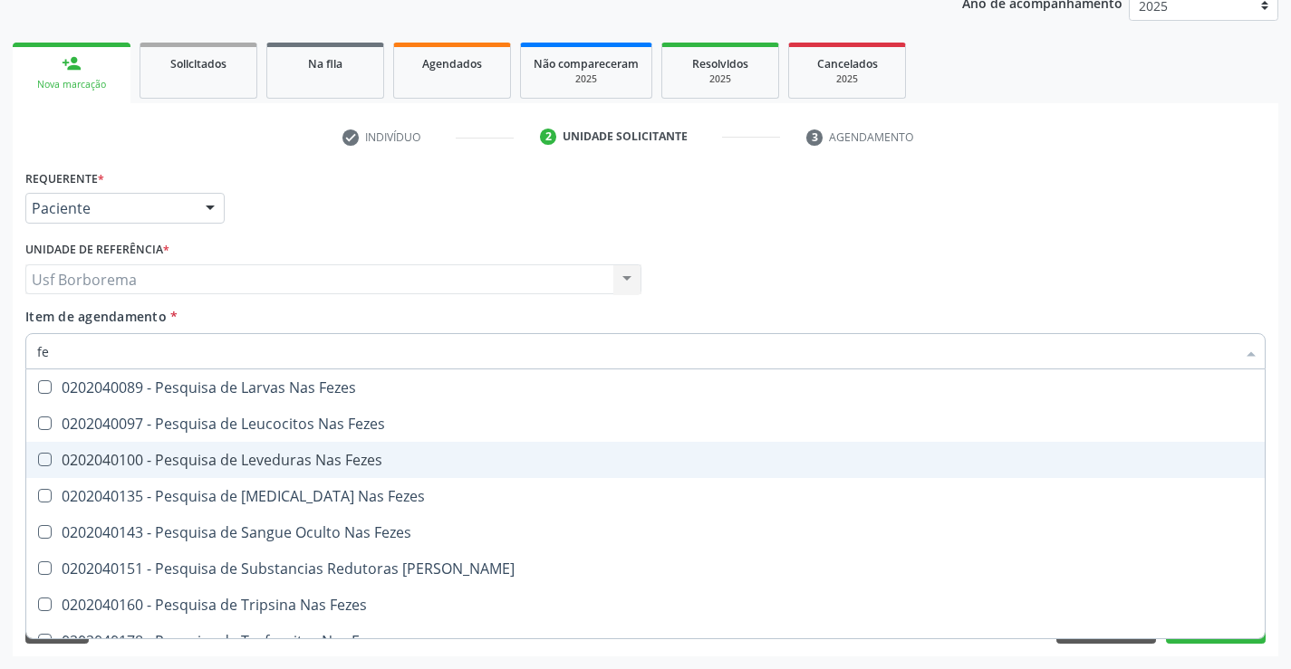
type input "f"
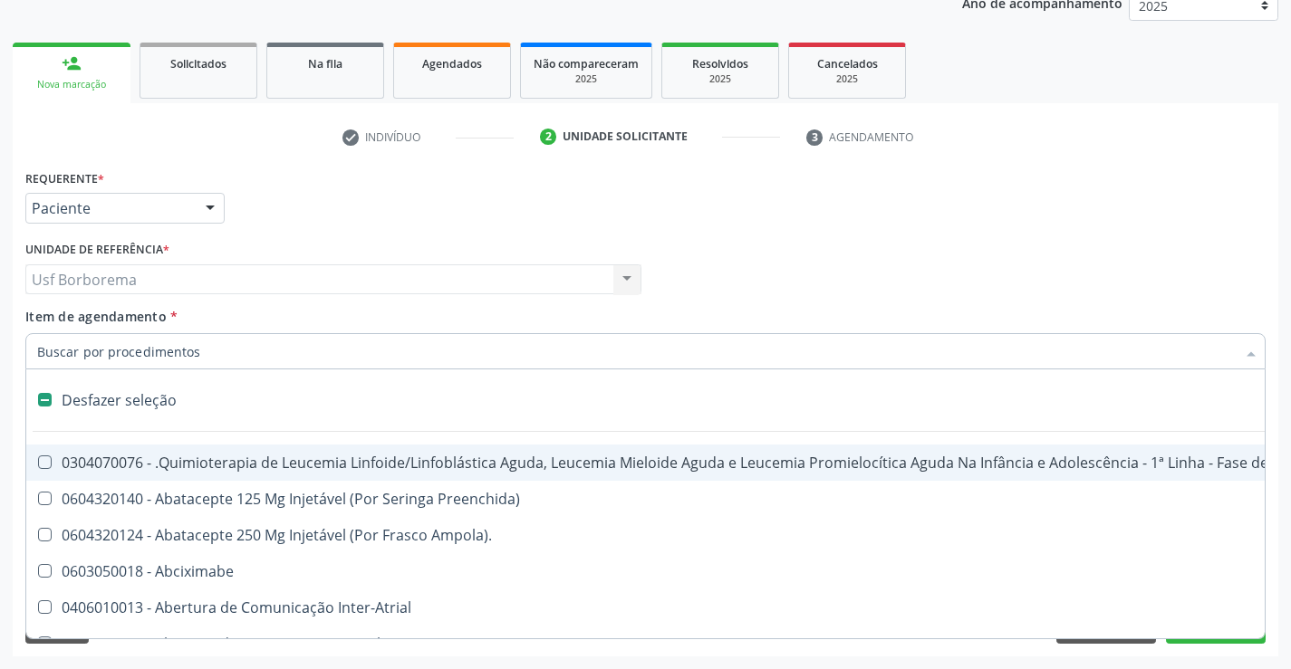
click at [691, 242] on div "Profissional Solicitante Por favor, selecione a Unidade de Atendimento primeiro…" at bounding box center [645, 271] width 1249 height 71
checkbox Preenchida\) "true"
checkbox Ampola\)\ "true"
checkbox Abciximabe "true"
checkbox Inter-Atrial "true"
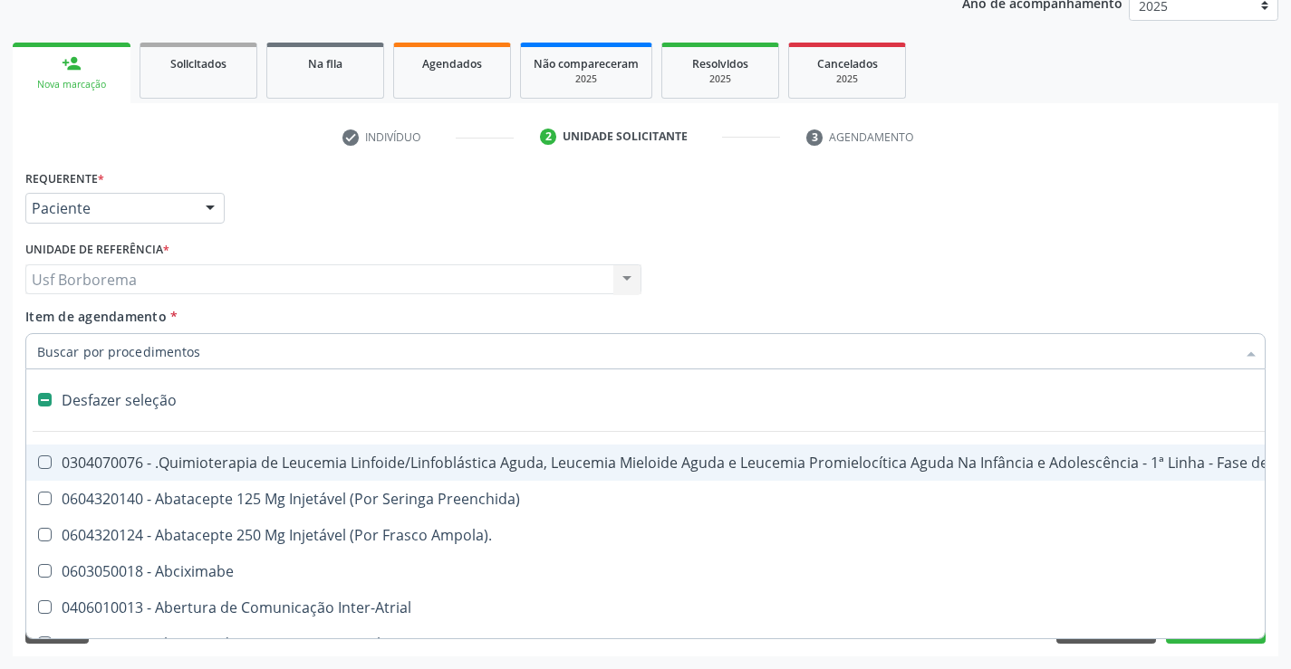
checkbox Valvar "true"
checkbox Adolescente\) "true"
checkbox Valvar "true"
checkbox Adolescente\) "true"
checkbox Paciente\) "true"
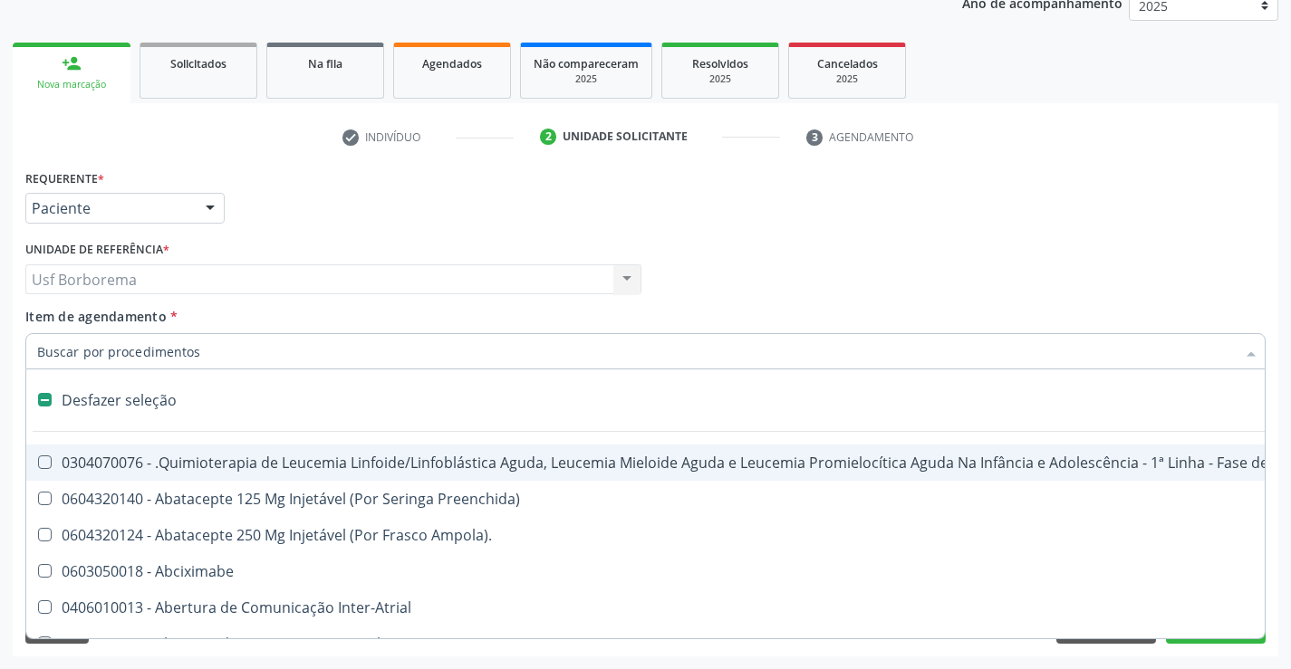
checkbox Dente\) "true"
checkbox Comprimido\) "true"
checkbox \(Dornic\) "true"
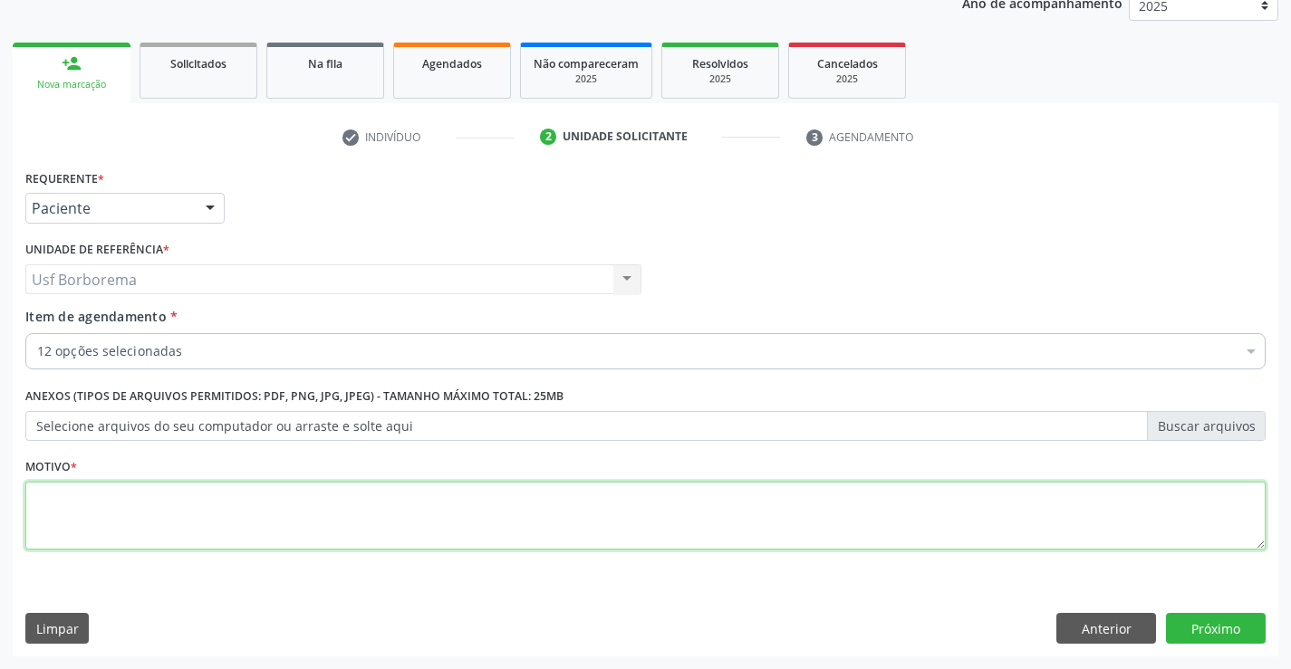
click at [455, 525] on textarea at bounding box center [645, 516] width 1240 height 69
type textarea "rotina"
click at [1216, 625] on button "Próximo" at bounding box center [1216, 628] width 100 height 31
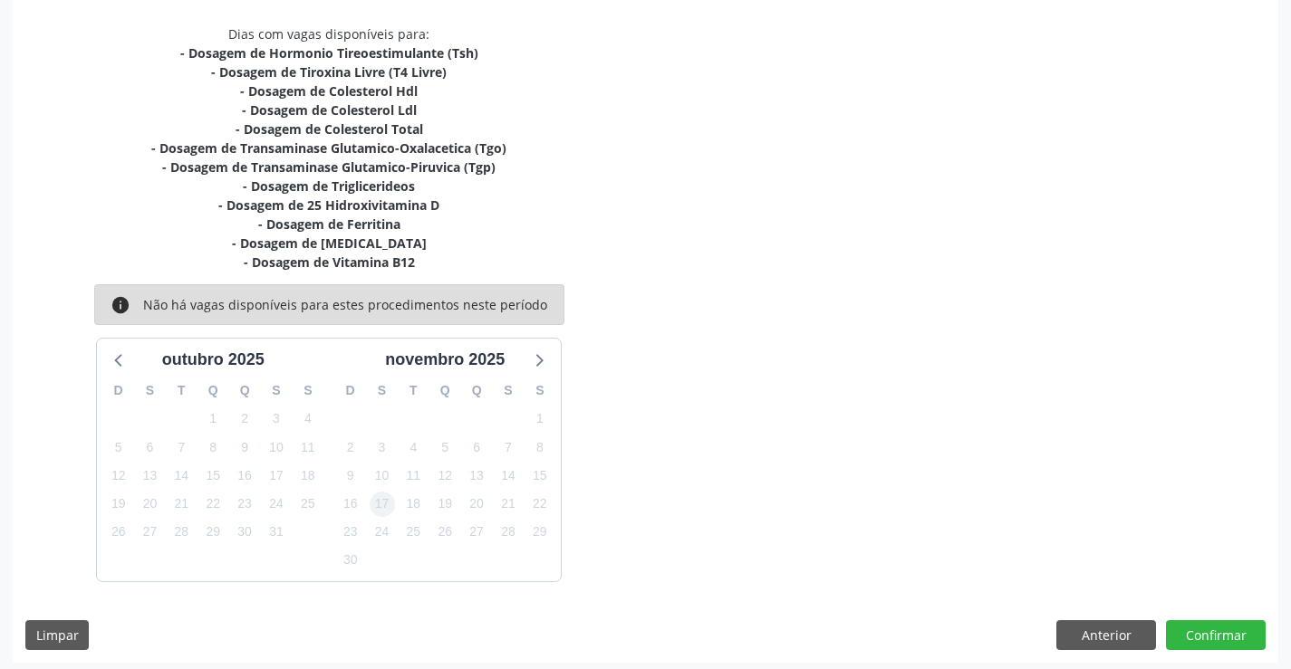
scroll to position [381, 0]
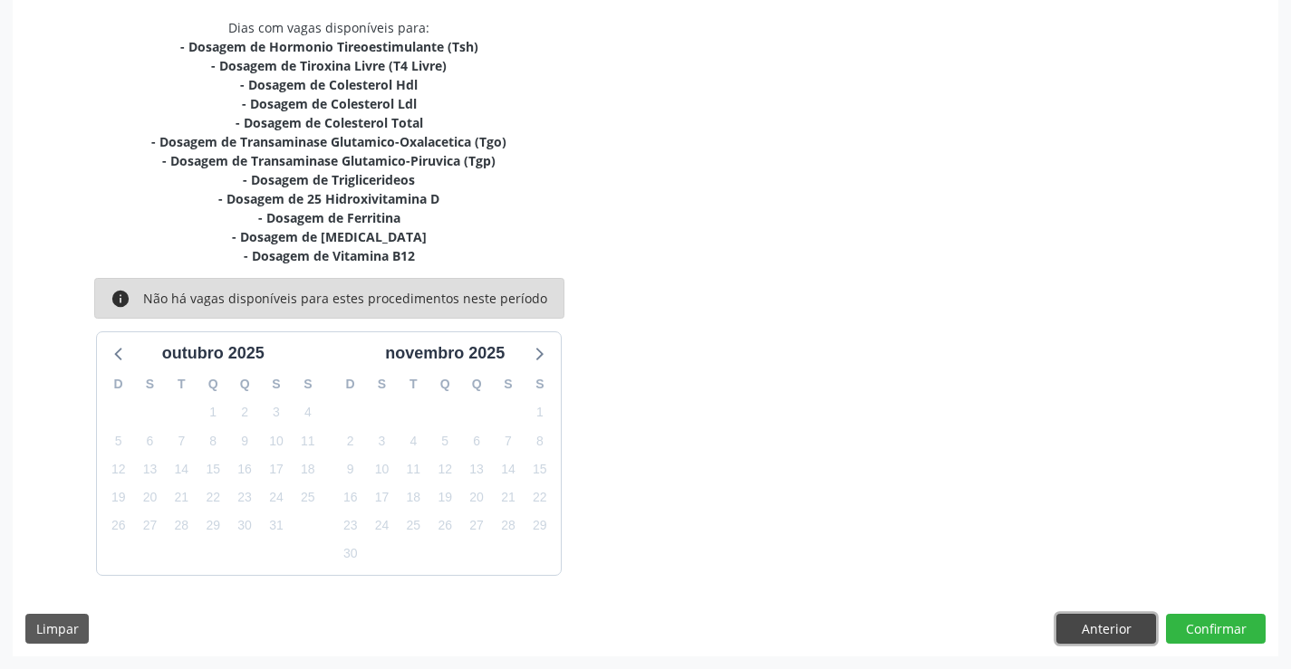
click at [1120, 632] on button "Anterior" at bounding box center [1106, 629] width 100 height 31
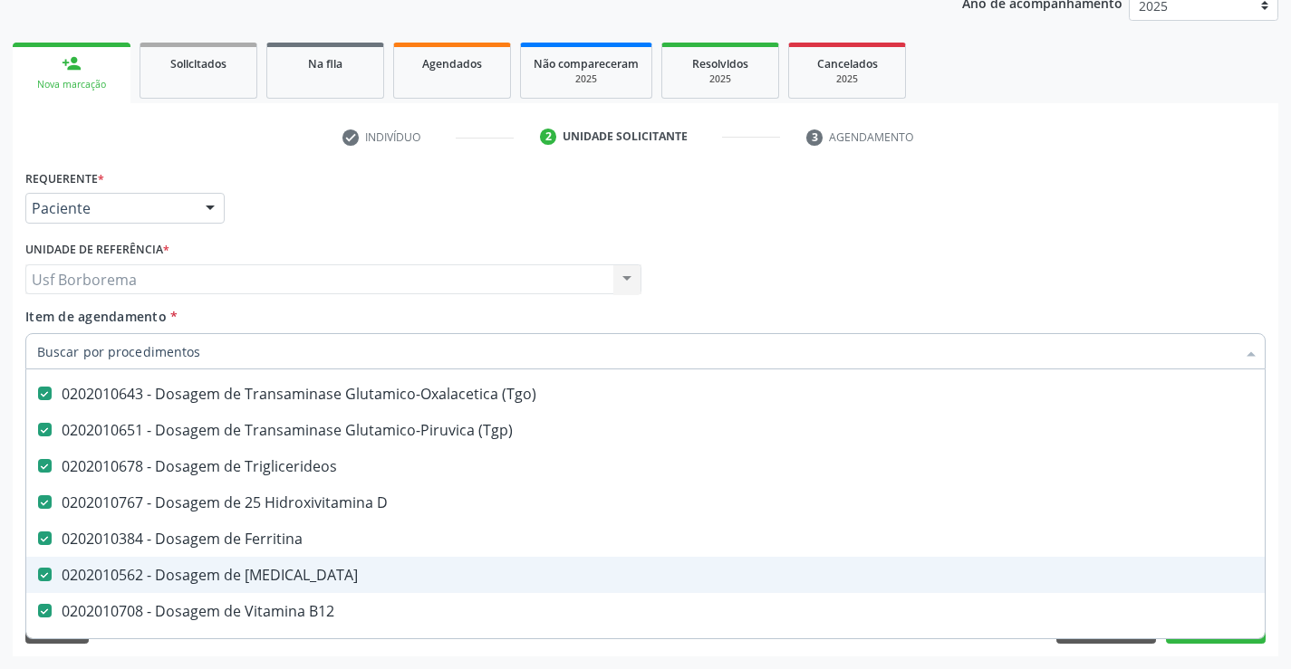
scroll to position [362, 0]
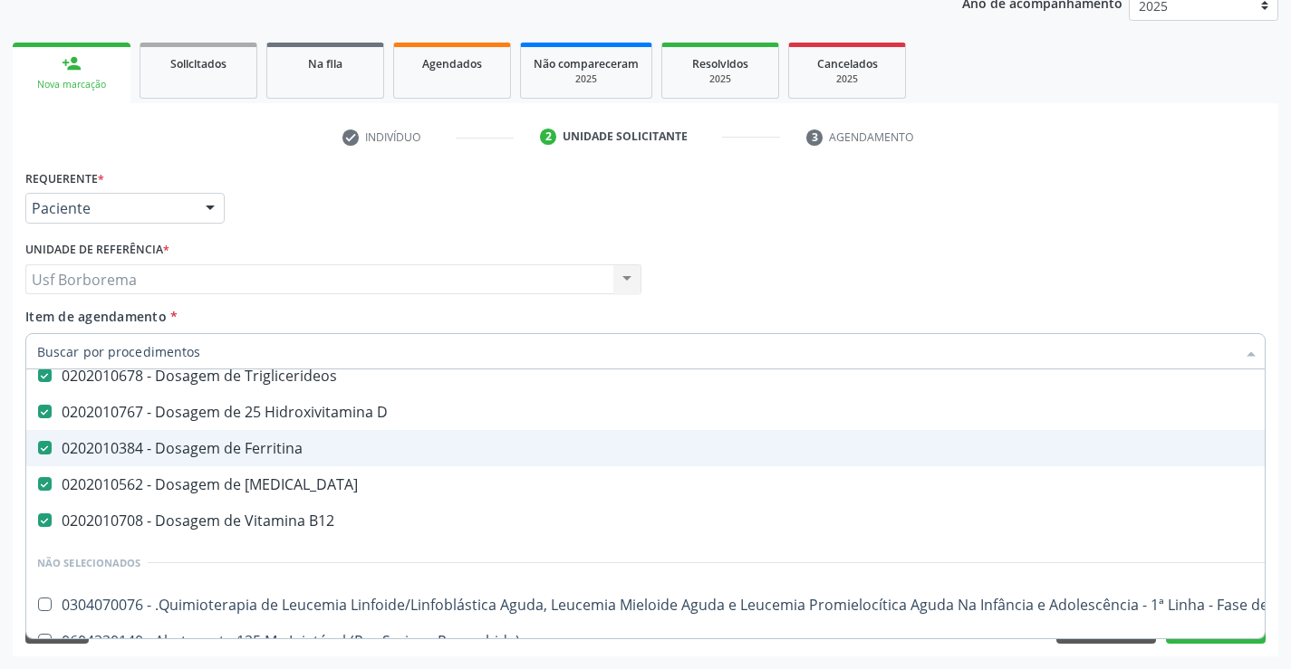
click at [296, 452] on div "0202010384 - Dosagem de Ferritina" at bounding box center [742, 448] width 1410 height 14
checkbox Ferritina "false"
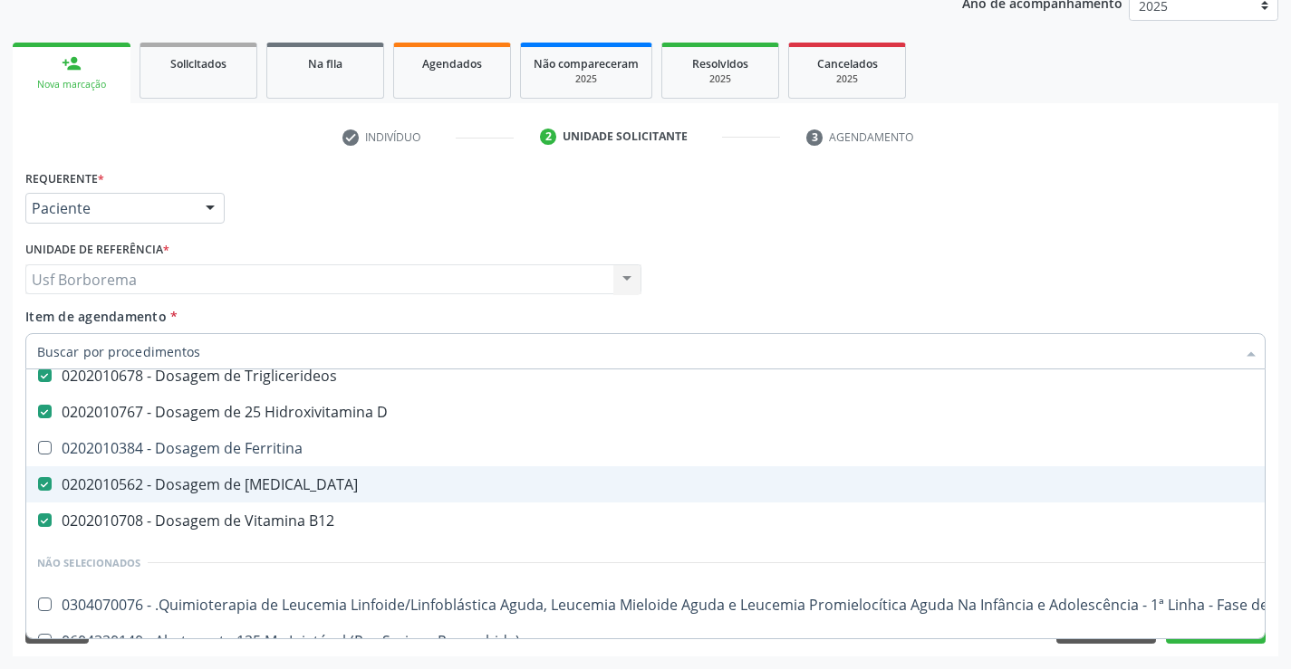
click at [303, 485] on div "0202010562 - Dosagem de [MEDICAL_DATA]" at bounding box center [742, 484] width 1410 height 14
checkbox Magnesio "false"
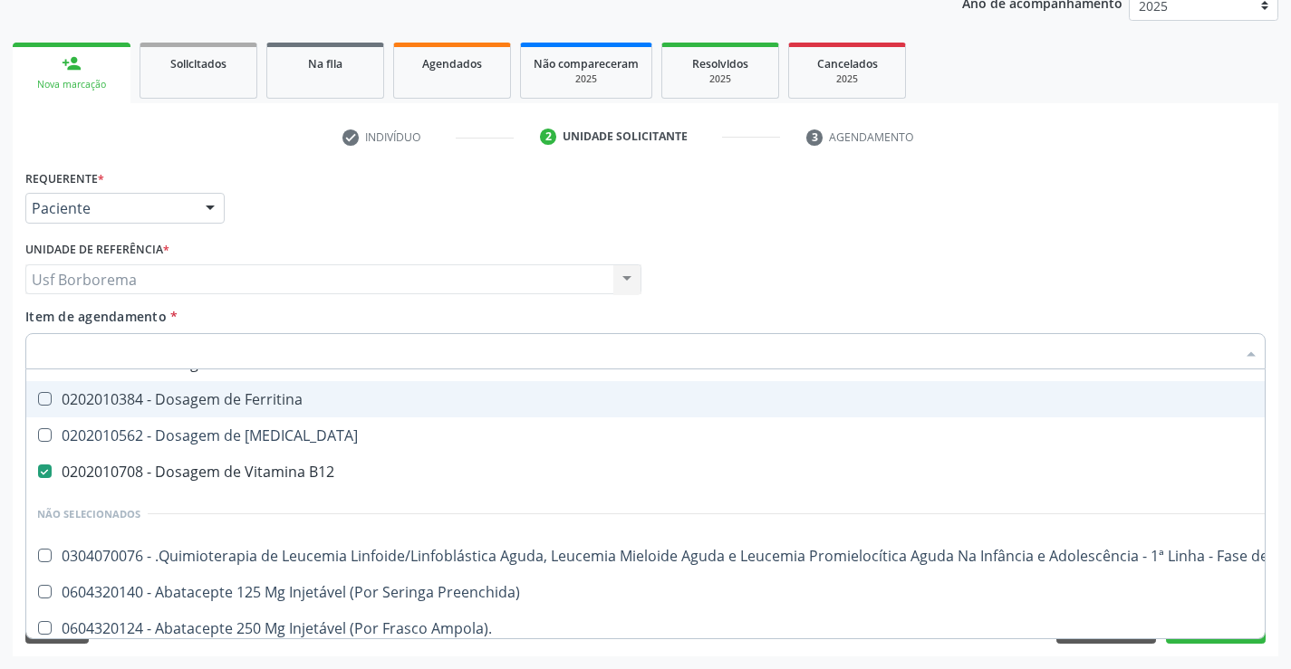
scroll to position [313, 0]
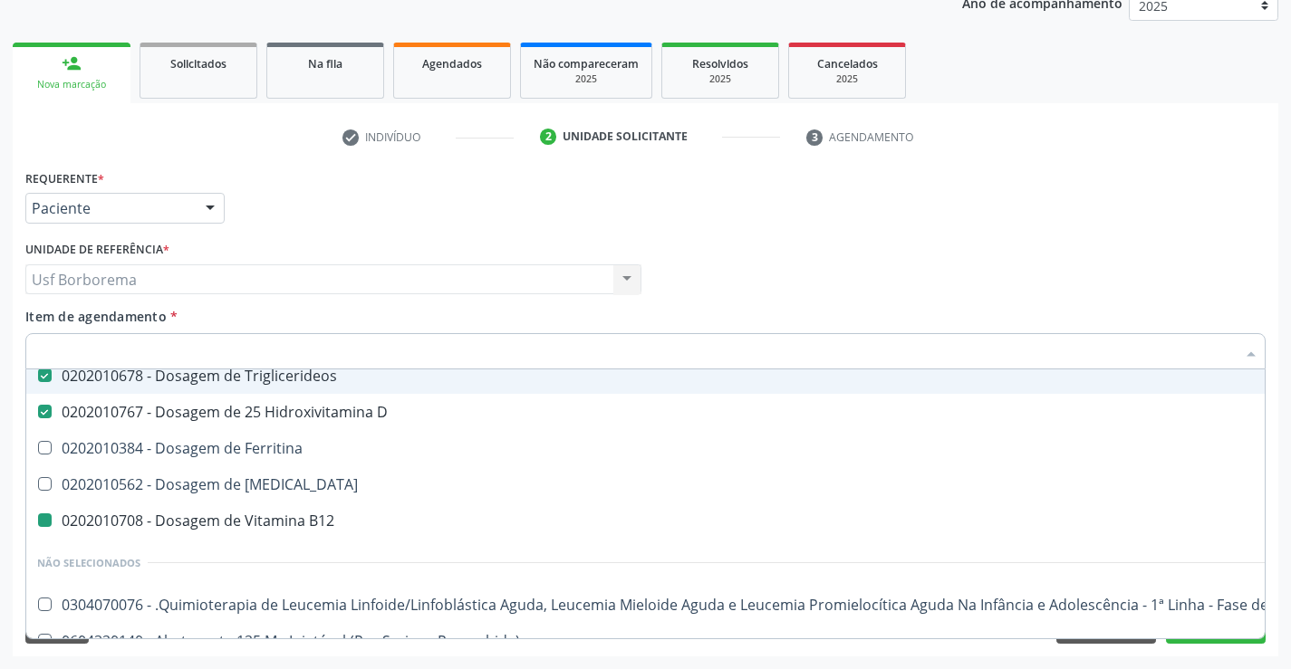
click at [783, 248] on div "Profissional Solicitante Por favor, selecione a Unidade de Atendimento primeiro…" at bounding box center [645, 271] width 1249 height 71
checkbox Ferritina "true"
checkbox B12 "false"
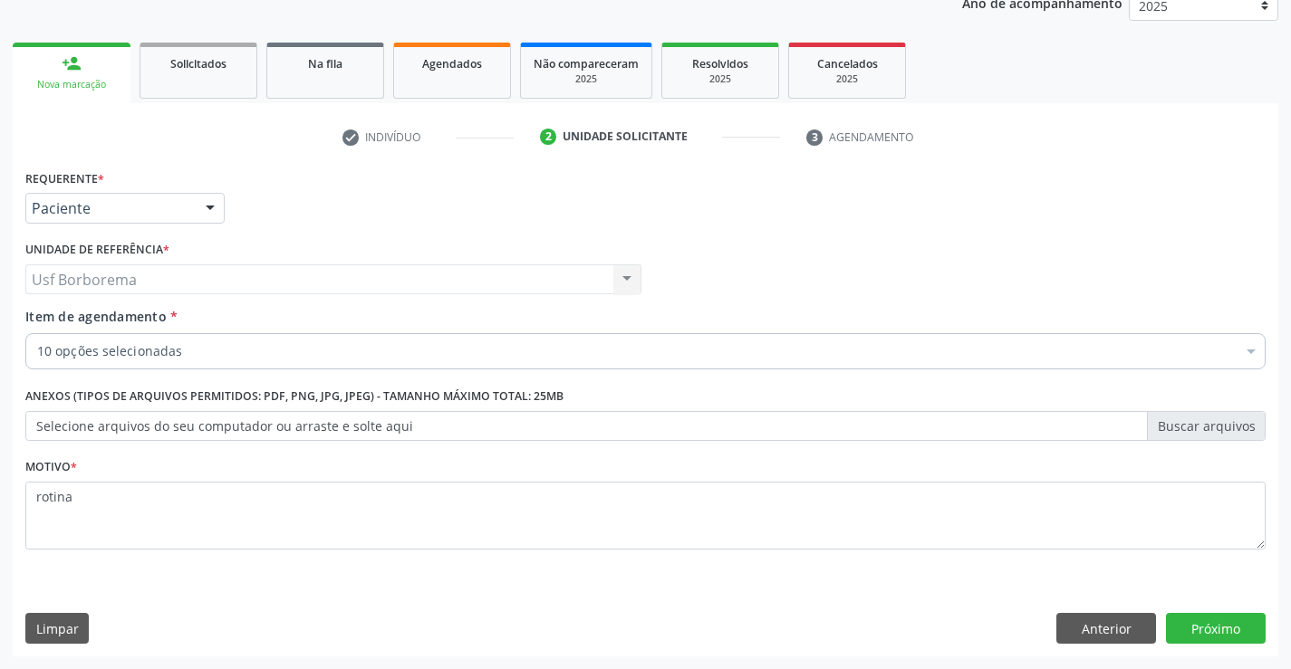
scroll to position [0, 0]
click at [1197, 632] on button "Próximo" at bounding box center [1216, 628] width 100 height 31
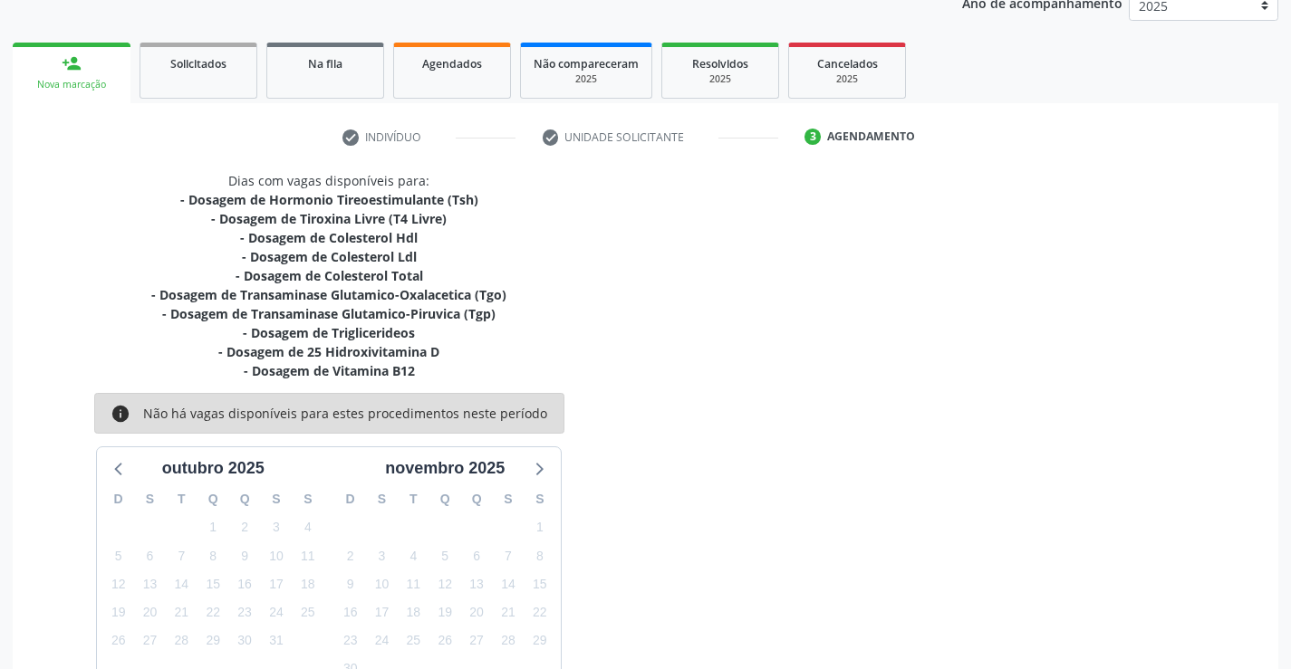
scroll to position [319, 0]
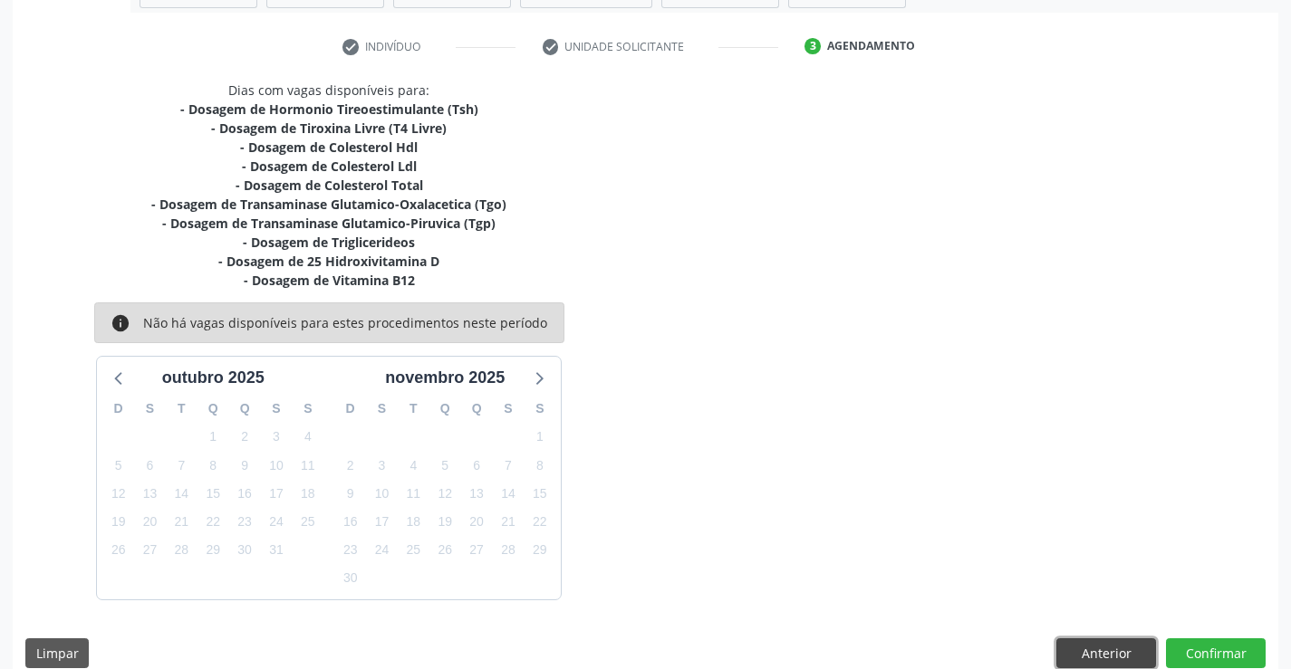
click at [1087, 650] on button "Anterior" at bounding box center [1106, 654] width 100 height 31
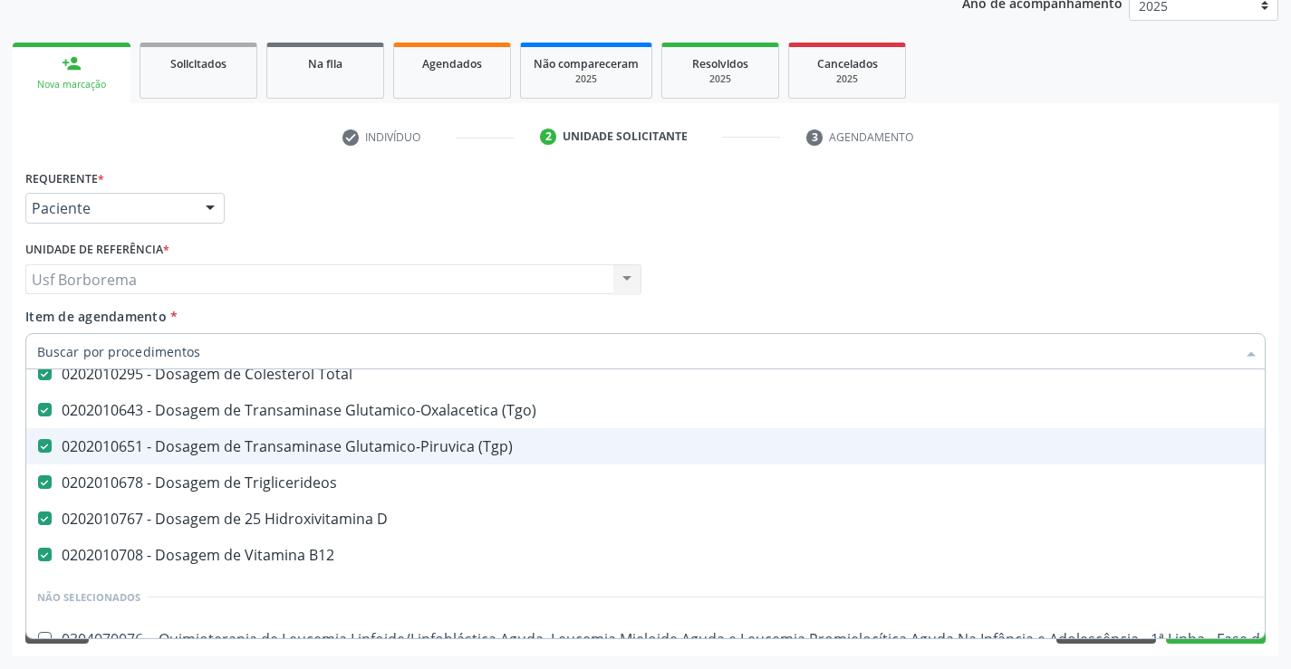
scroll to position [272, 0]
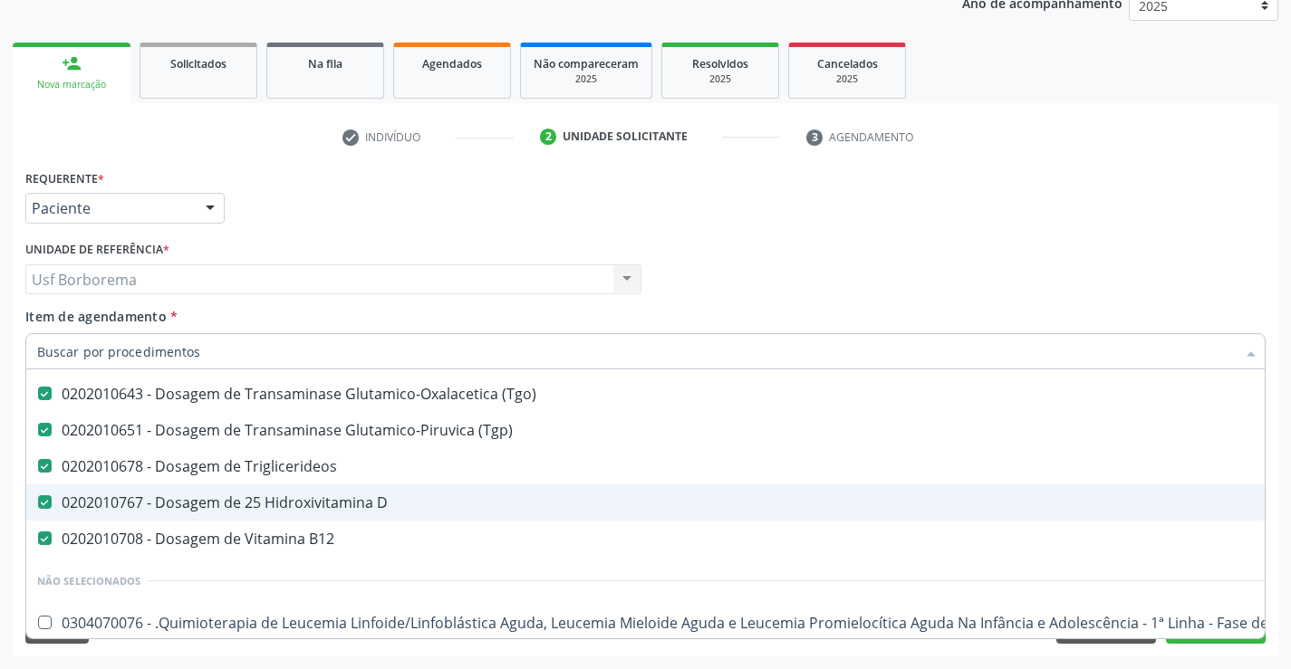
click at [346, 510] on div "0202010767 - Dosagem de 25 Hidroxivitamina D" at bounding box center [742, 503] width 1410 height 14
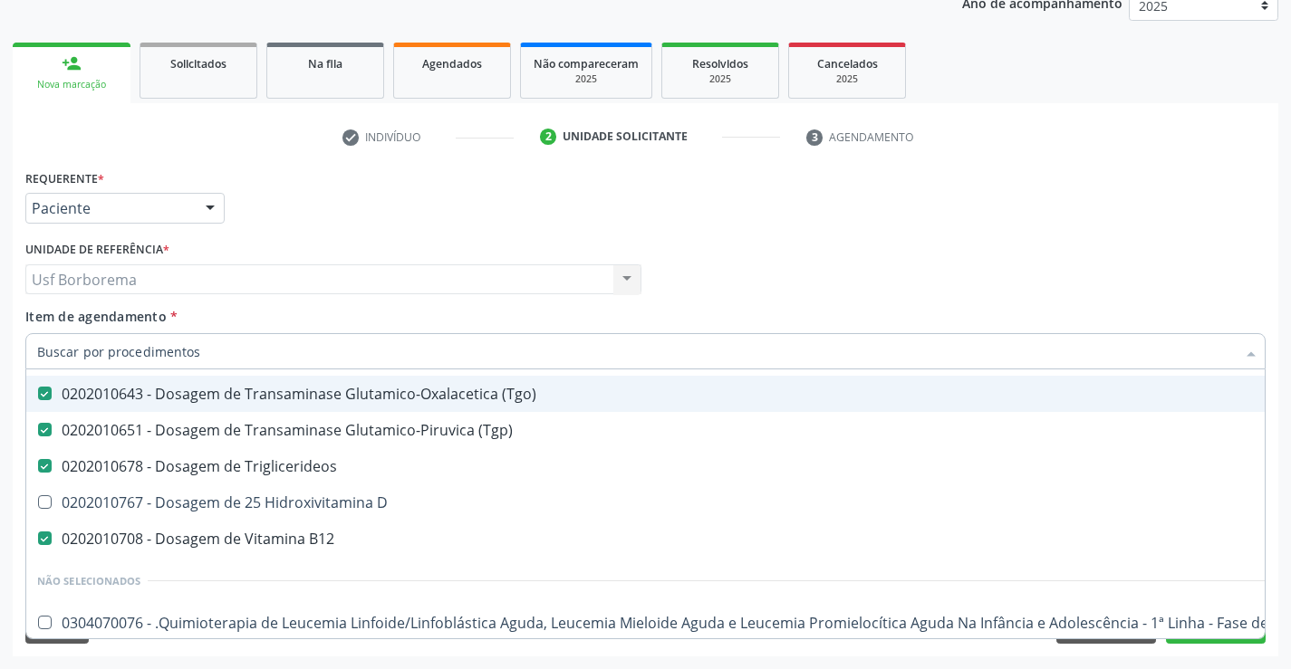
click at [1023, 267] on div "Profissional Solicitante Por favor, selecione a Unidade de Atendimento primeiro…" at bounding box center [645, 271] width 1249 height 71
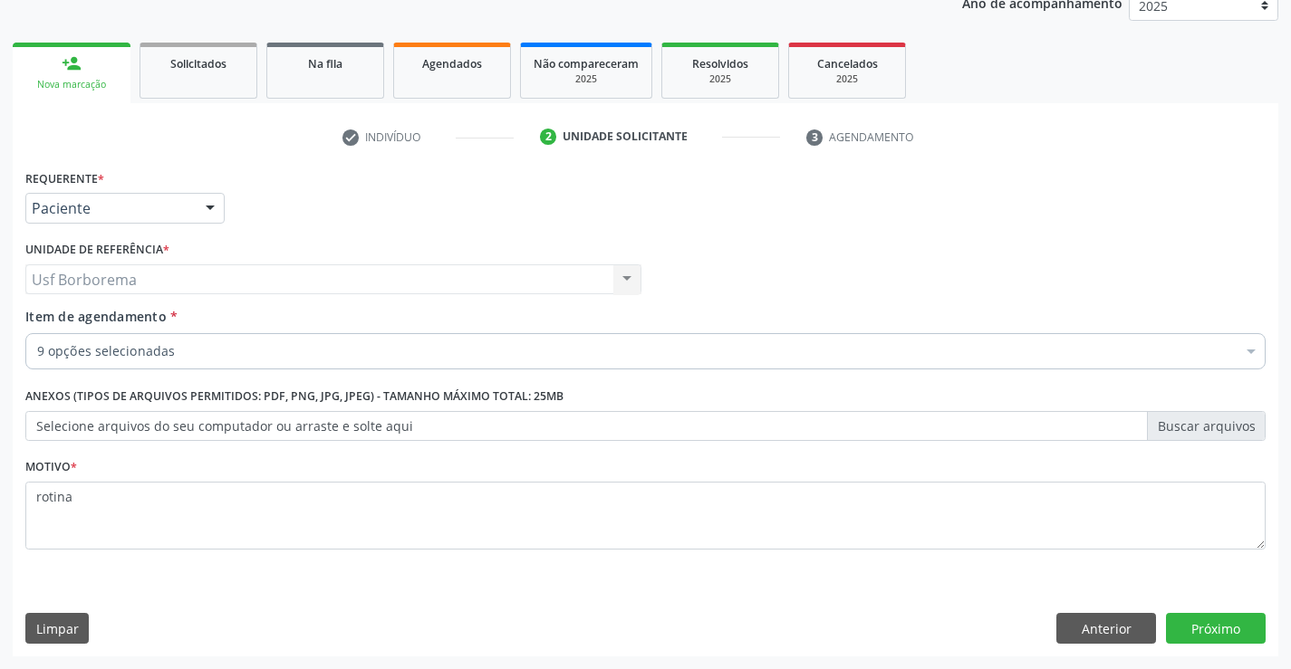
scroll to position [0, 0]
click at [1184, 640] on button "Próximo" at bounding box center [1216, 628] width 100 height 31
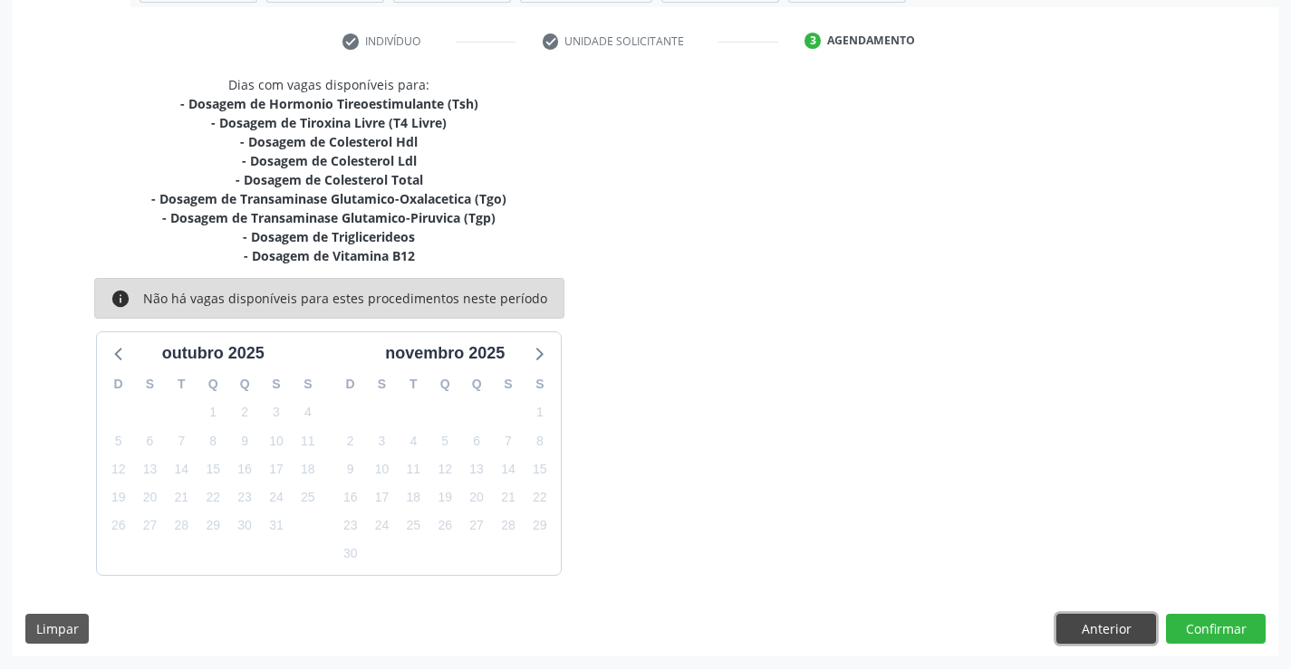
click at [1072, 631] on button "Anterior" at bounding box center [1106, 629] width 100 height 31
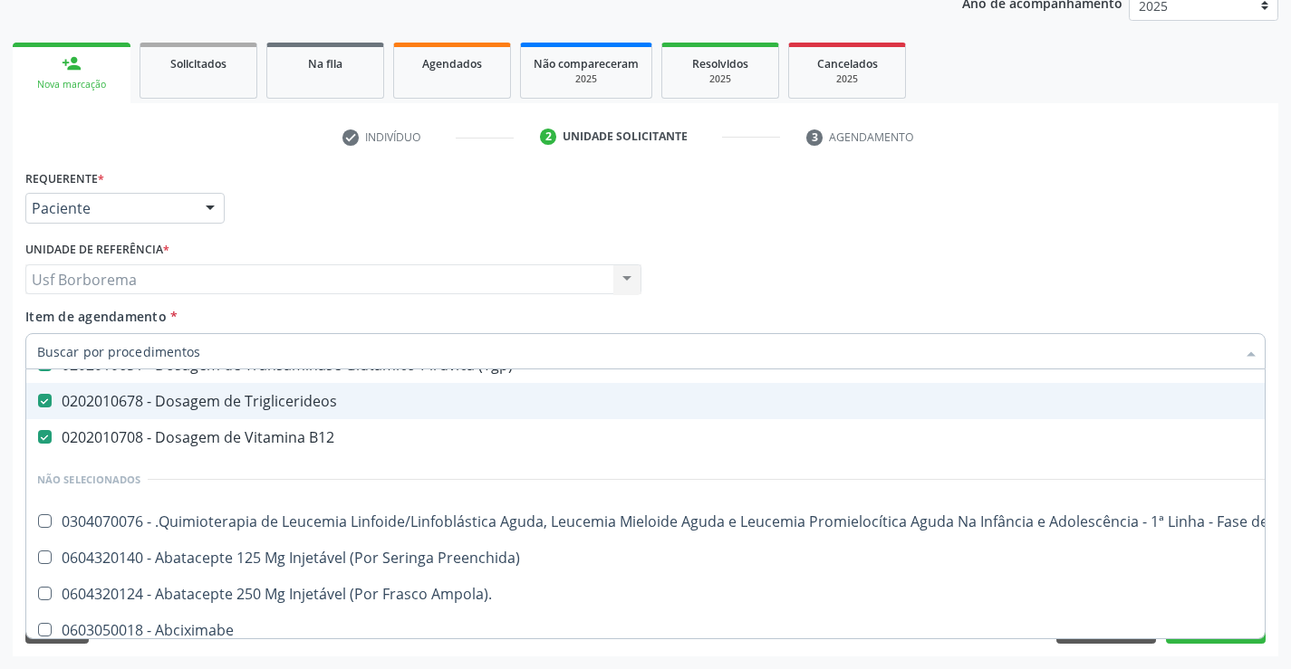
scroll to position [362, 0]
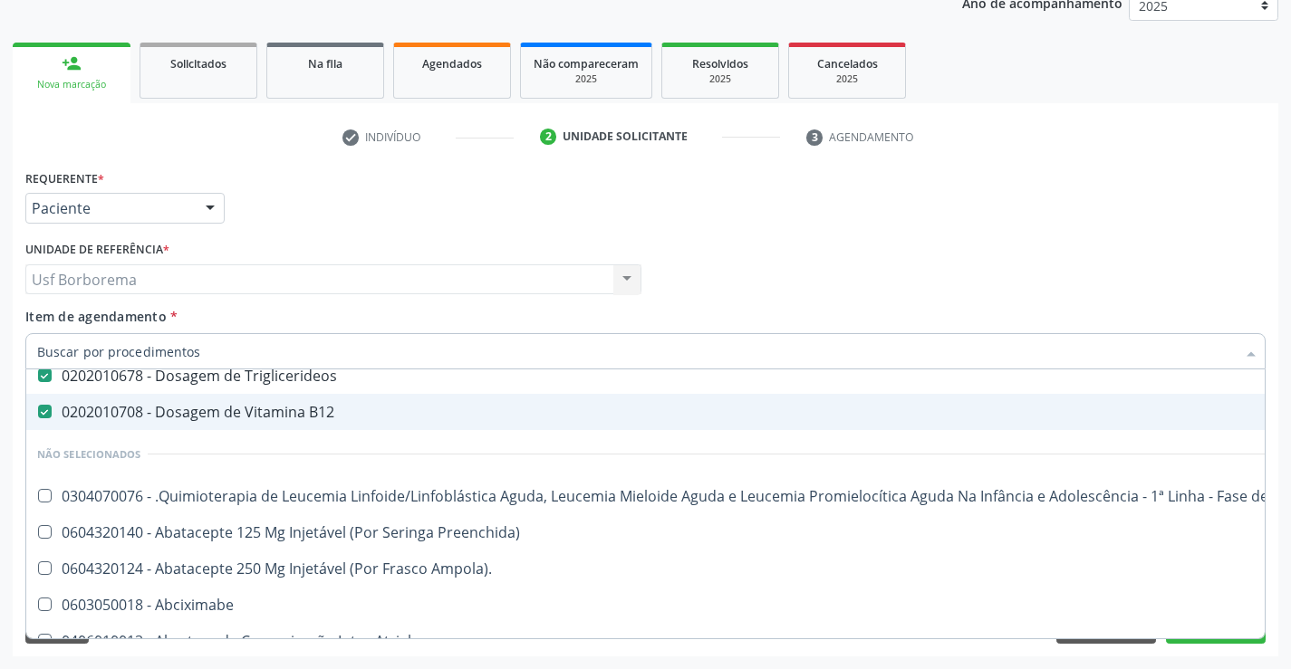
click at [306, 412] on div "0202010708 - Dosagem de Vitamina B12" at bounding box center [742, 412] width 1410 height 14
checkbox B12 "false"
click at [258, 346] on input "Item de agendamento *" at bounding box center [636, 351] width 1198 height 36
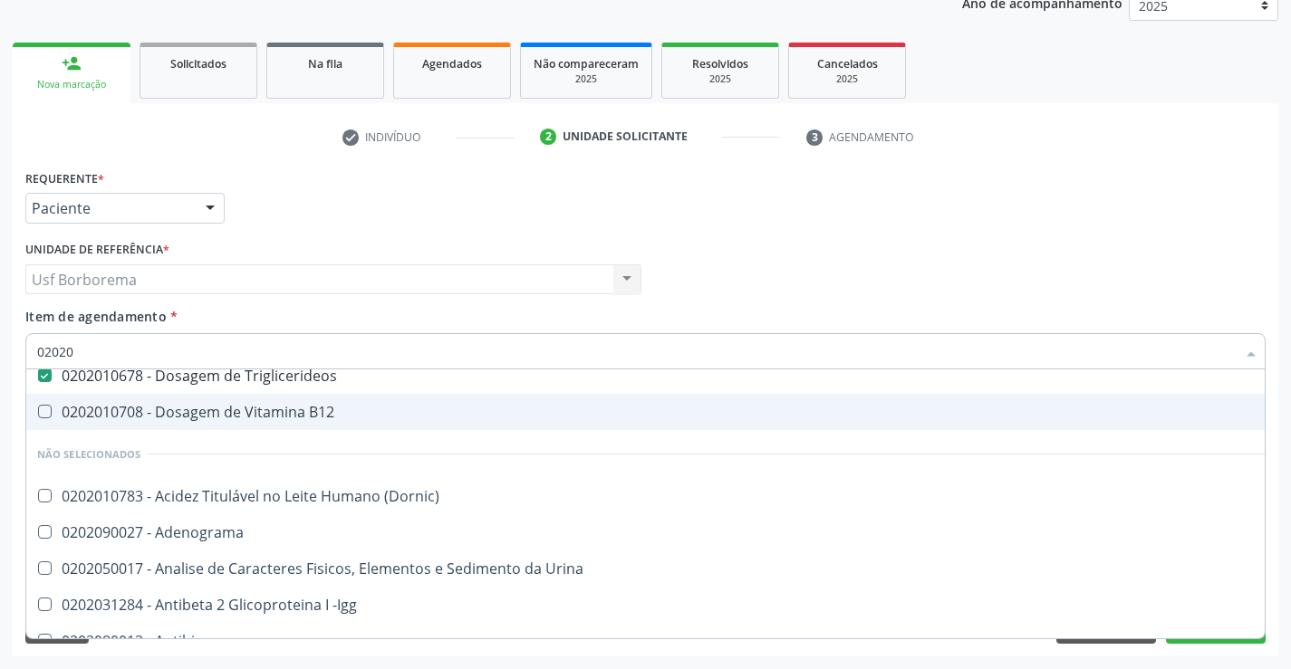
type input "020201"
checkbox \(Tgp\) "false"
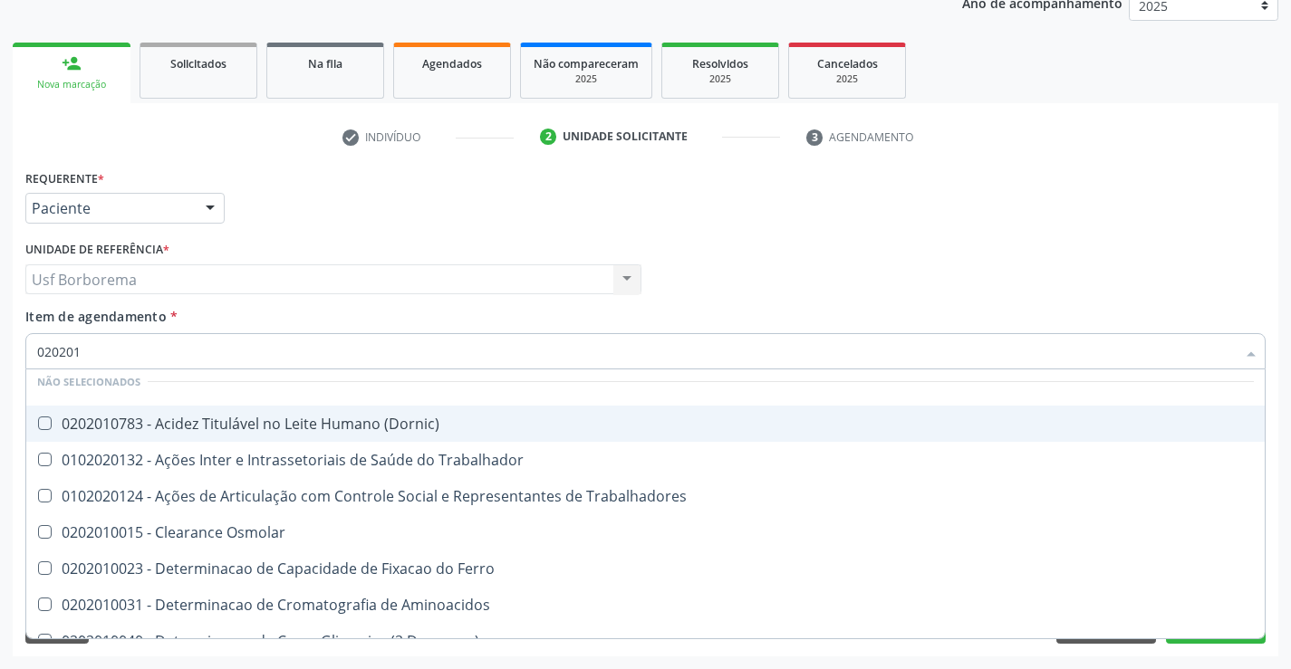
type input "0202010"
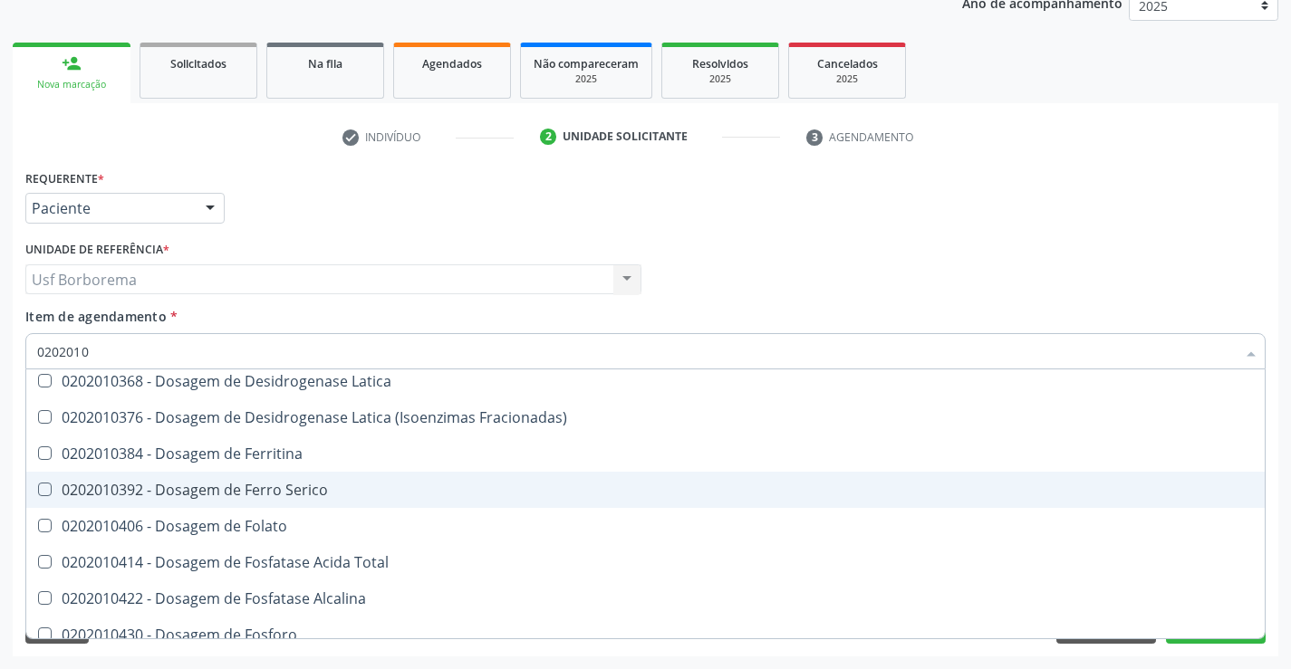
scroll to position [1672, 0]
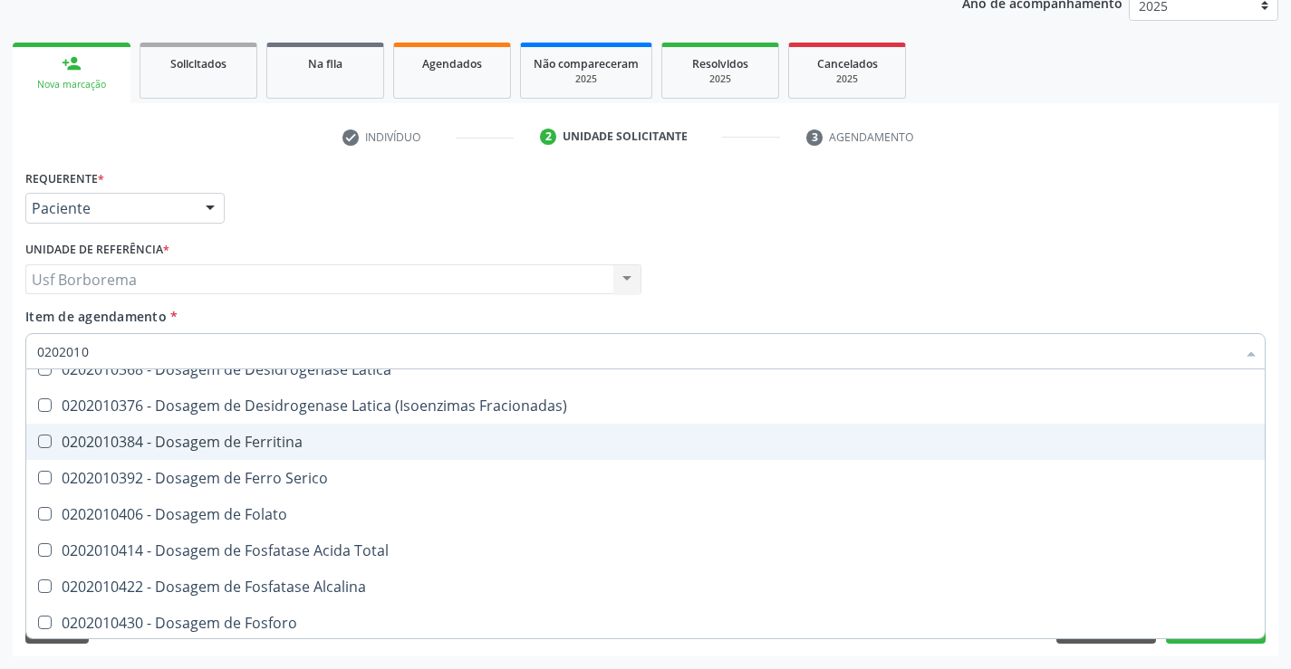
click at [311, 440] on div "0202010384 - Dosagem de Ferritina" at bounding box center [645, 442] width 1217 height 14
checkbox Ferritina "true"
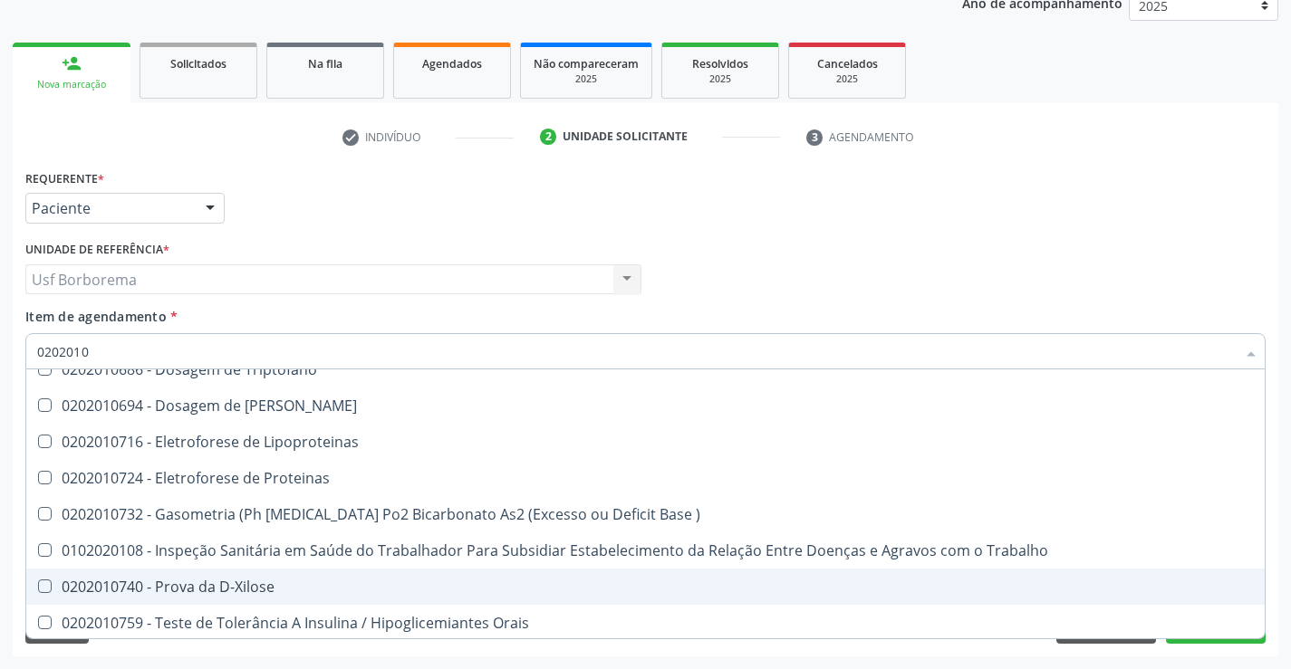
scroll to position [2762, 0]
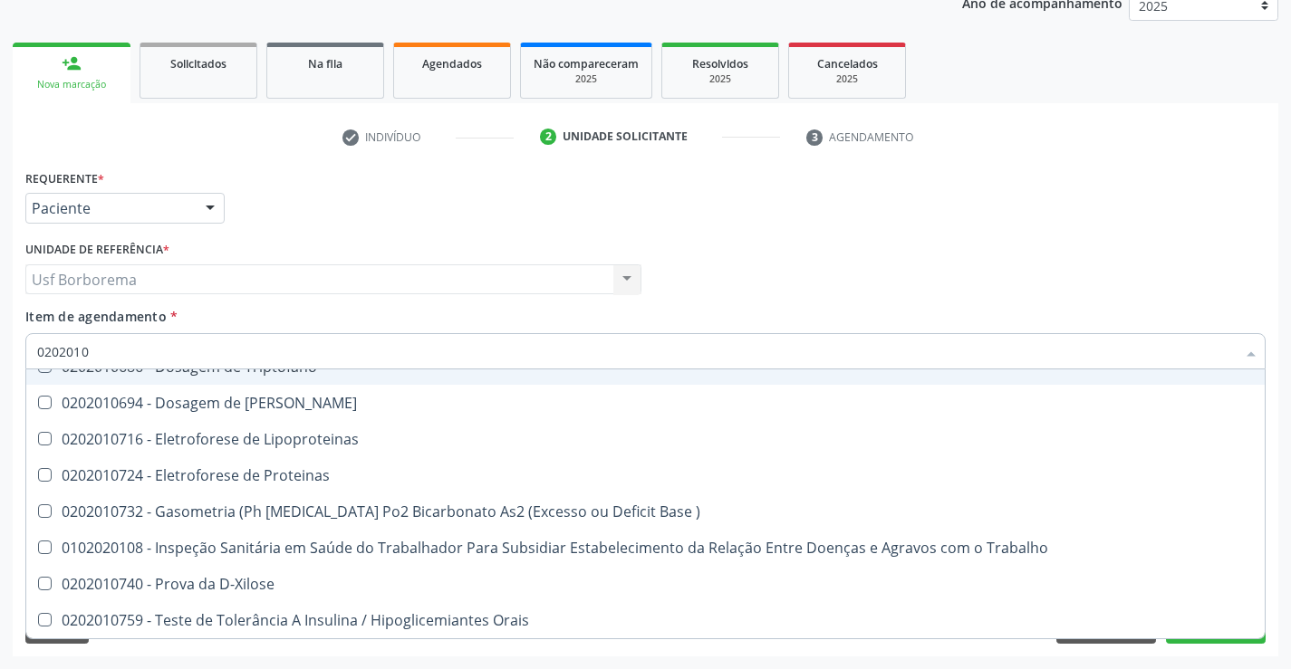
click at [196, 361] on input "0202010" at bounding box center [636, 351] width 1198 height 36
type input "020201"
checkbox Ferritina "false"
checkbox Haptoglobina "true"
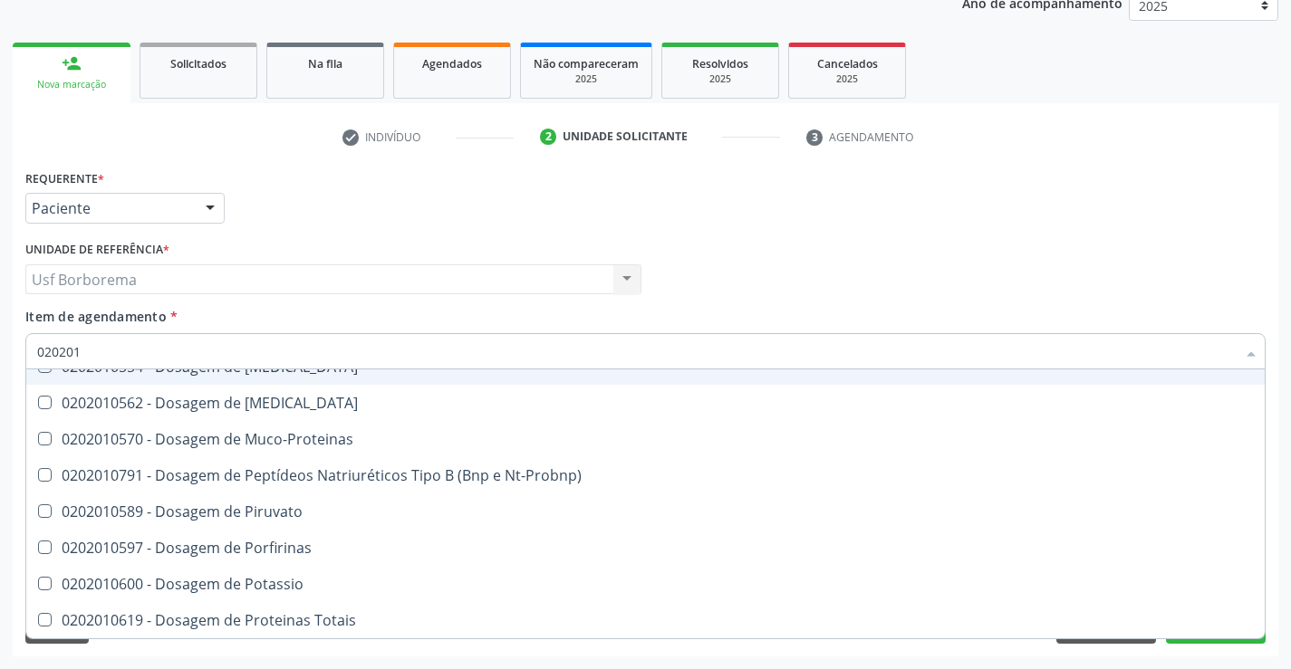
type input "02020"
checkbox B12 "true"
checkbox Ferritina "false"
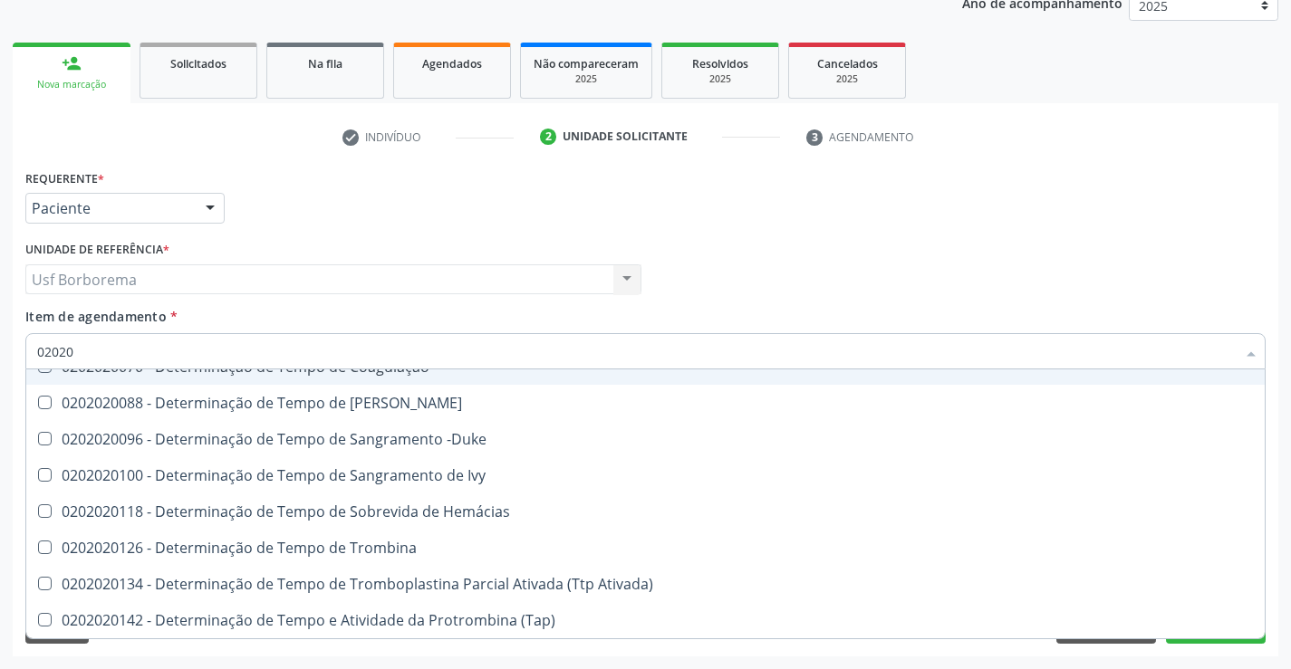
type input "0202"
checkbox Ferritina "false"
checkbox 37Oc "true"
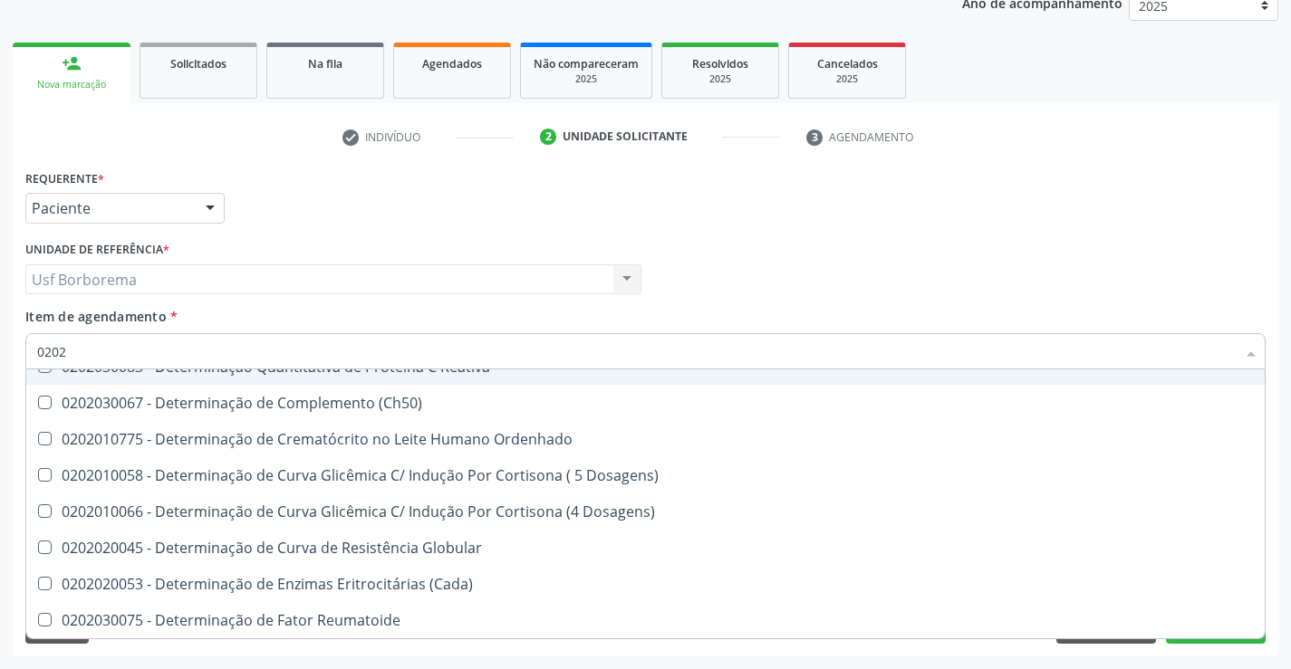
type input "020"
checkbox Ferritina "false"
checkbox Pública "true"
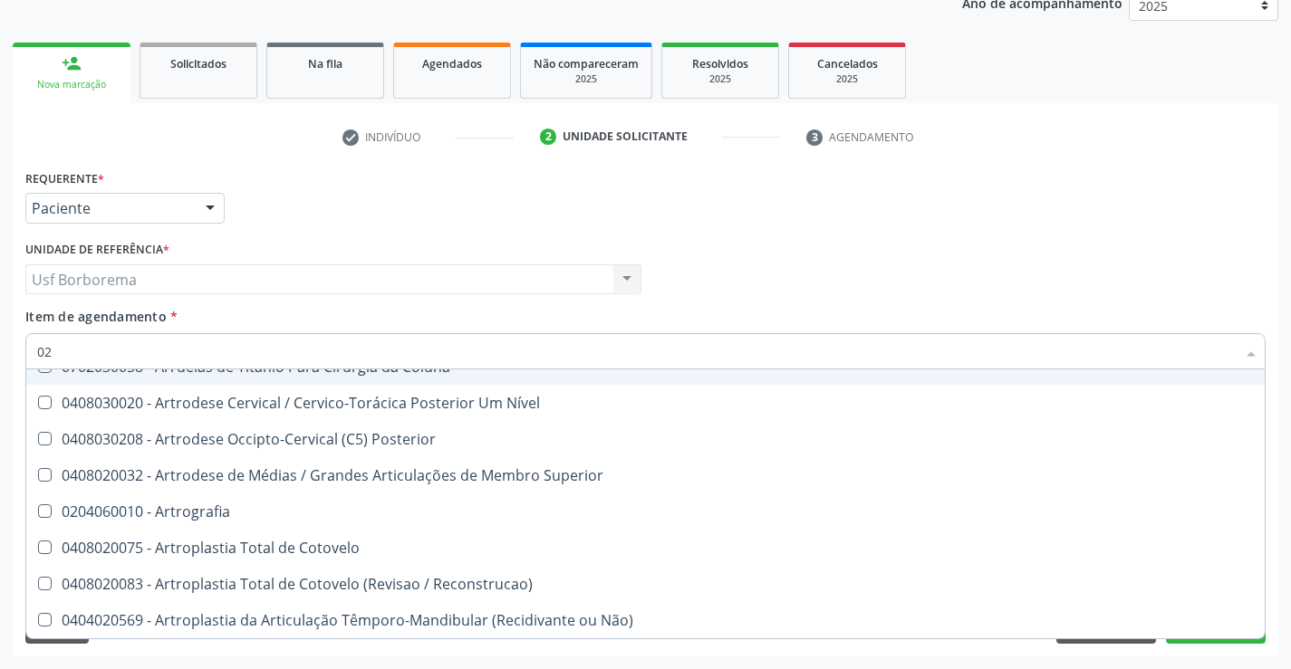
type input "0"
checkbox Ferritina "false"
checkbox Facial "false"
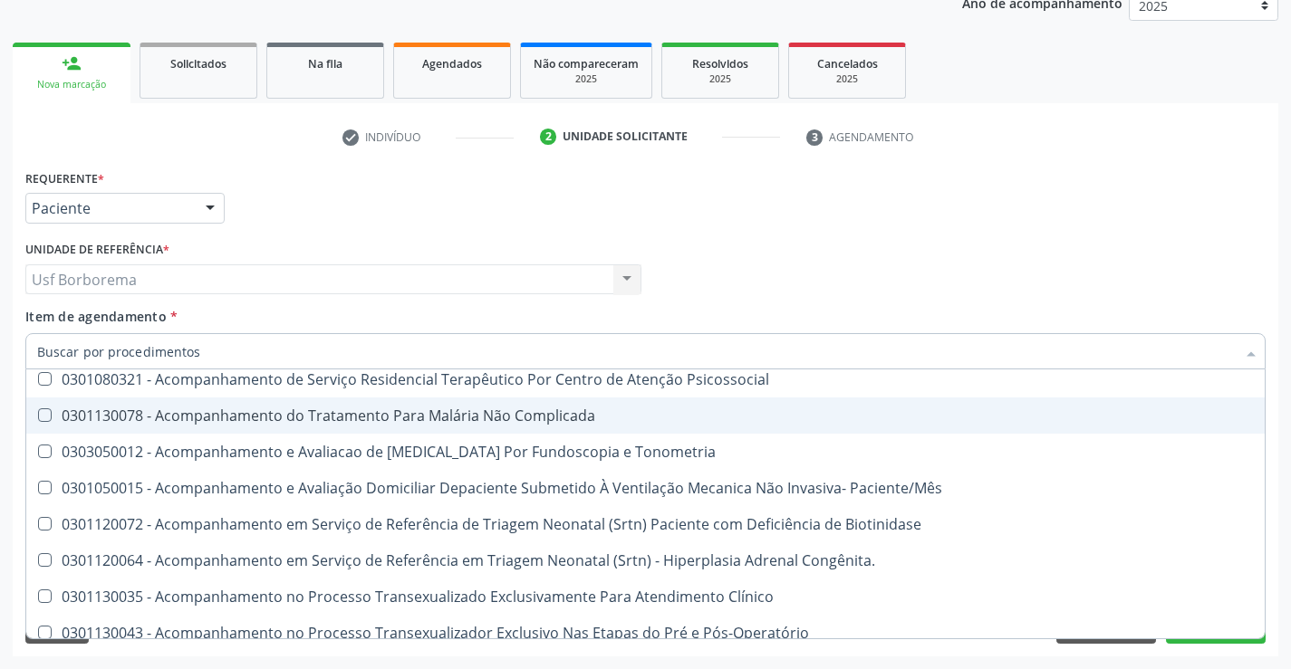
scroll to position [2811, 0]
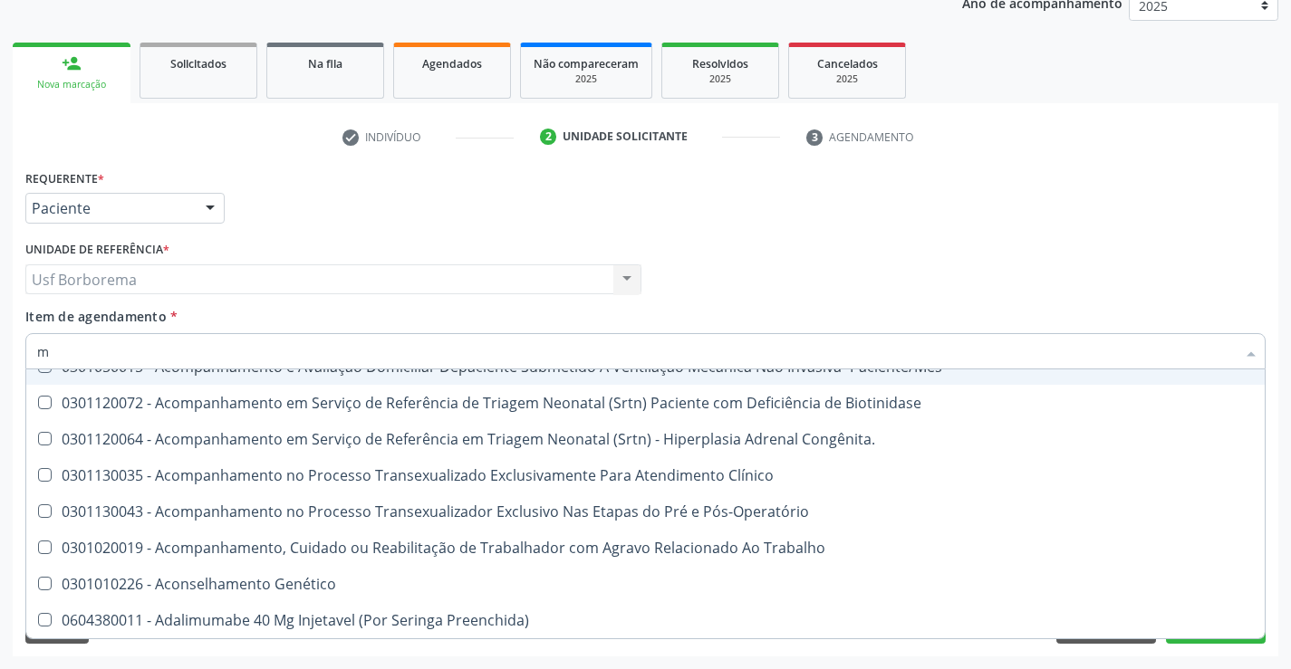
type input "ma"
checkbox \(Tsh\) "false"
checkbox Livre\) "false"
checkbox Hdl "false"
checkbox Ldl "false"
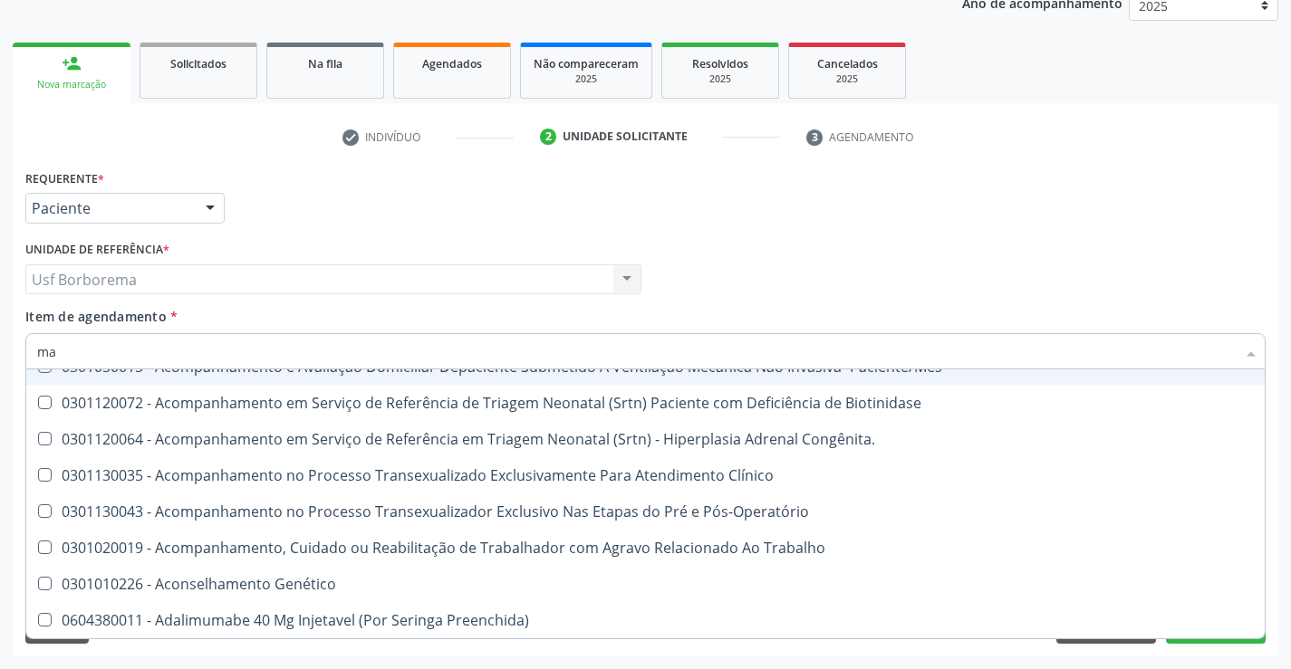
checkbox Total "false"
checkbox \(Tgo\) "false"
checkbox \(Tgp\) "false"
checkbox Triglicerideos "false"
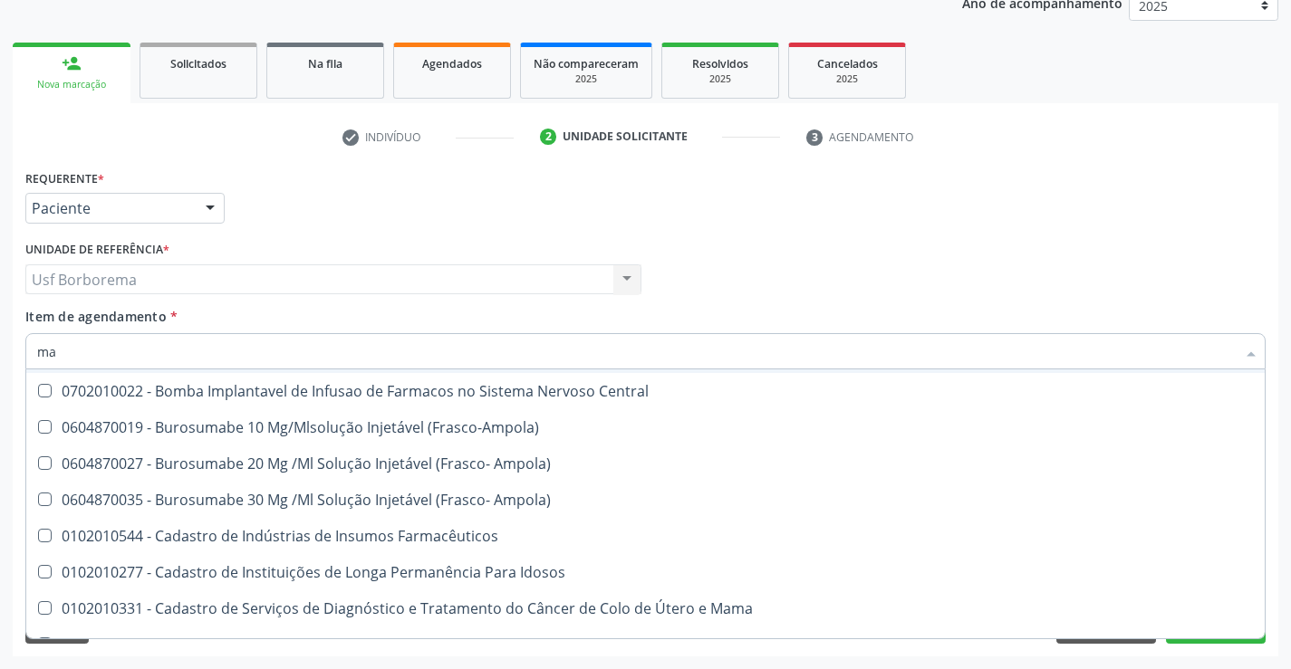
scroll to position [2750, 0]
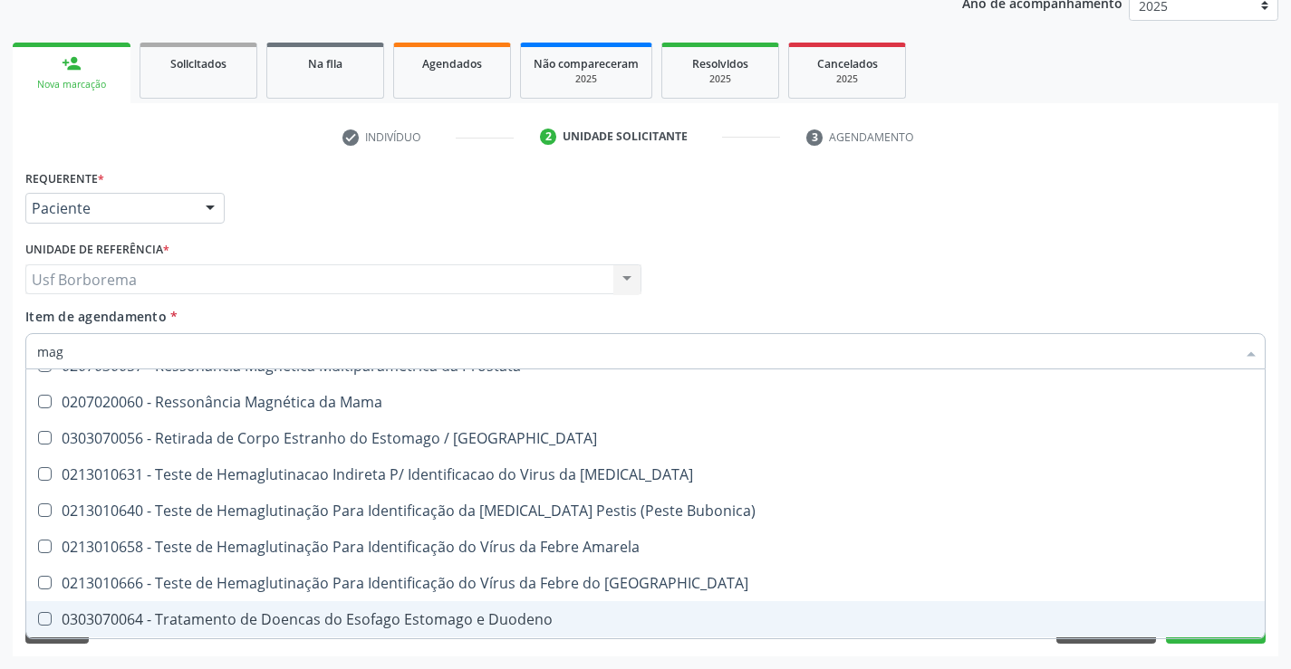
type input "magn"
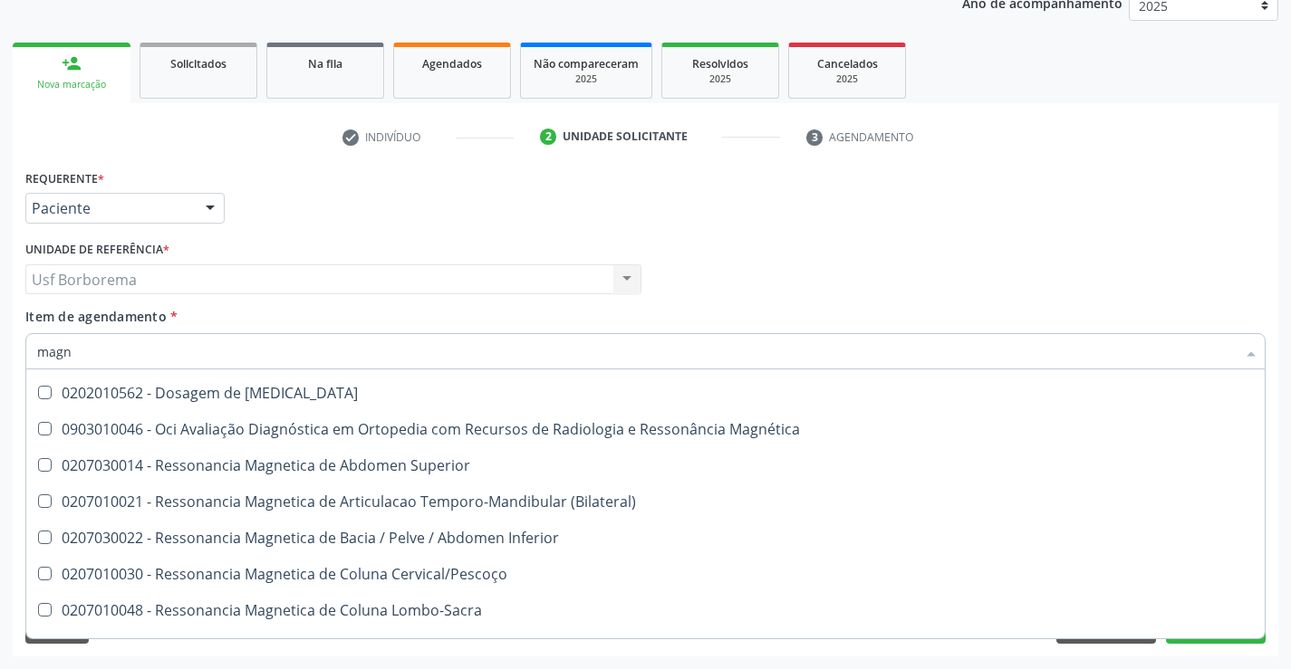
scroll to position [0, 0]
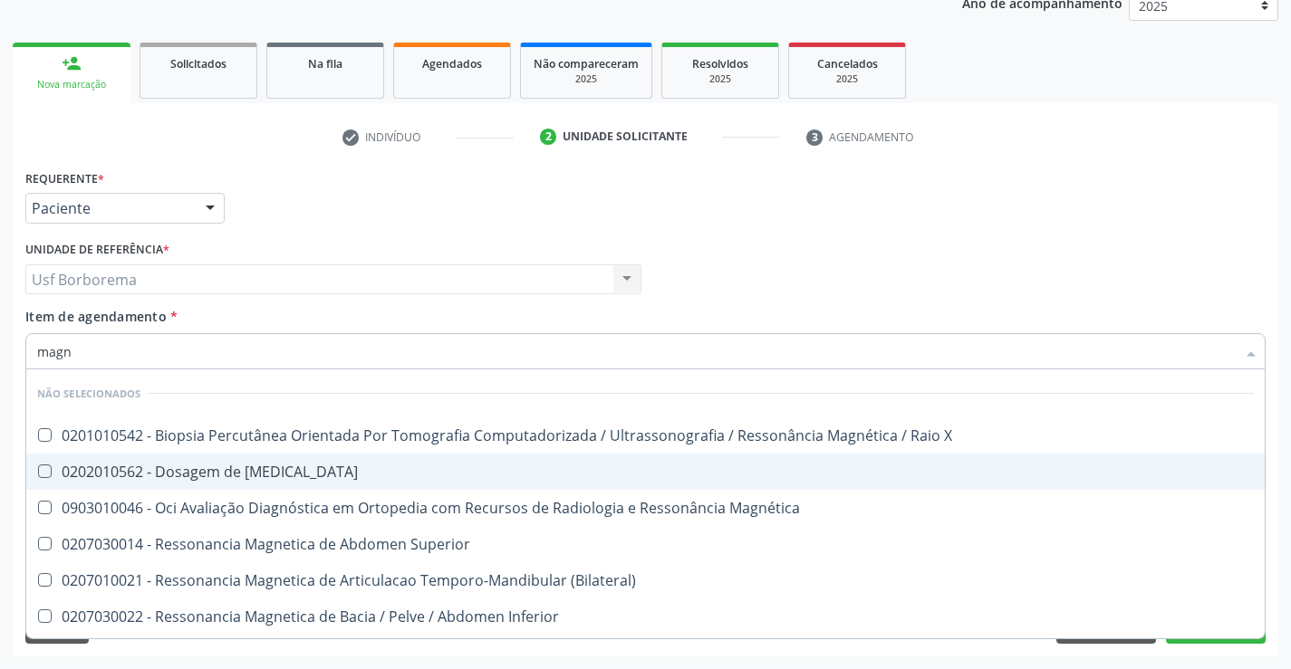
click at [338, 469] on div "0202010562 - Dosagem de [MEDICAL_DATA]" at bounding box center [645, 472] width 1217 height 14
checkbox Magnesio "true"
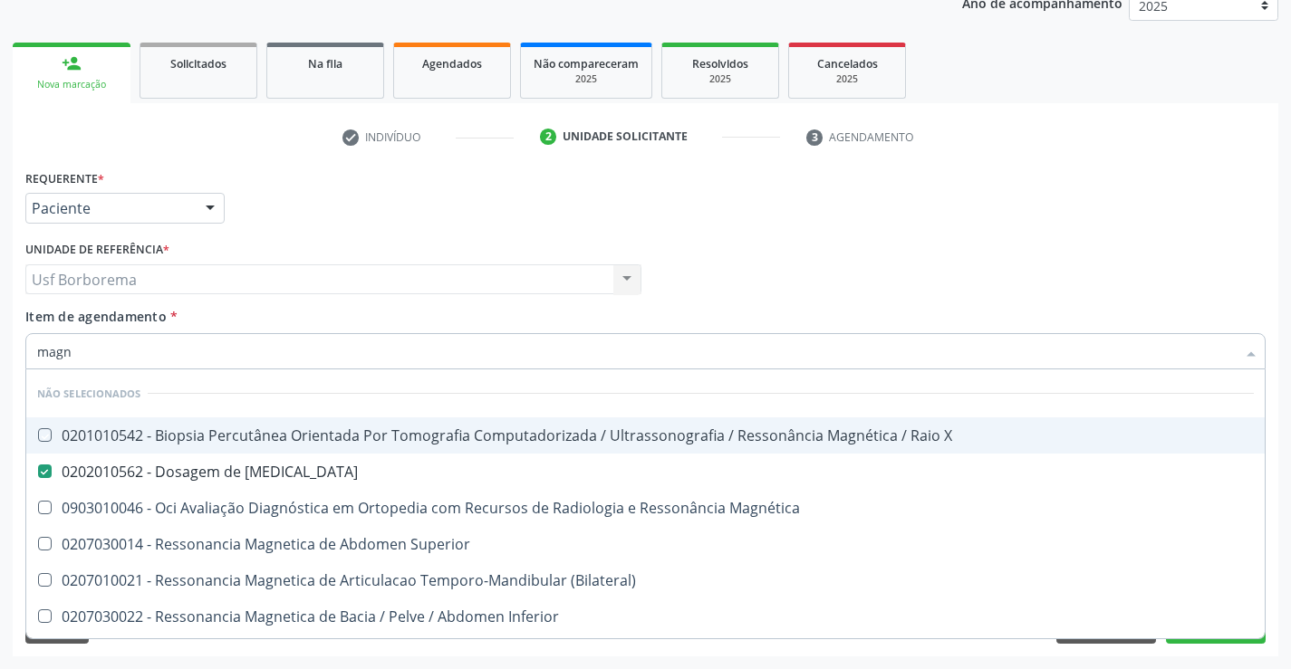
click at [395, 310] on div "Item de agendamento * magn Desfazer seleção Não selecionados 0201010542 - Biops…" at bounding box center [645, 335] width 1240 height 57
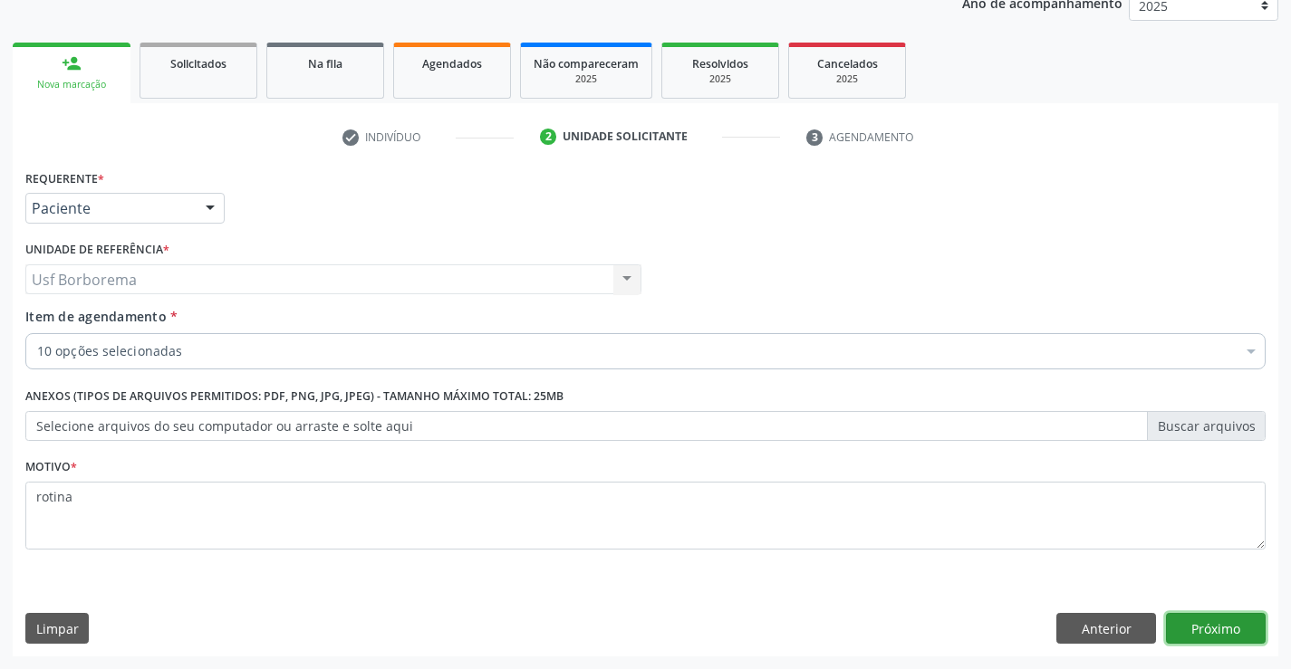
click at [1191, 621] on button "Próximo" at bounding box center [1216, 628] width 100 height 31
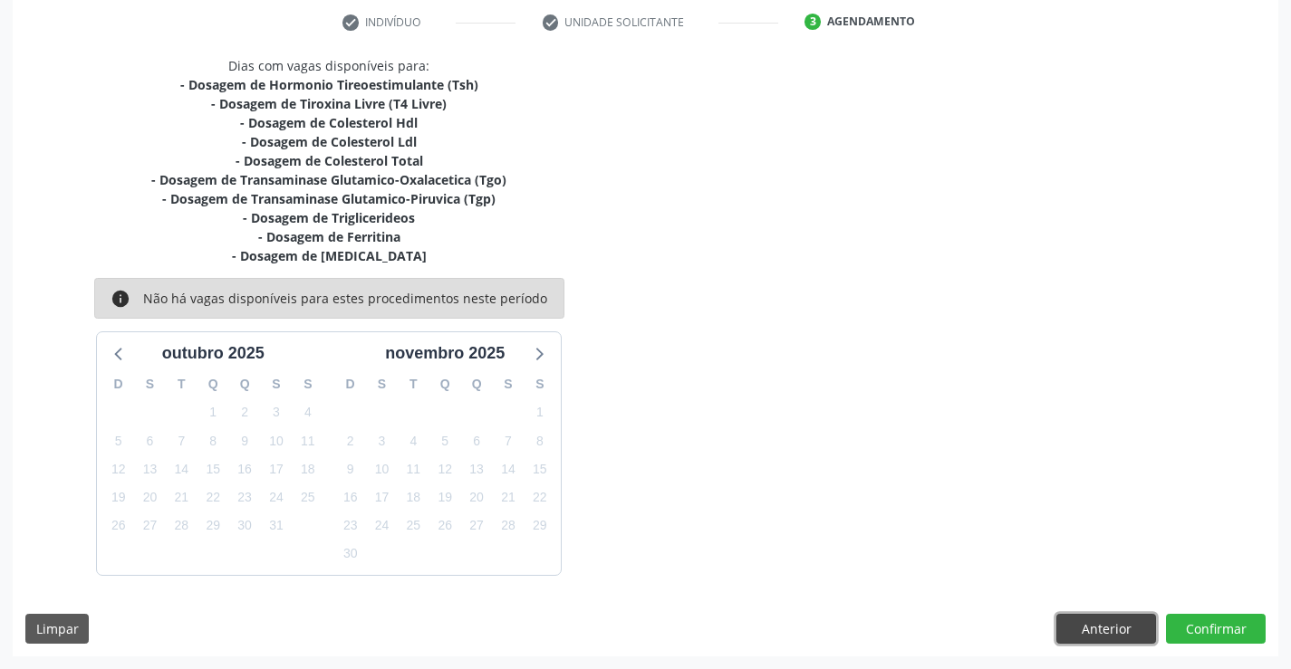
click at [1079, 621] on button "Anterior" at bounding box center [1106, 629] width 100 height 31
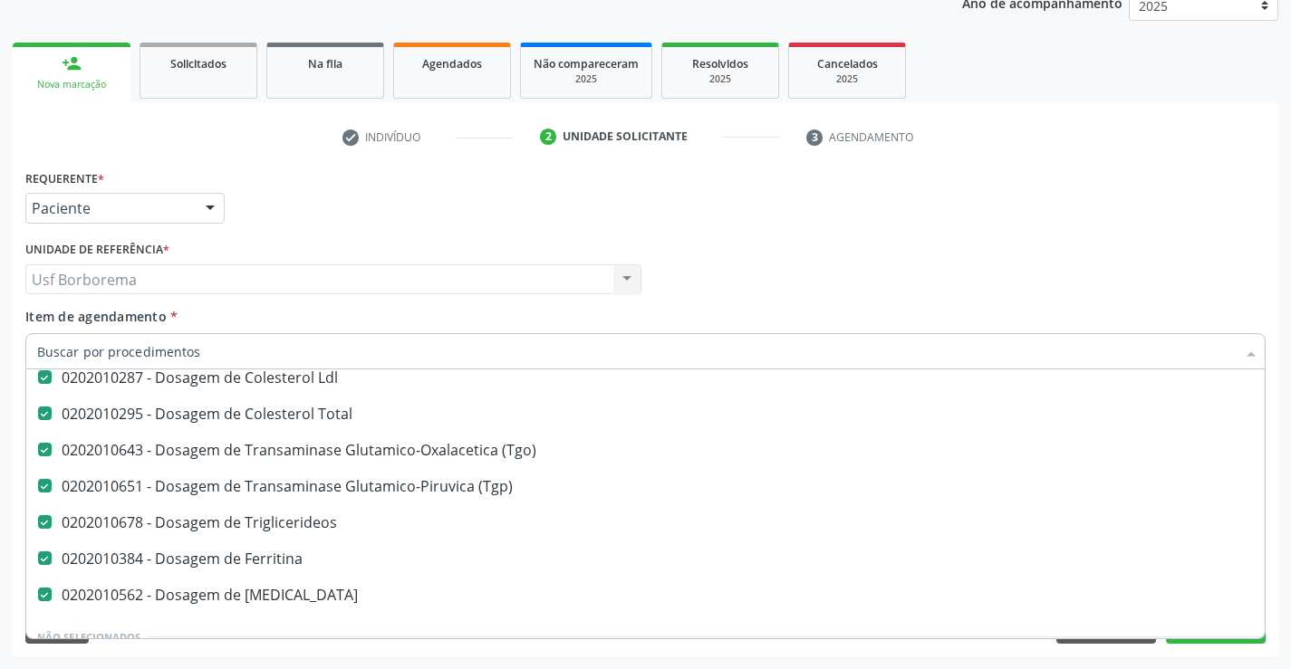
scroll to position [272, 0]
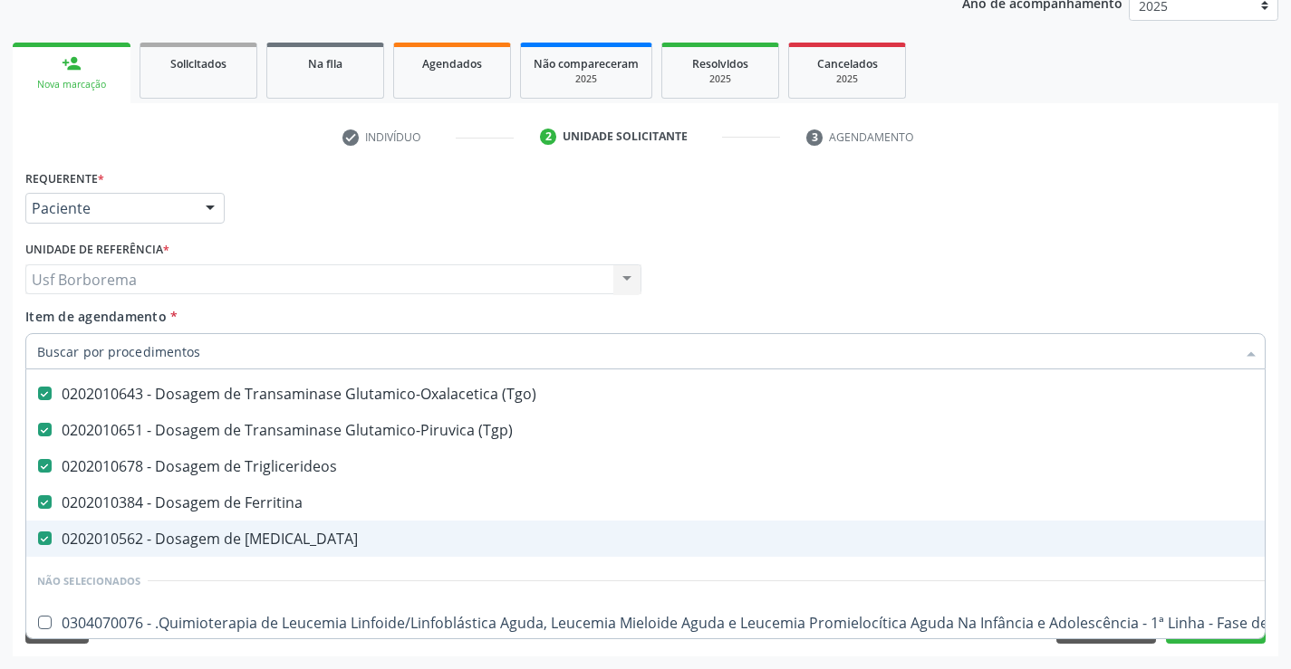
click at [382, 544] on div "0202010562 - Dosagem de [MEDICAL_DATA]" at bounding box center [742, 539] width 1410 height 14
checkbox Magnesio "false"
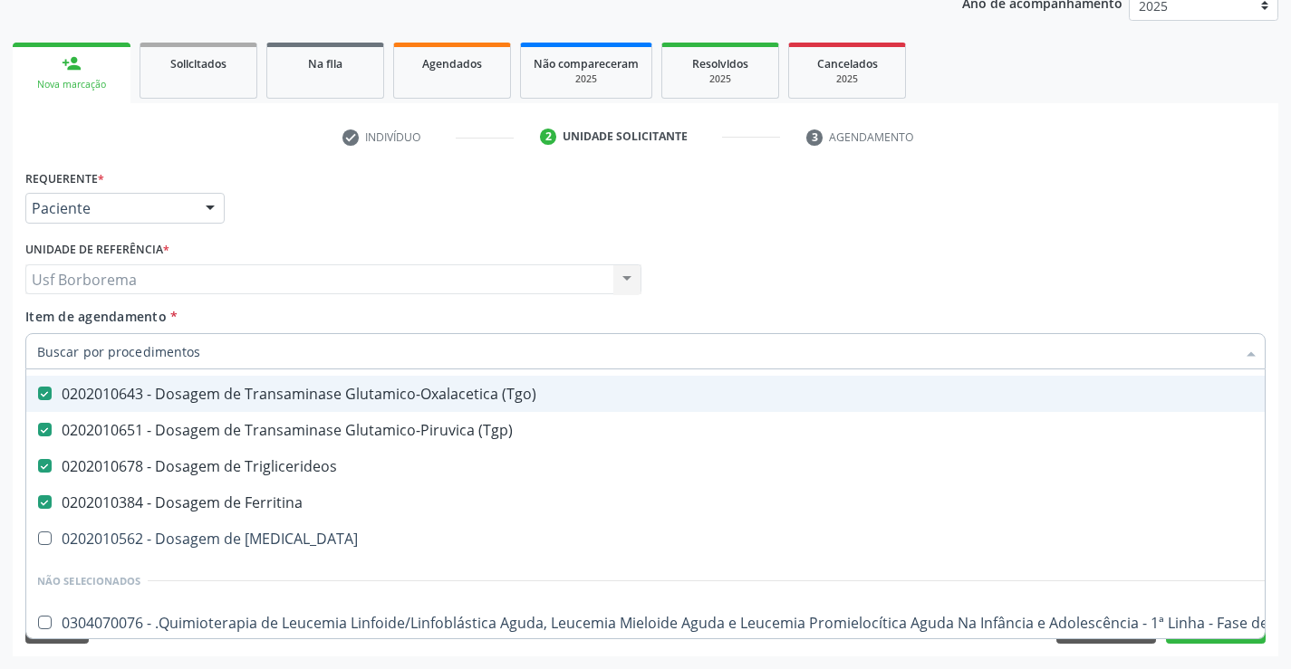
click at [755, 255] on div "Profissional Solicitante Por favor, selecione a Unidade de Atendimento primeiro…" at bounding box center [645, 271] width 1249 height 71
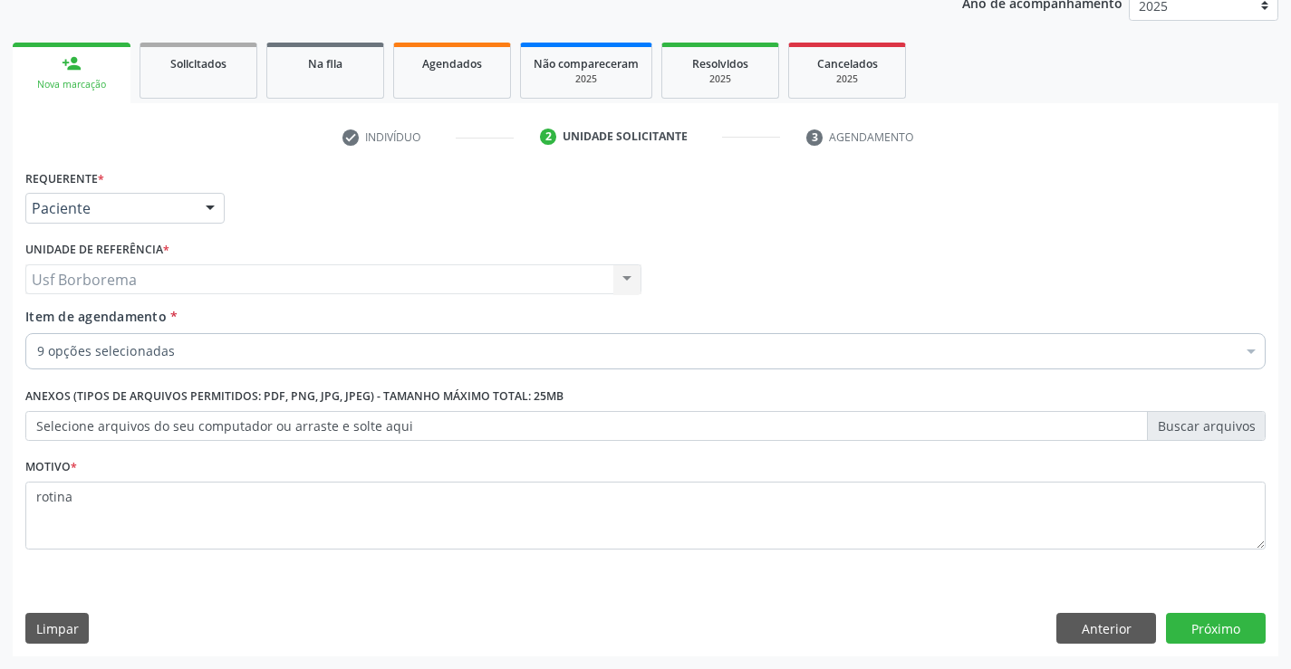
scroll to position [0, 0]
click at [1196, 635] on button "Próximo" at bounding box center [1216, 628] width 100 height 31
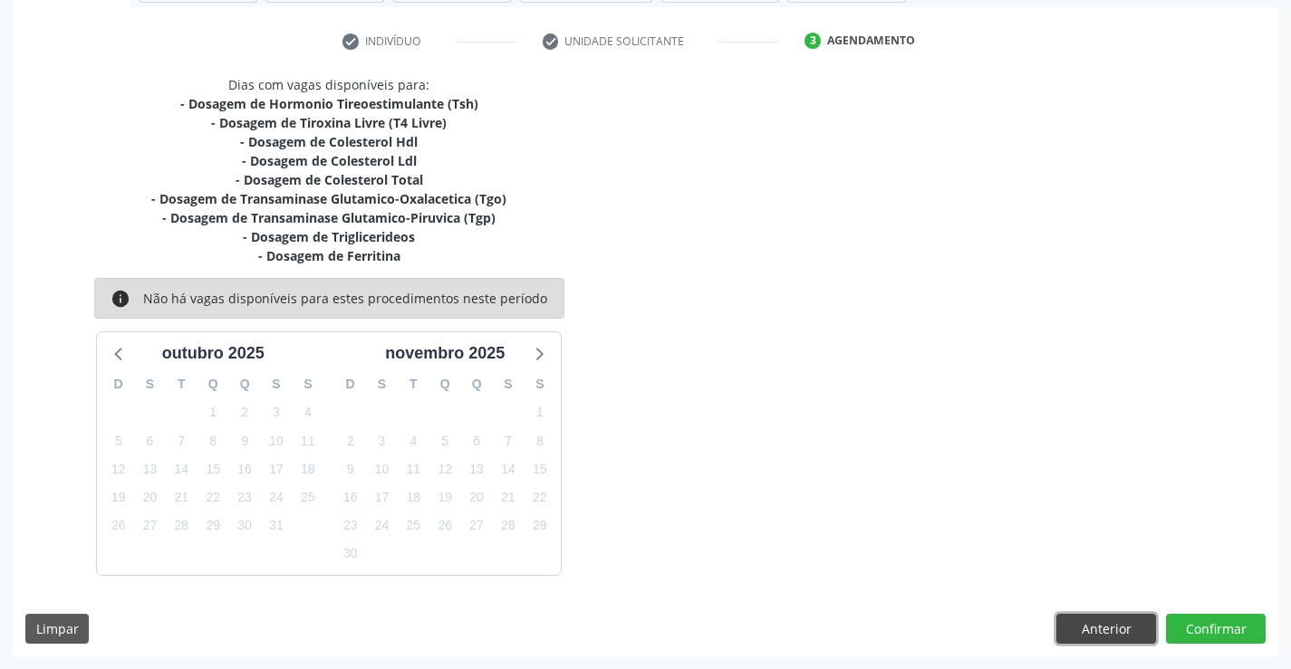
click at [1097, 615] on button "Anterior" at bounding box center [1106, 629] width 100 height 31
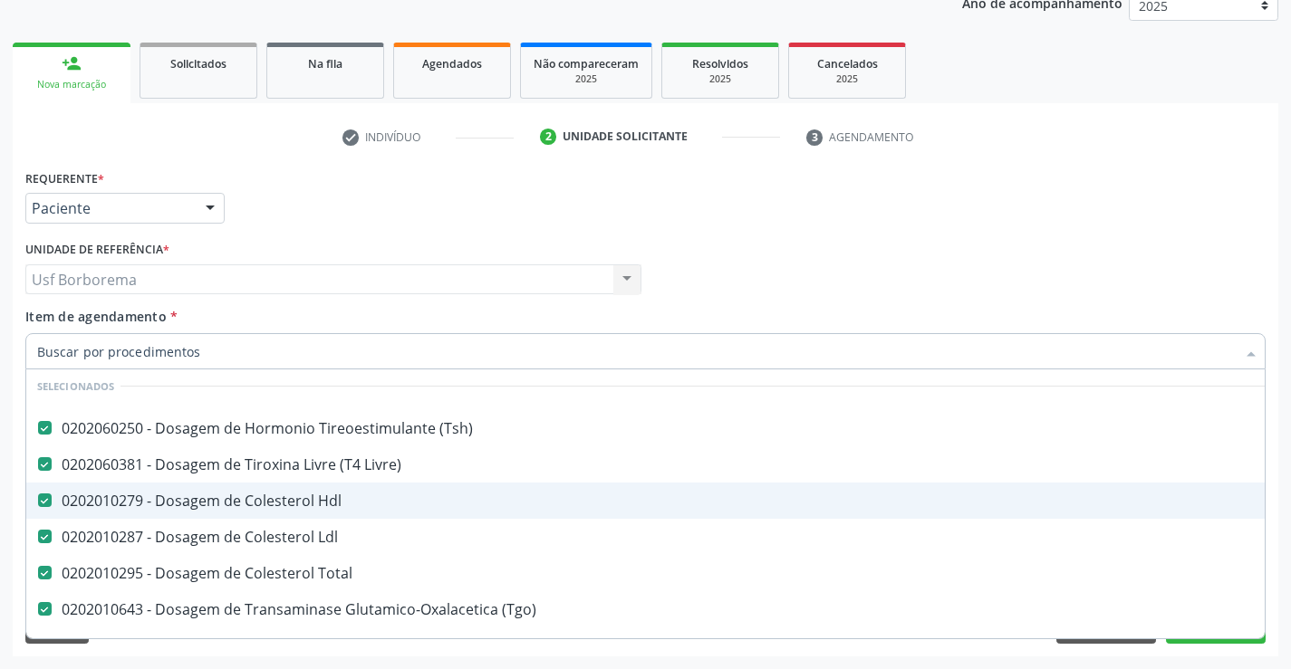
scroll to position [272, 0]
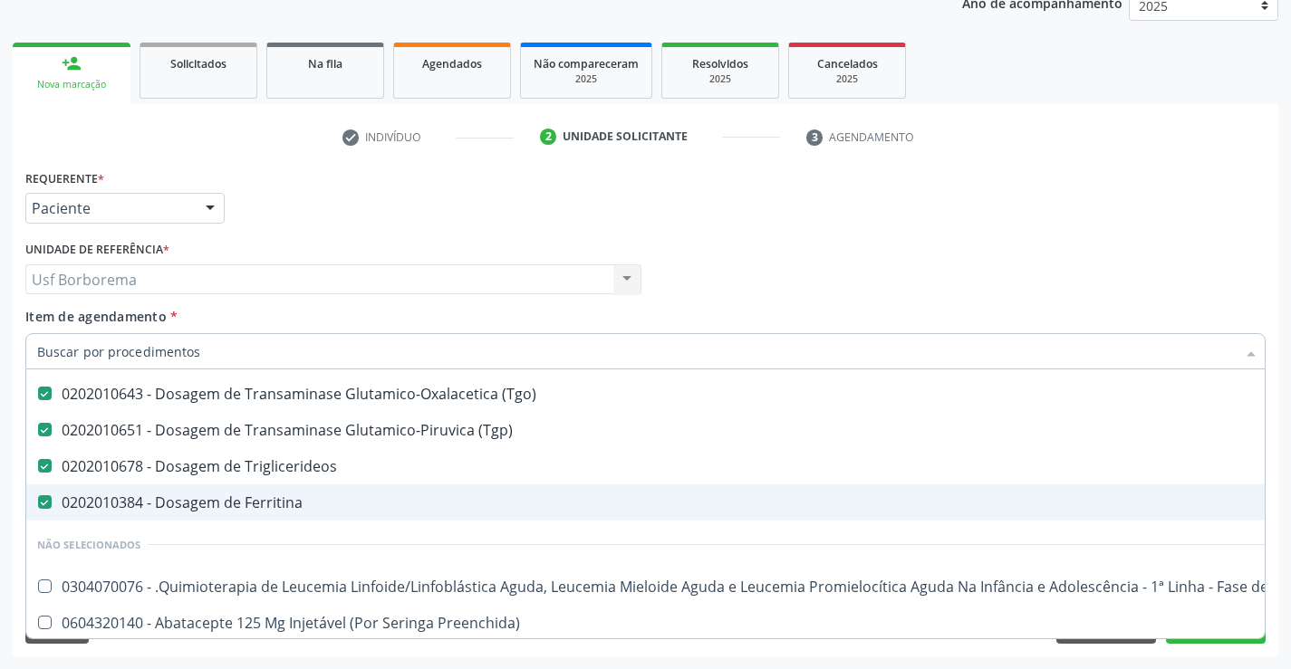
click at [310, 500] on div "0202010384 - Dosagem de Ferritina" at bounding box center [742, 503] width 1410 height 14
checkbox Ferritina "false"
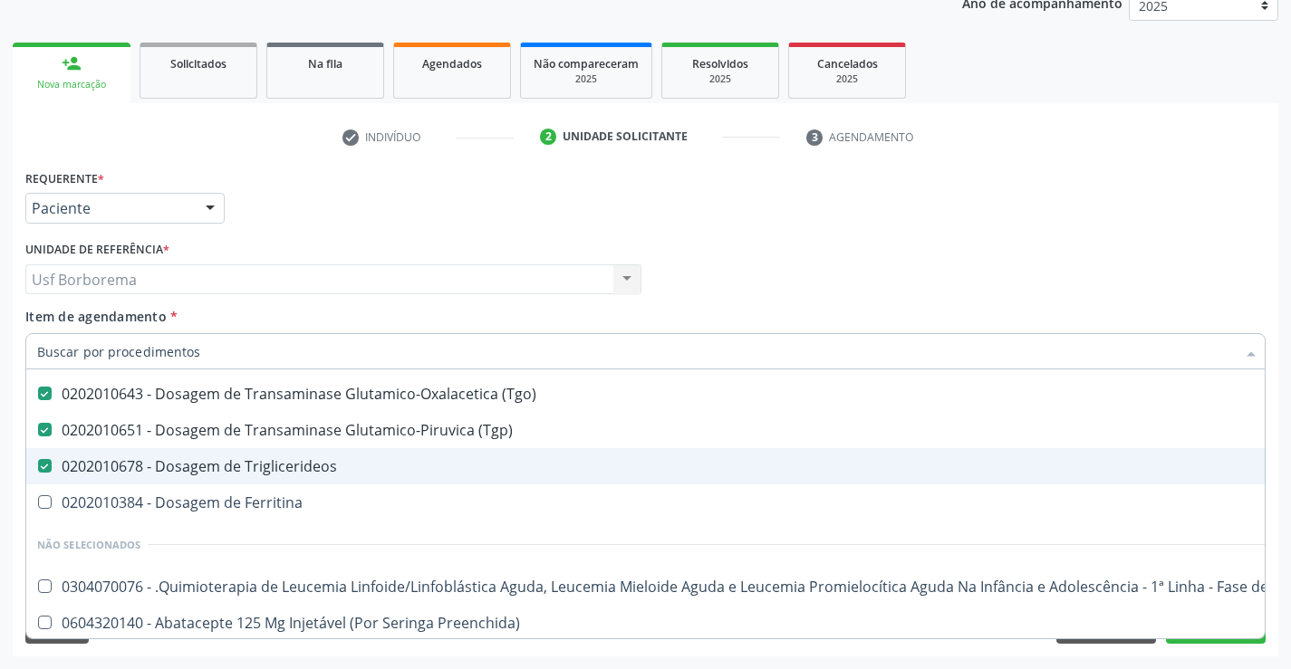
click at [253, 207] on div "Requerente * Paciente Profissional de Saúde Paciente Nenhum resultado encontrad…" at bounding box center [645, 200] width 1249 height 71
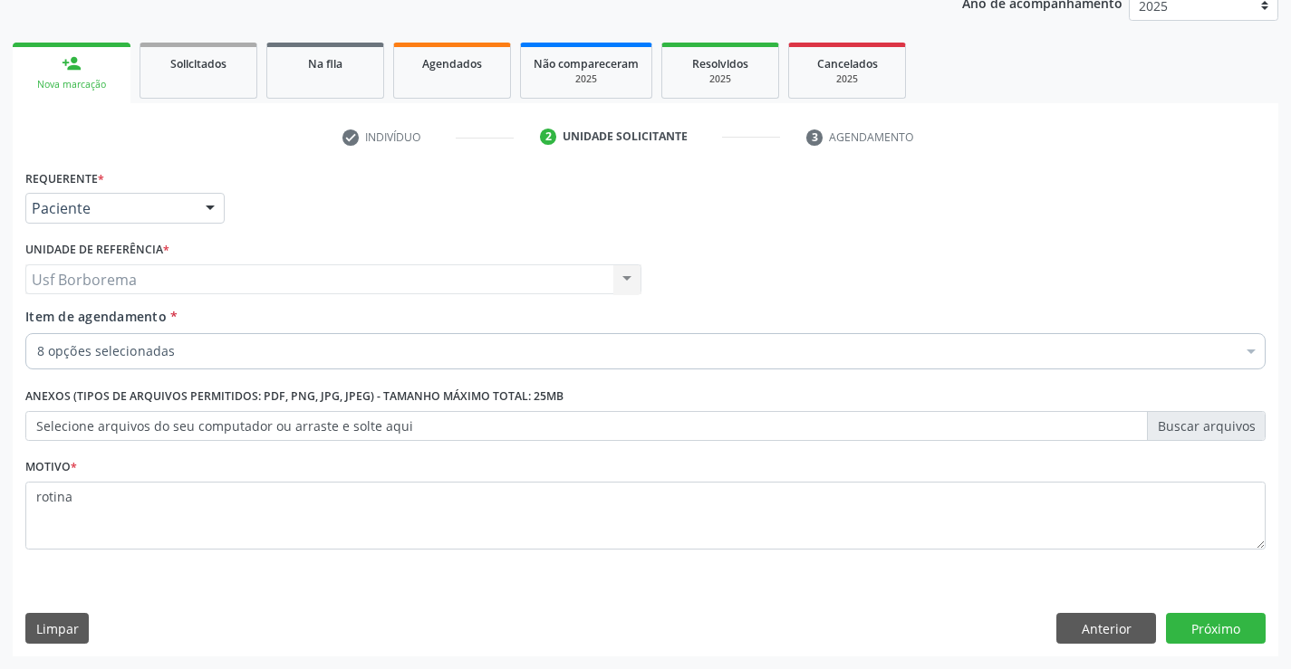
scroll to position [0, 0]
click at [1215, 622] on button "Próximo" at bounding box center [1216, 628] width 100 height 31
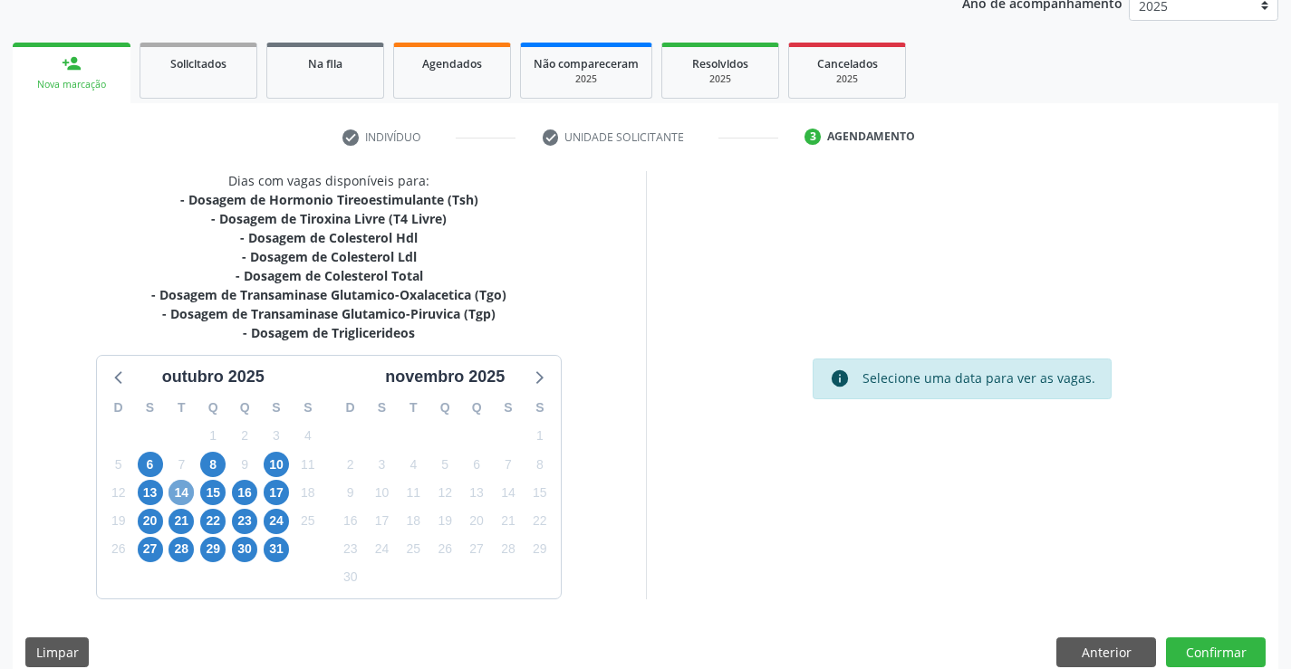
click at [186, 489] on span "14" at bounding box center [180, 492] width 25 height 25
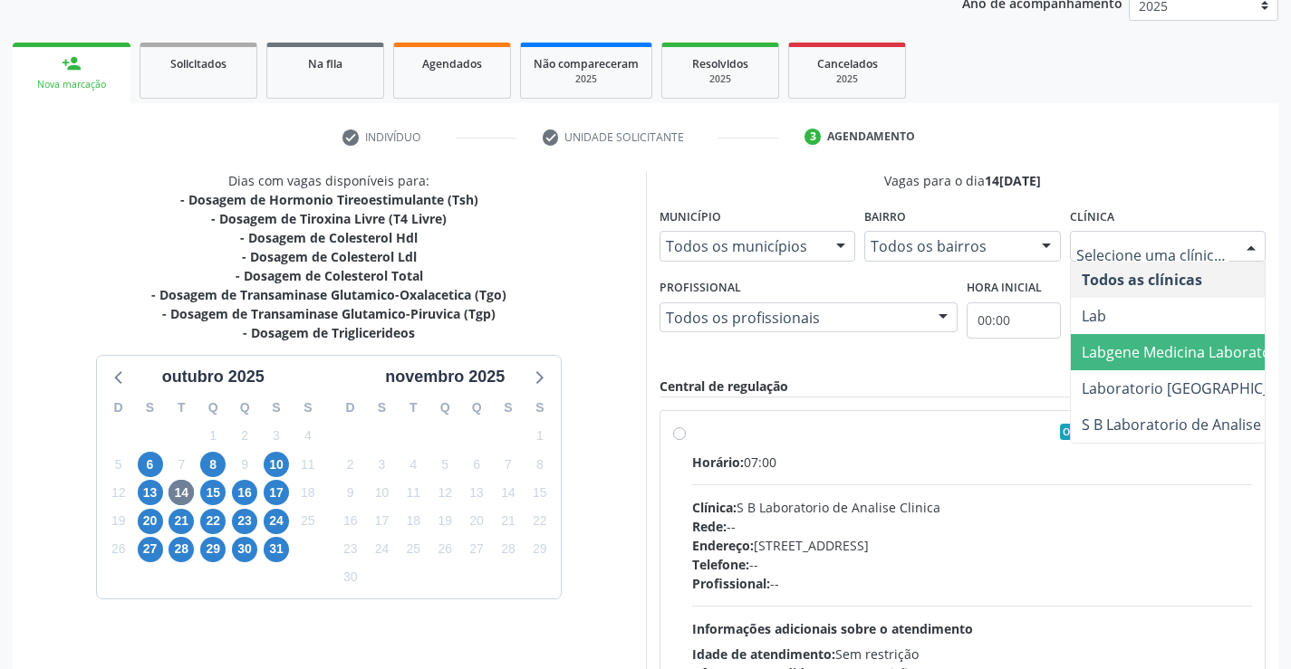
click at [1131, 362] on span "Labgene Medicina Laboratorial" at bounding box center [1196, 352] width 251 height 36
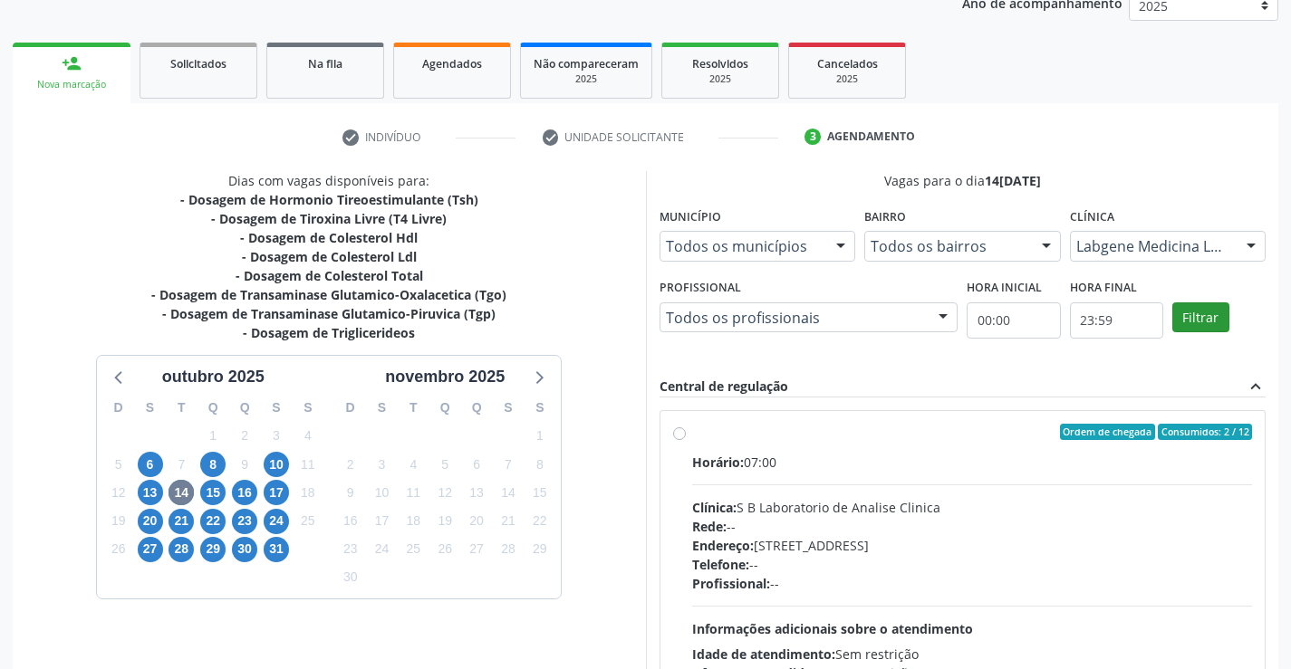
click at [1191, 302] on div "Filtrar" at bounding box center [1219, 315] width 102 height 83
click at [1191, 304] on button "Filtrar" at bounding box center [1200, 318] width 57 height 31
click at [669, 435] on div "Ordem de chegada Consumidos: 2 / 12 Horário: 07:00 Clínica: Labgene Medicina La…" at bounding box center [962, 562] width 605 height 303
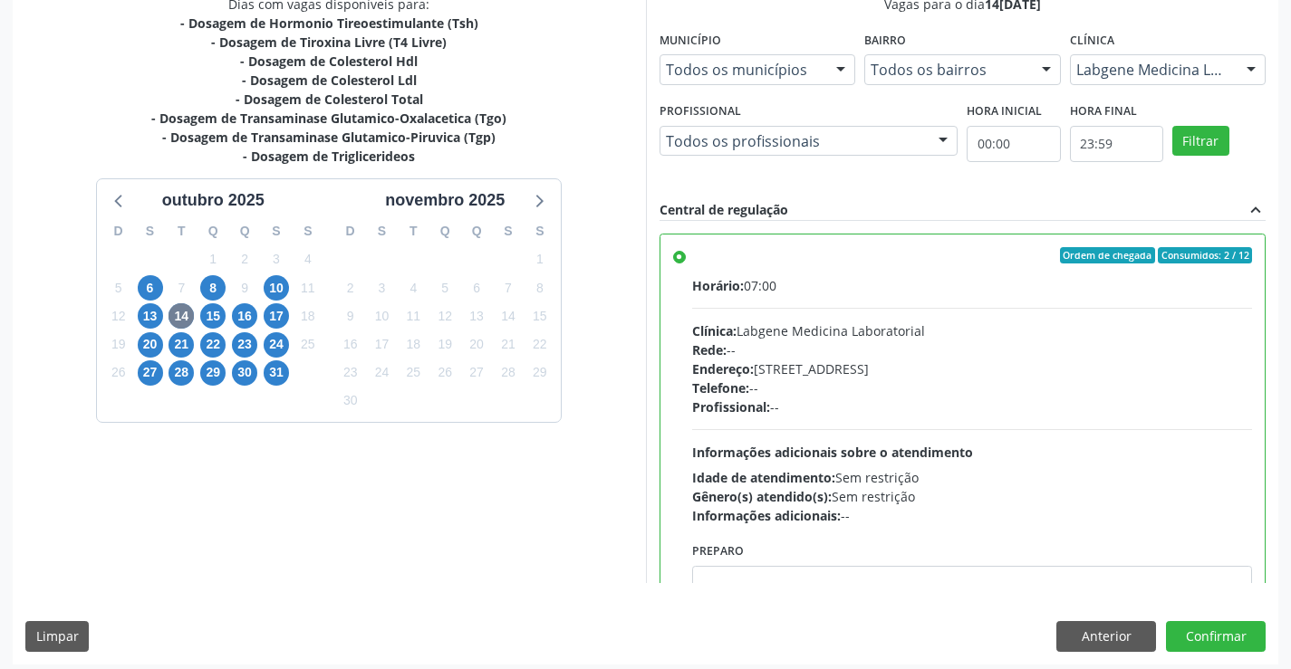
scroll to position [413, 0]
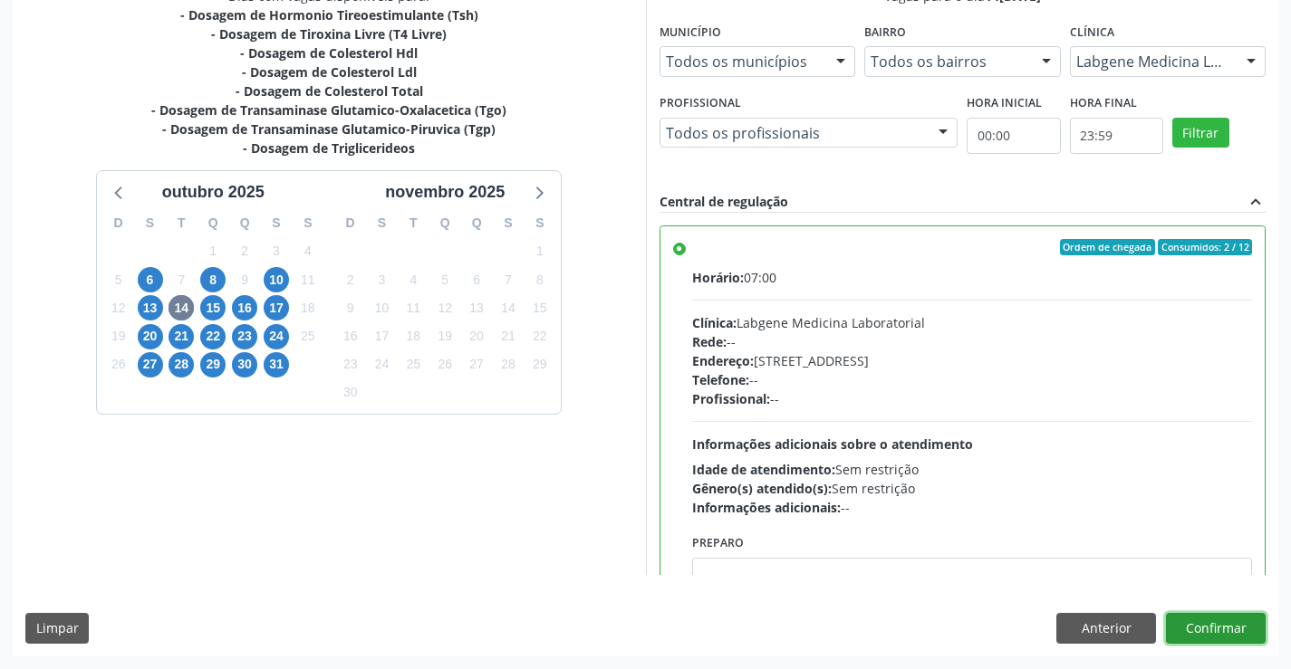
click at [1248, 627] on button "Confirmar" at bounding box center [1216, 628] width 100 height 31
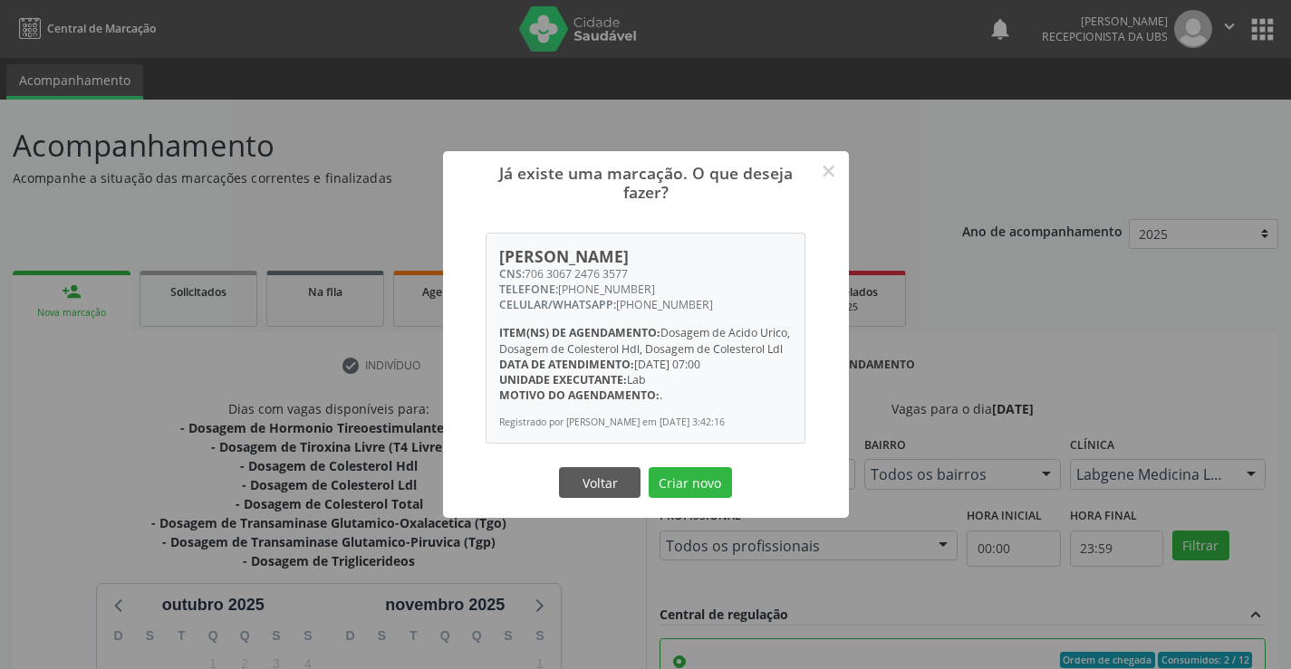
scroll to position [413, 0]
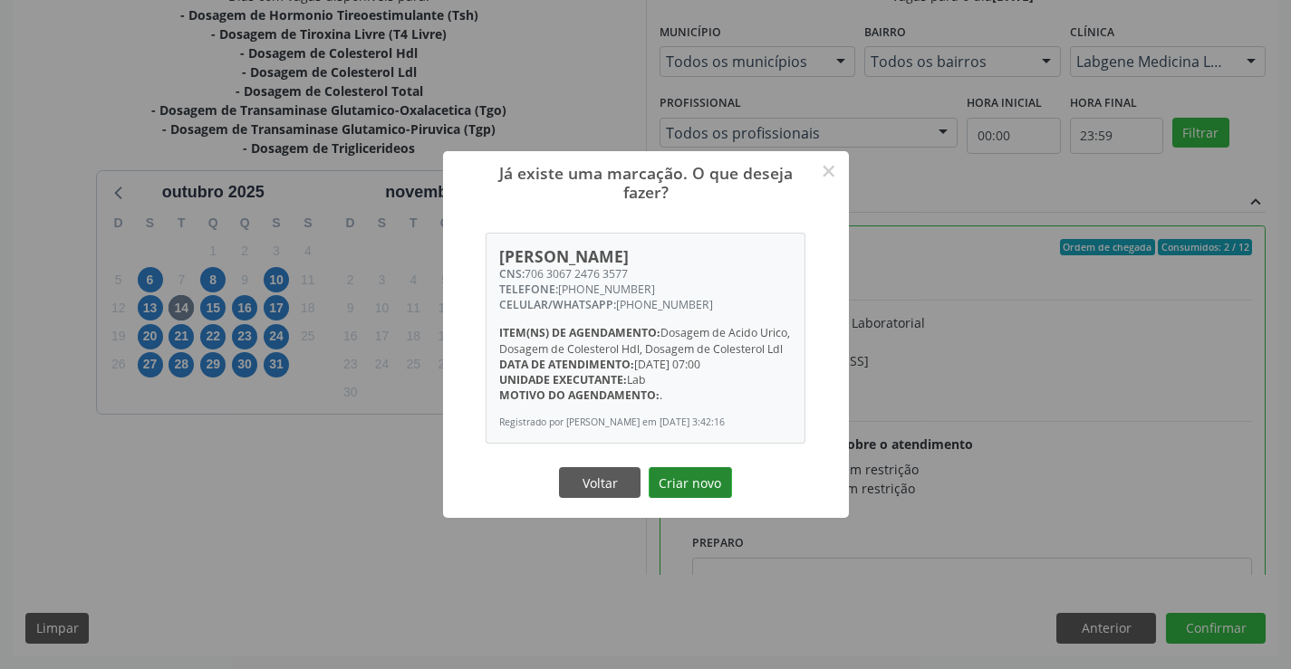
click at [689, 491] on button "Criar novo" at bounding box center [690, 482] width 83 height 31
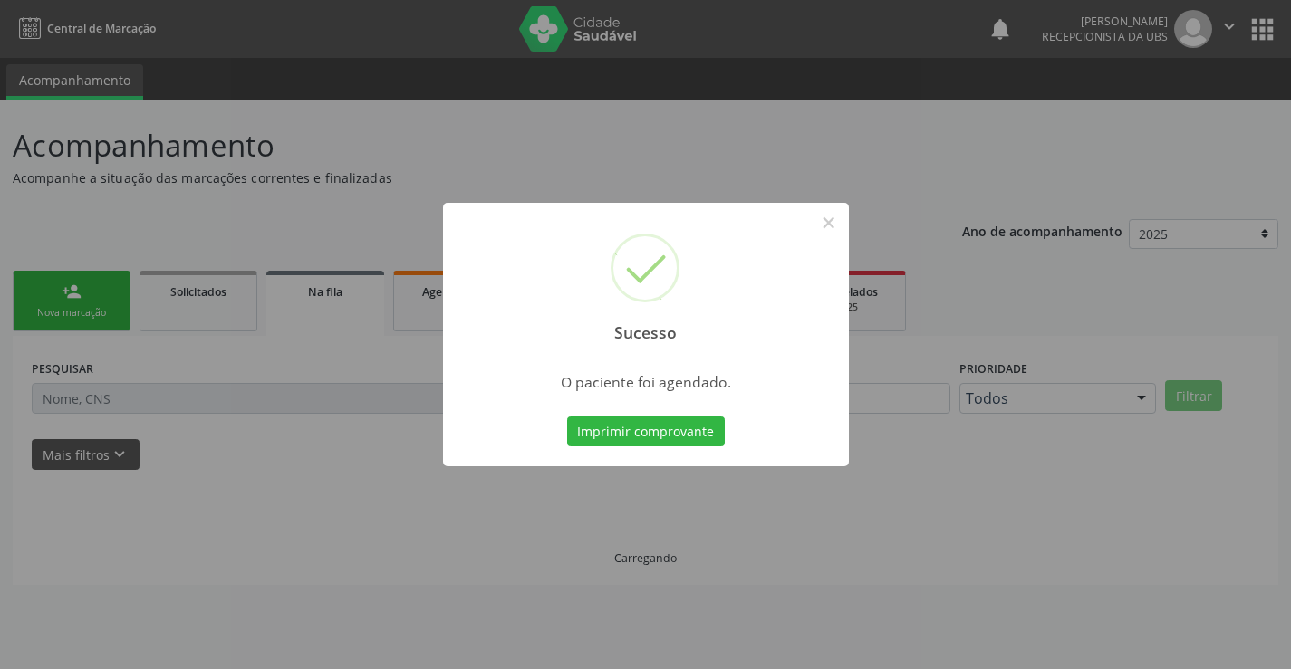
scroll to position [0, 0]
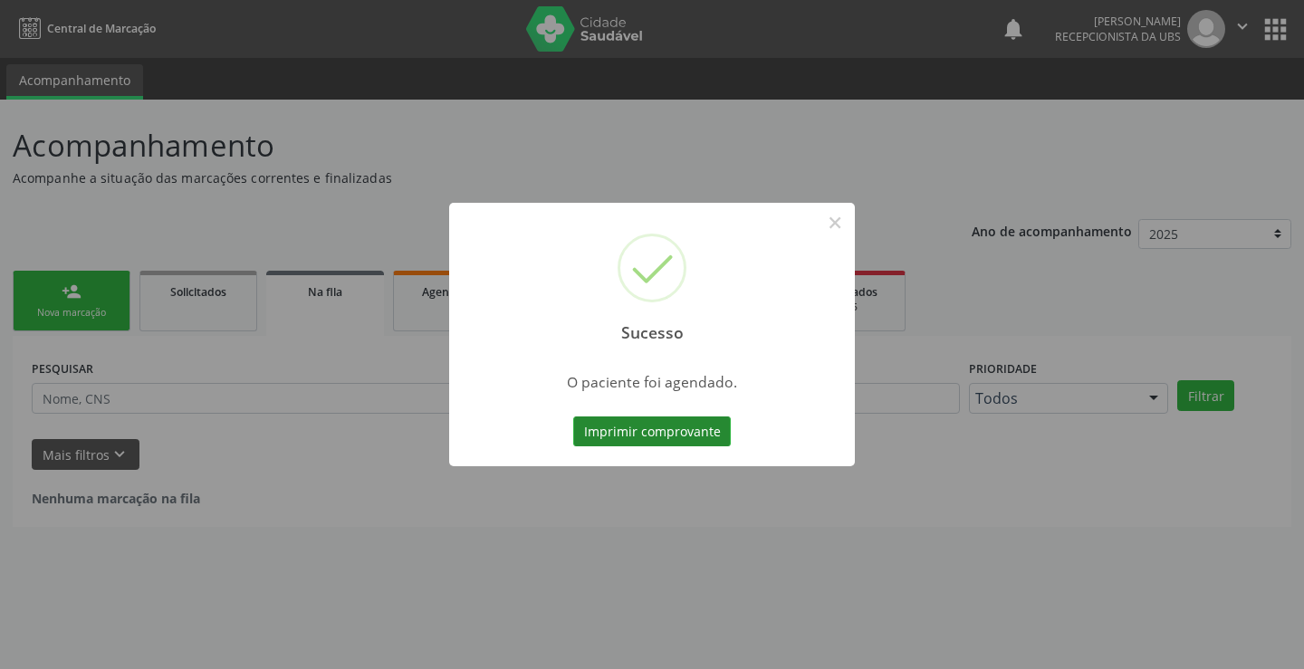
click at [658, 425] on button "Imprimir comprovante" at bounding box center [652, 432] width 158 height 31
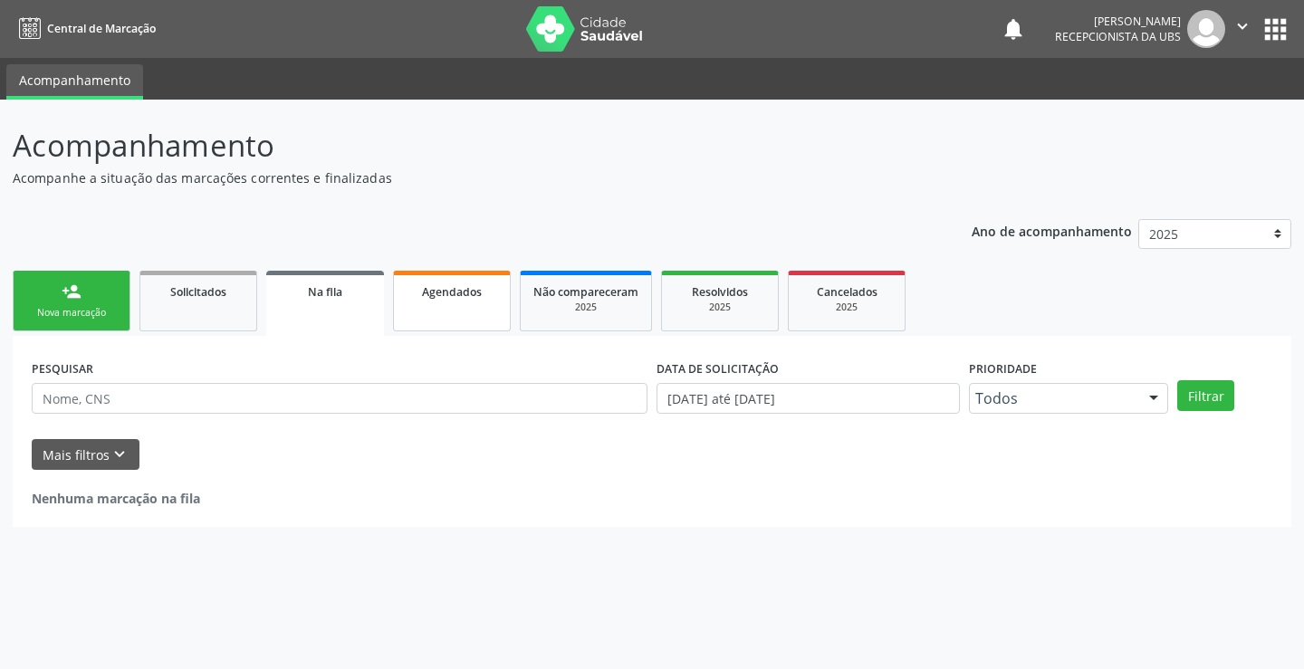
drag, startPoint x: 68, startPoint y: 297, endPoint x: 473, endPoint y: 303, distance: 405.0
click at [68, 297] on div "person_add" at bounding box center [72, 292] width 20 height 20
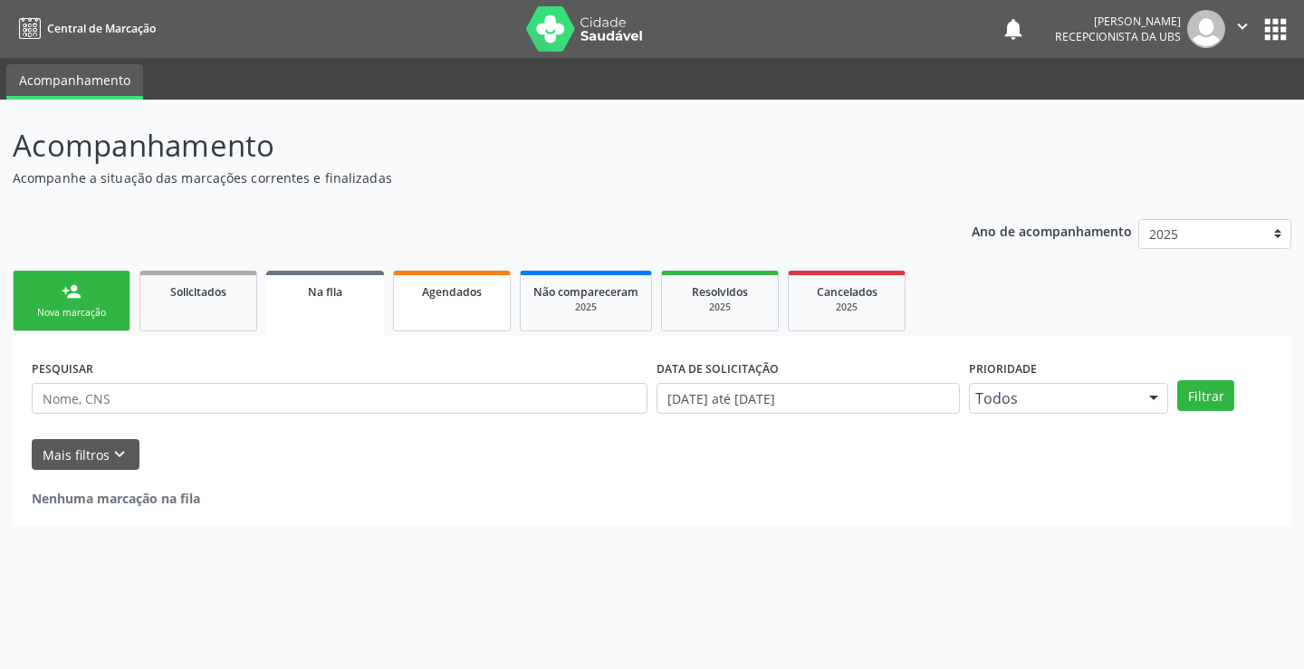
click at [88, 297] on link "person_add Nova marcação" at bounding box center [72, 301] width 118 height 61
click at [473, 303] on link "Agendados" at bounding box center [452, 301] width 118 height 61
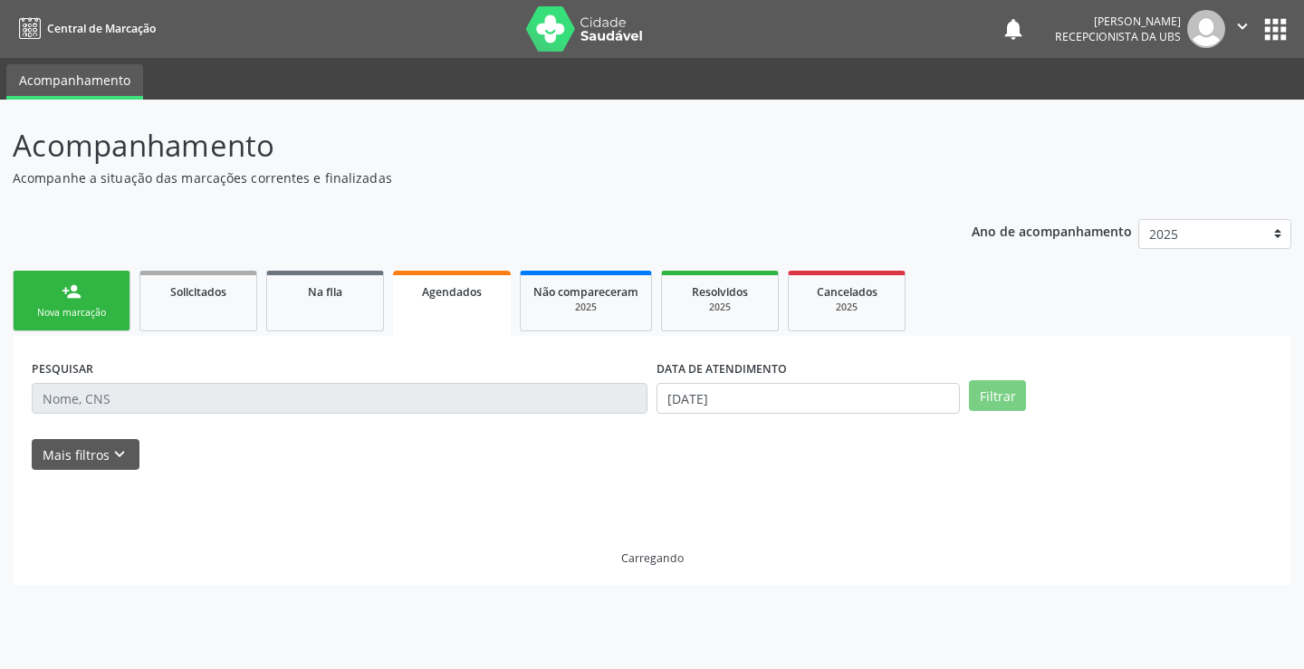
click at [473, 303] on link "Agendados" at bounding box center [452, 303] width 118 height 65
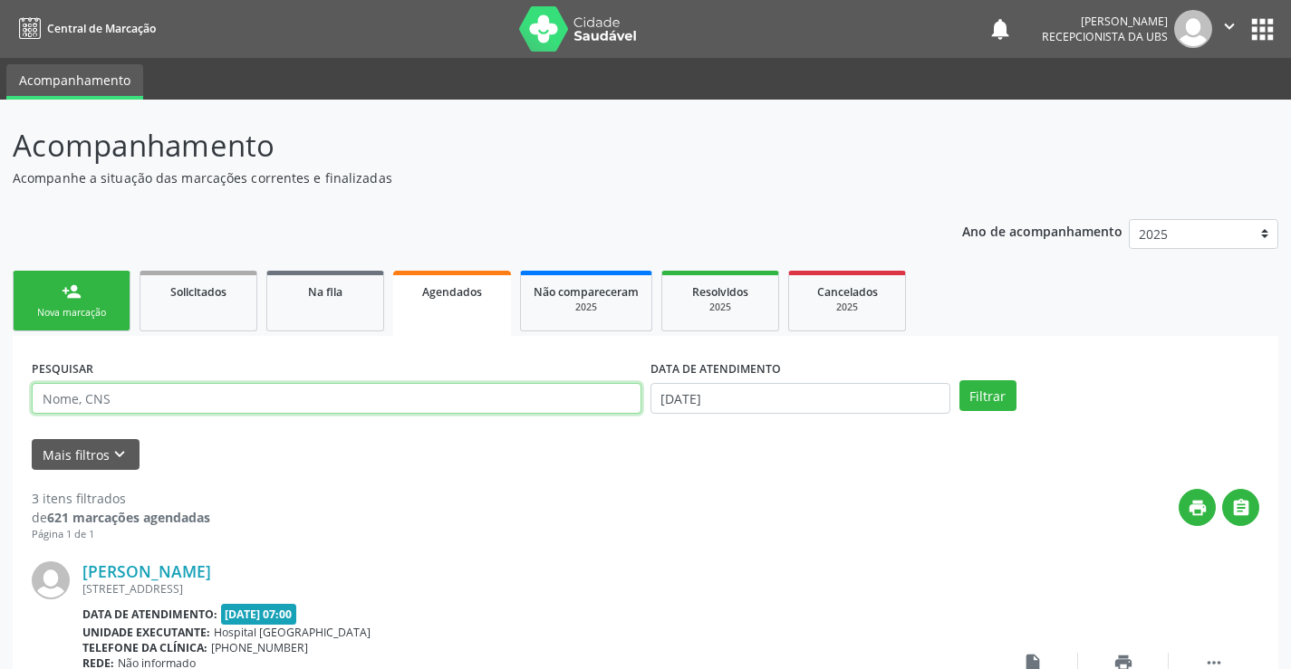
click at [507, 411] on input "text" at bounding box center [337, 398] width 610 height 31
type input "vanuza"
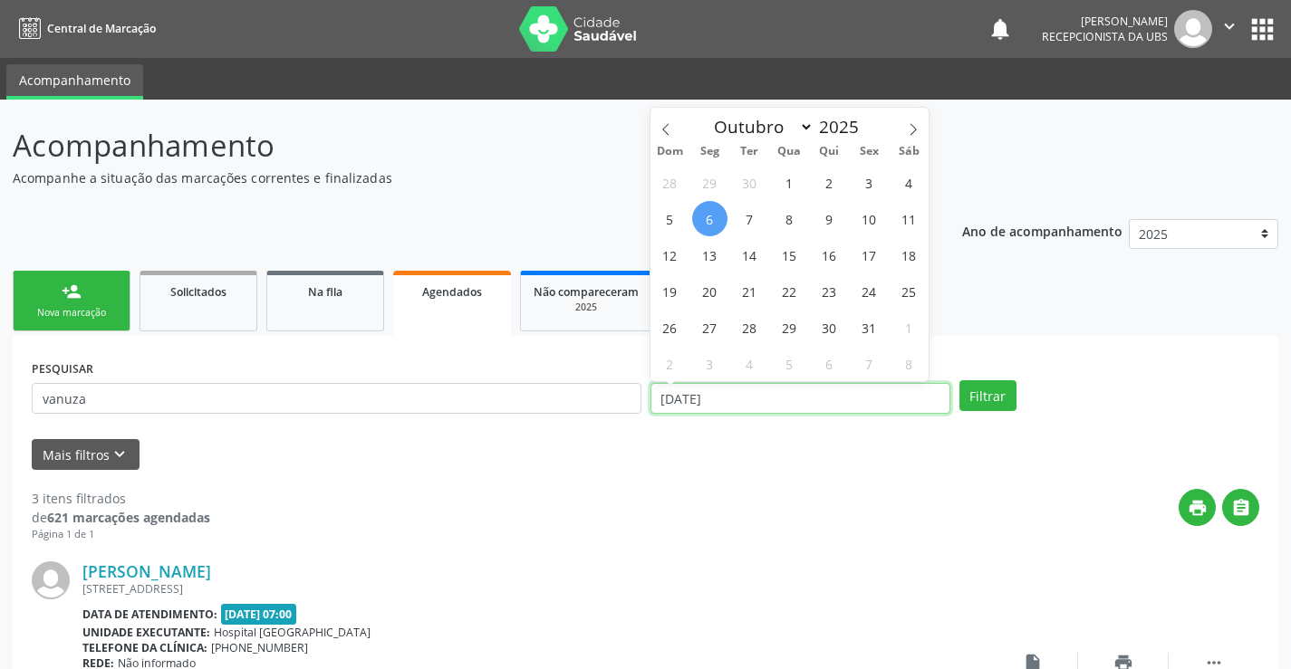
click at [823, 411] on input "06/10/2025" at bounding box center [800, 398] width 300 height 31
click at [782, 168] on span "1" at bounding box center [789, 182] width 35 height 35
type input "01/10/2025"
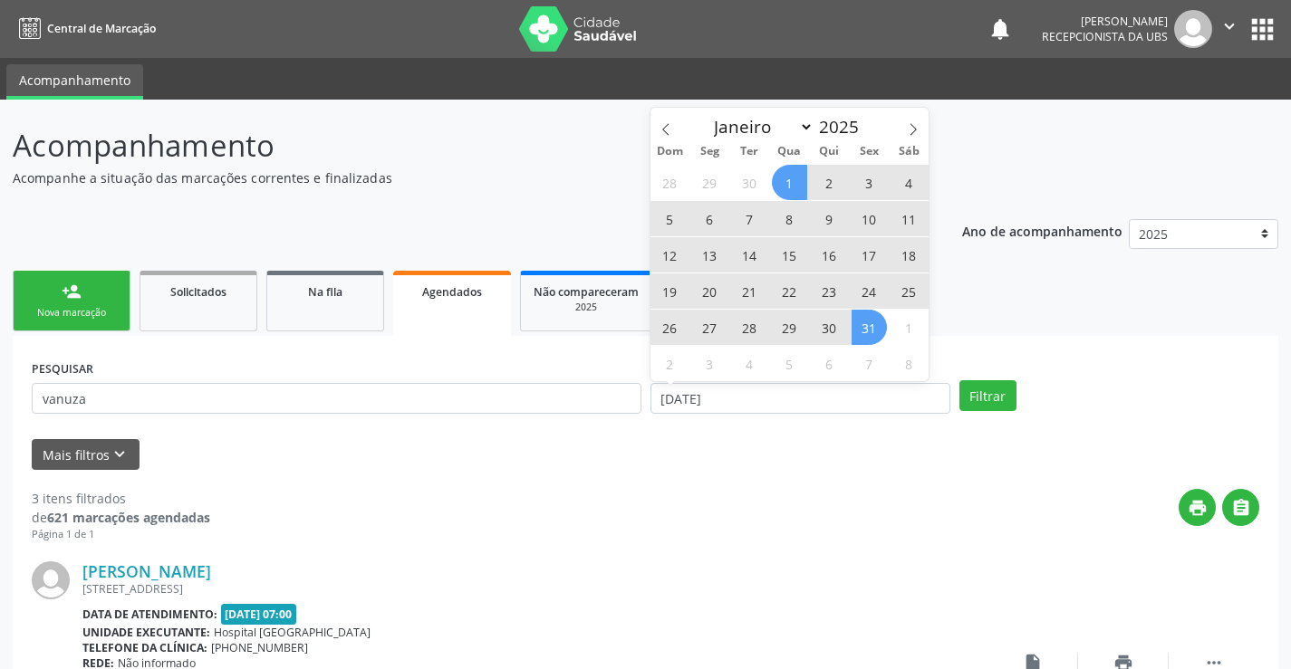
click at [856, 332] on span "31" at bounding box center [869, 327] width 35 height 35
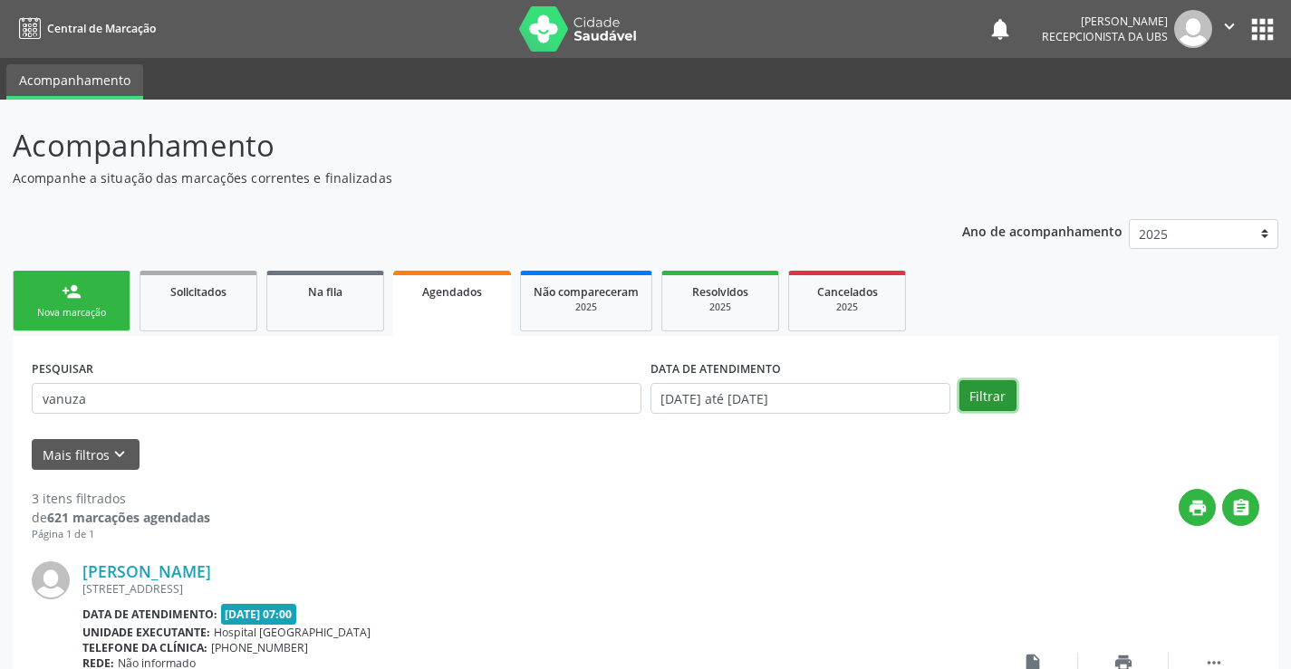
click at [976, 401] on button "Filtrar" at bounding box center [987, 395] width 57 height 31
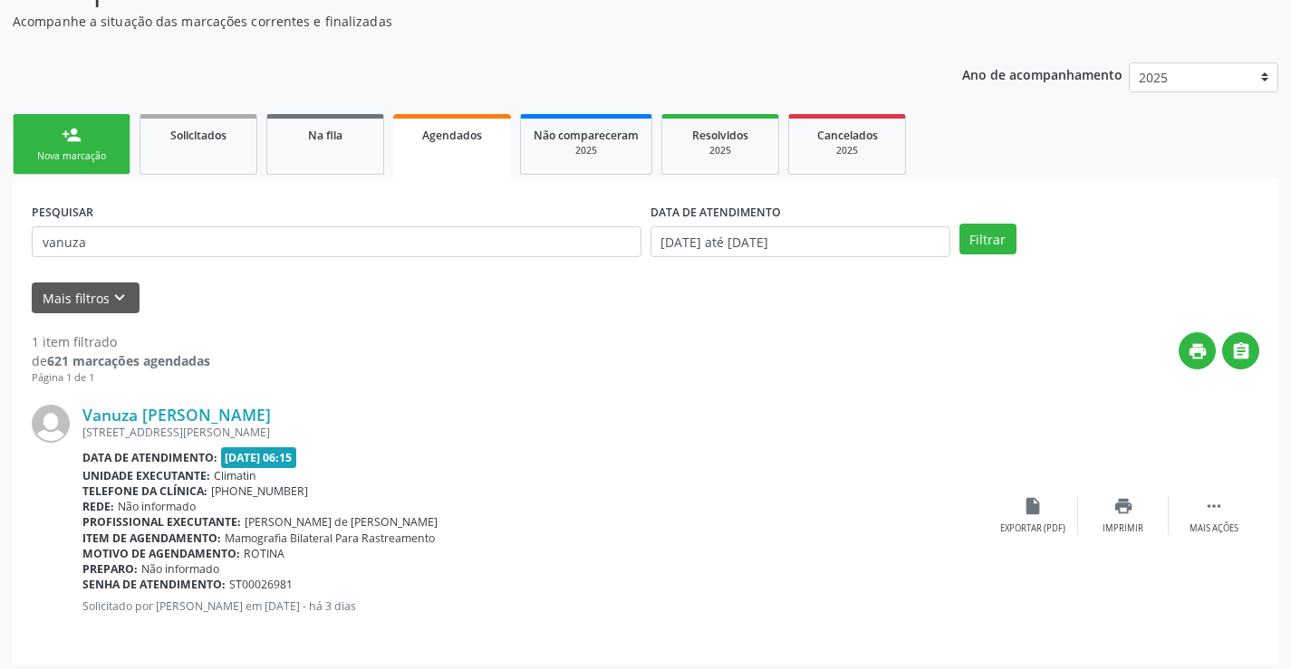
scroll to position [165, 0]
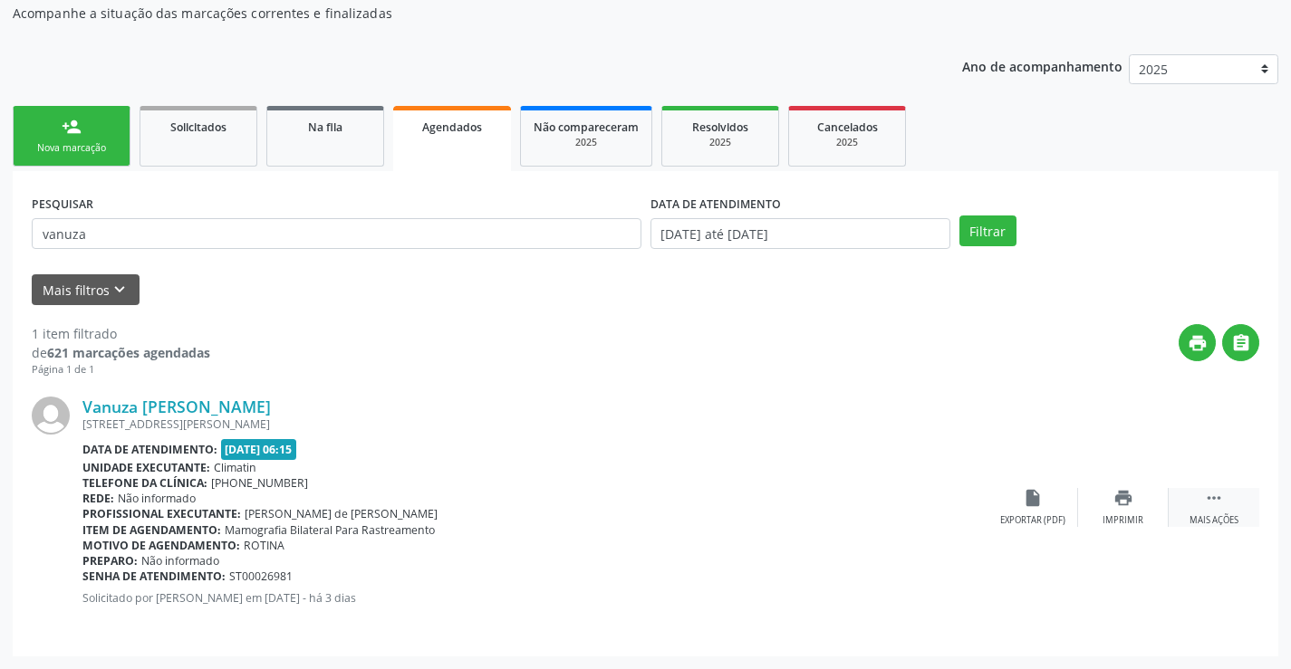
click at [1208, 503] on icon "" at bounding box center [1214, 498] width 20 height 20
click at [943, 504] on icon "print" at bounding box center [942, 498] width 20 height 20
click at [87, 145] on div "Nova marcação" at bounding box center [71, 148] width 91 height 14
click at [87, 23] on p "Acompanhe a situação das marcações correntes e finalizadas" at bounding box center [456, 13] width 886 height 19
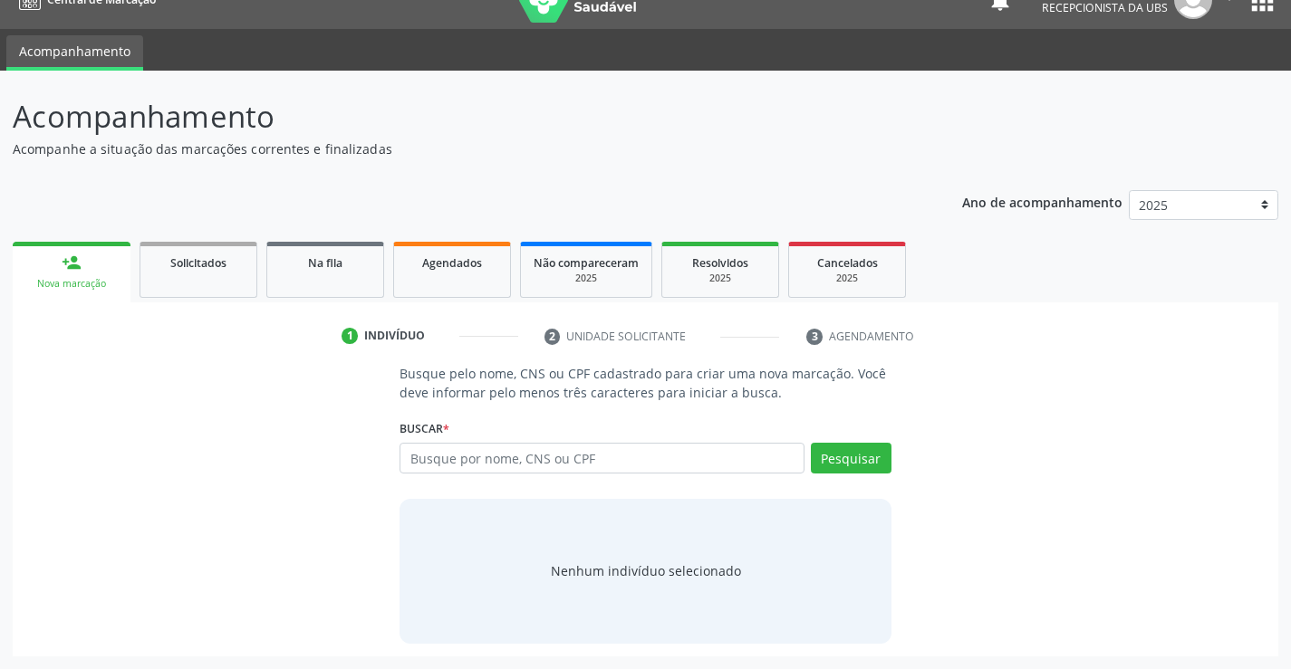
scroll to position [29, 0]
click at [72, 280] on div "Nova marcação" at bounding box center [71, 284] width 92 height 14
click at [72, 279] on div "Nova marcação" at bounding box center [71, 284] width 92 height 14
